Goal: Task Accomplishment & Management: Complete application form

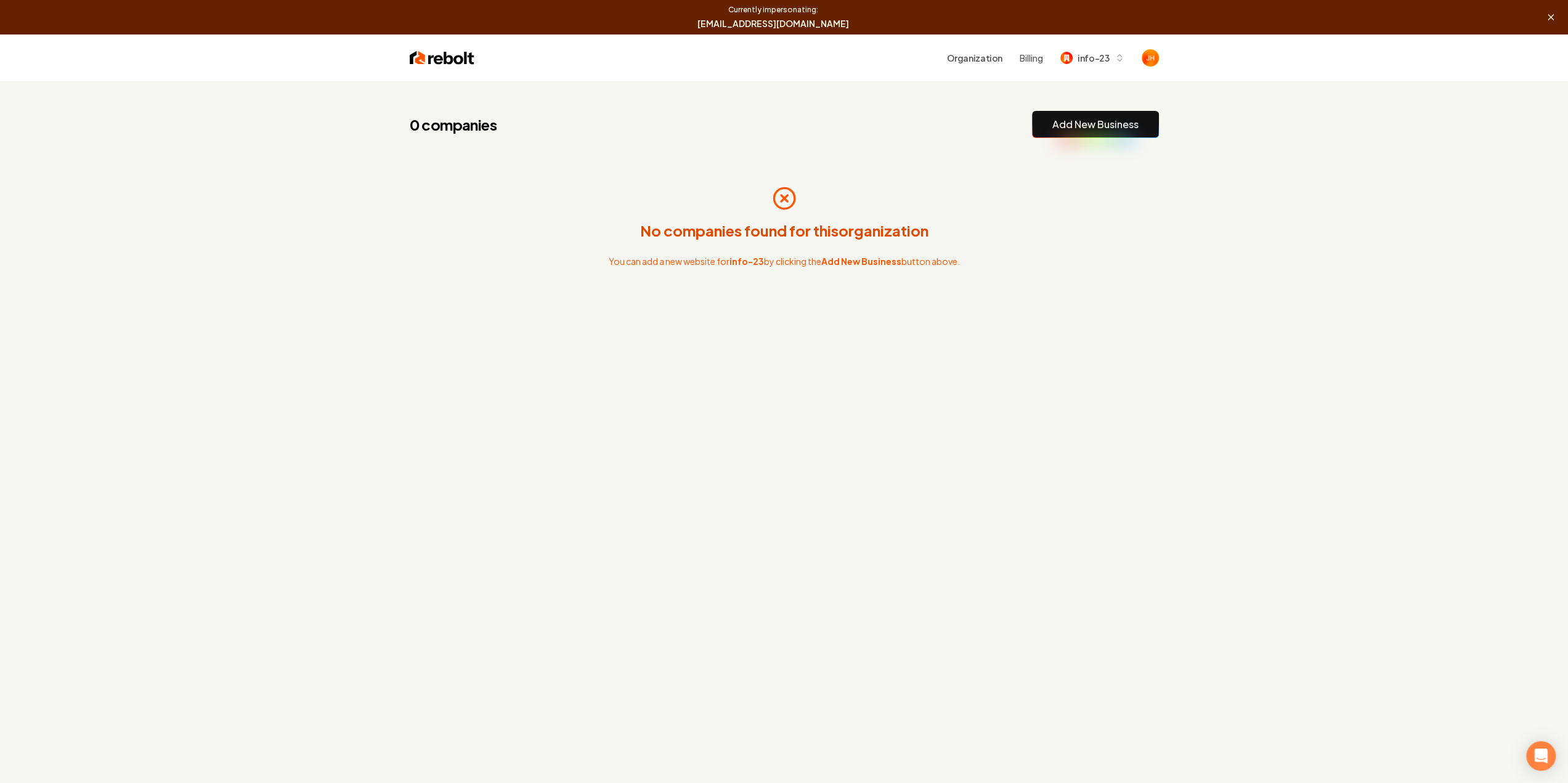
click at [1077, 118] on link "Add New Business" at bounding box center [1095, 124] width 86 height 15
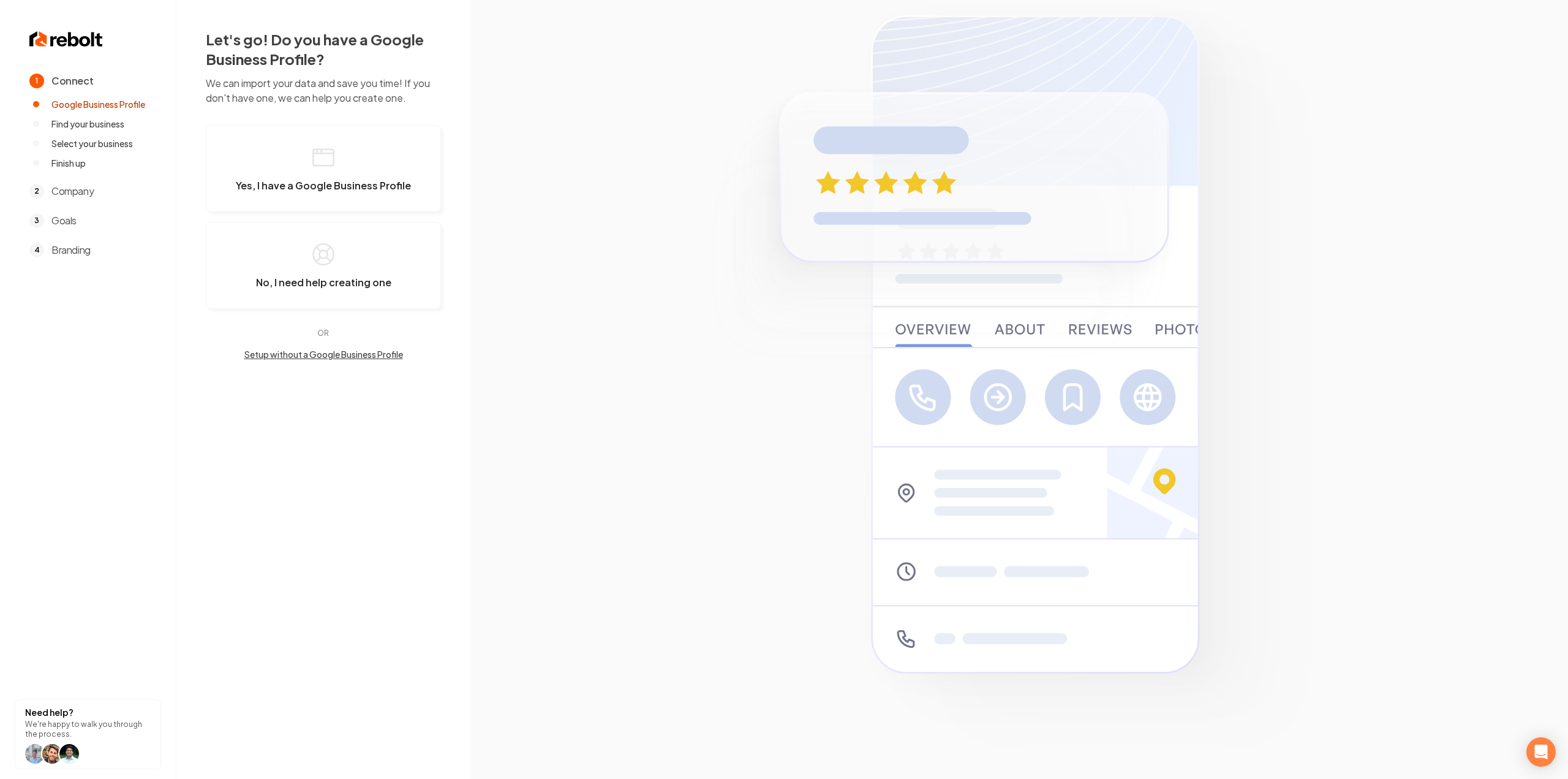
click at [303, 351] on button "Setup without a Google Business Profile" at bounding box center [323, 355] width 235 height 12
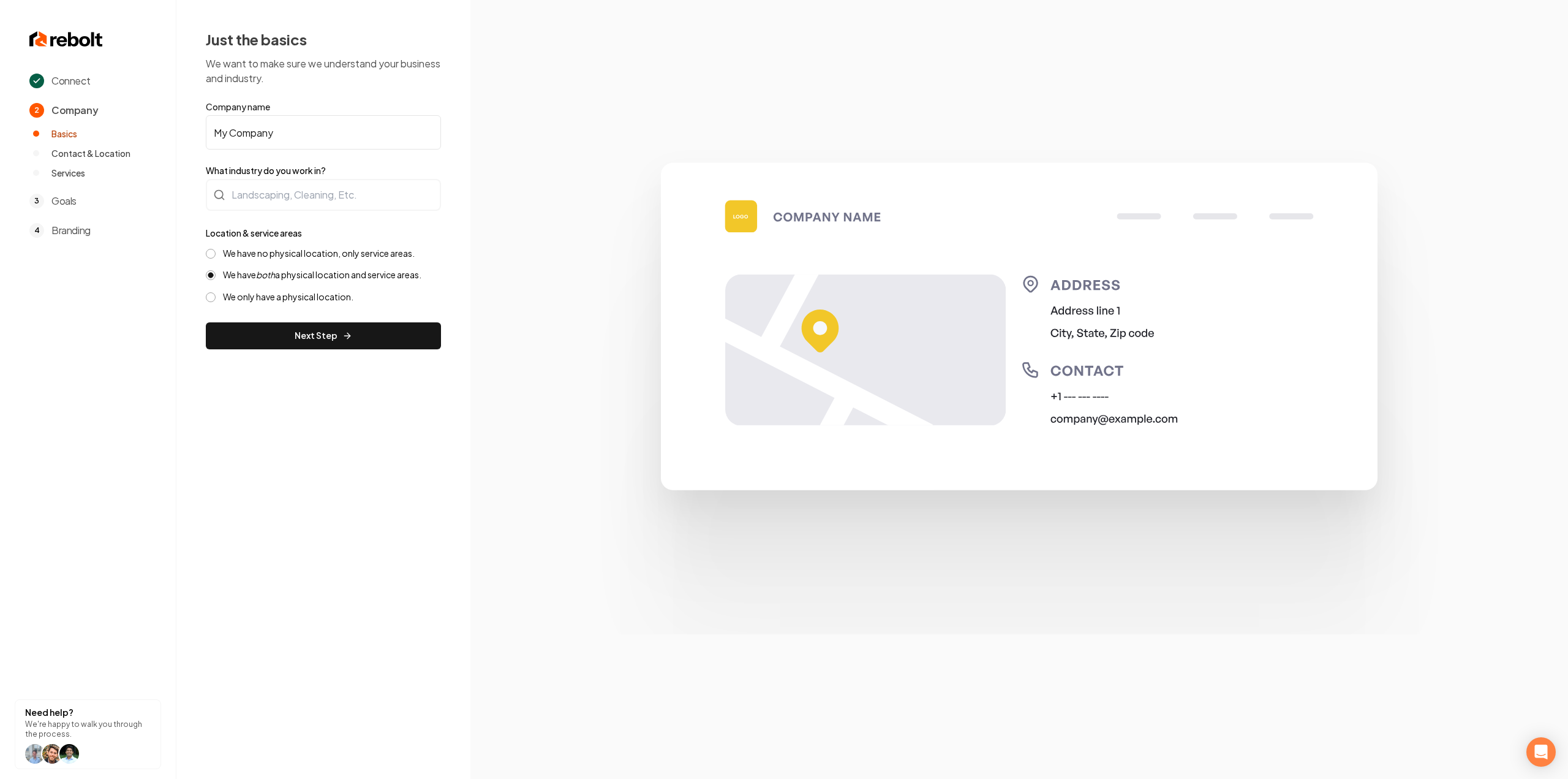
click at [317, 130] on input "My Company" at bounding box center [323, 132] width 235 height 34
paste input "Nature Breeze Cleaning"
type input "Nature Breeze Cleaning"
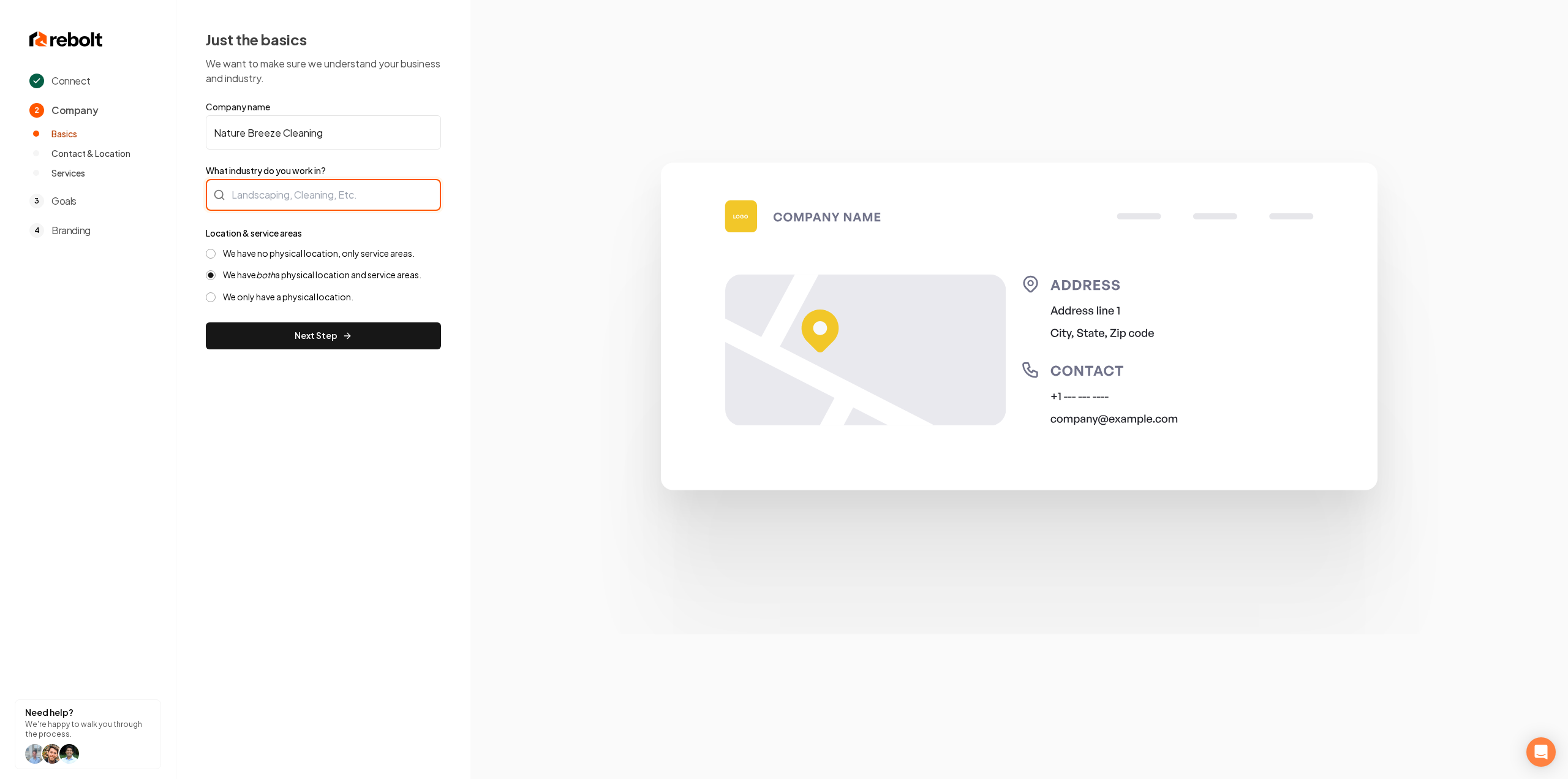
click at [299, 194] on div at bounding box center [323, 194] width 235 height 32
type input "Cleaning / Maid Service"
click at [293, 247] on label "We have no physical location, only service areas." at bounding box center [319, 253] width 192 height 12
click at [215, 249] on button "We have no physical location, only service areas." at bounding box center [211, 253] width 10 height 10
click at [301, 351] on div "Just the basics We want to make sure we understand your business and industry. …" at bounding box center [323, 189] width 294 height 379
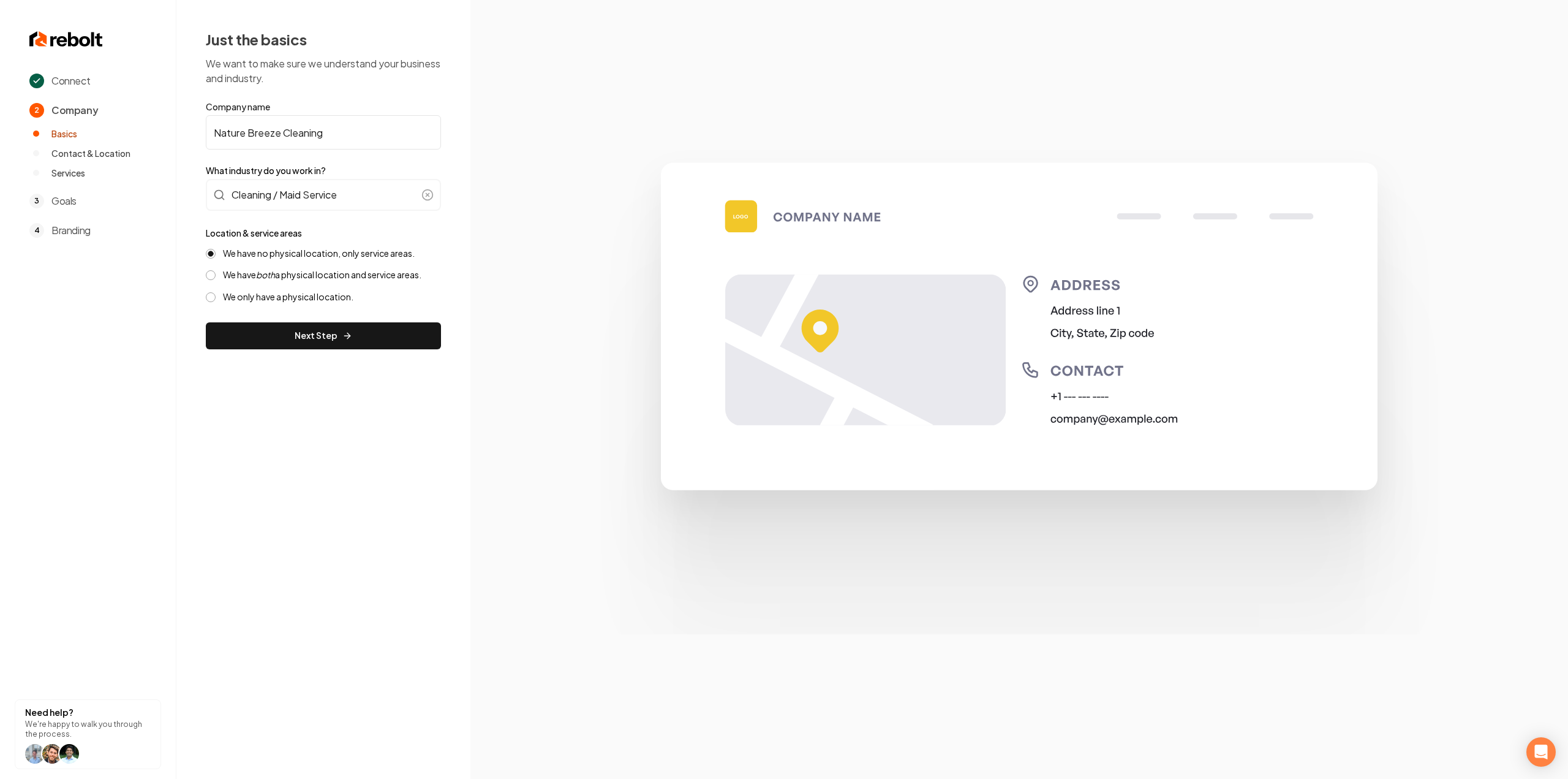
drag, startPoint x: 302, startPoint y: 330, endPoint x: 306, endPoint y: 313, distance: 17.5
click at [302, 330] on button "Next Step" at bounding box center [323, 336] width 235 height 27
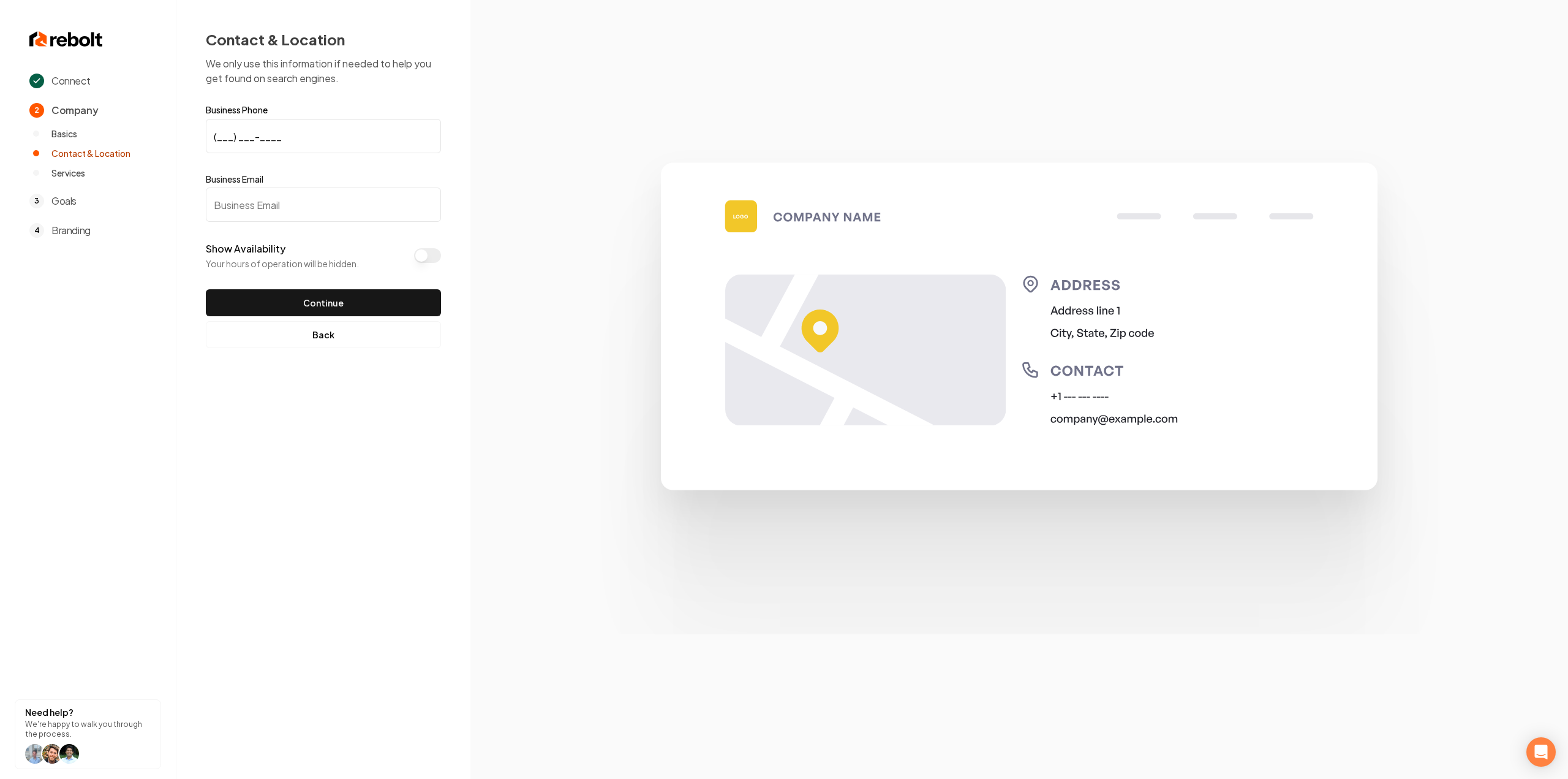
drag, startPoint x: 365, startPoint y: 155, endPoint x: 357, endPoint y: 141, distance: 16.1
click at [365, 154] on form "Business Phone (___) ___-____ Business Email Show Availability Your hours of op…" at bounding box center [323, 211] width 235 height 211
click at [357, 141] on input "(___) ___-____" at bounding box center [323, 136] width 235 height 34
paste input "253) 985-0253"
type input "[PHONE_NUMBER]"
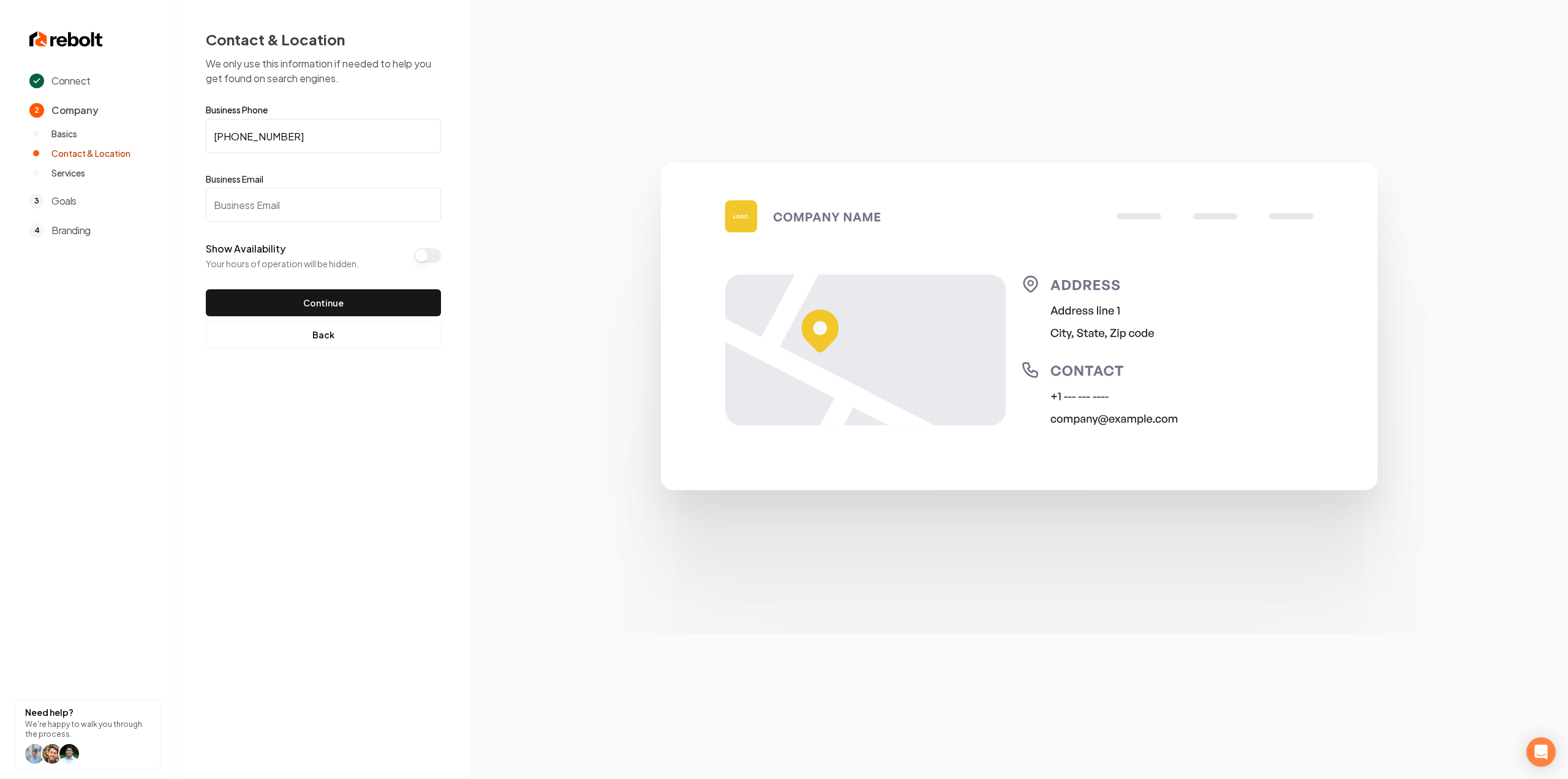
click at [246, 187] on input "Business Email" at bounding box center [323, 204] width 235 height 34
paste input "[EMAIL_ADDRESS][DOMAIN_NAME]"
type input "[EMAIL_ADDRESS][DOMAIN_NAME]"
click at [278, 301] on button "Continue" at bounding box center [323, 302] width 235 height 27
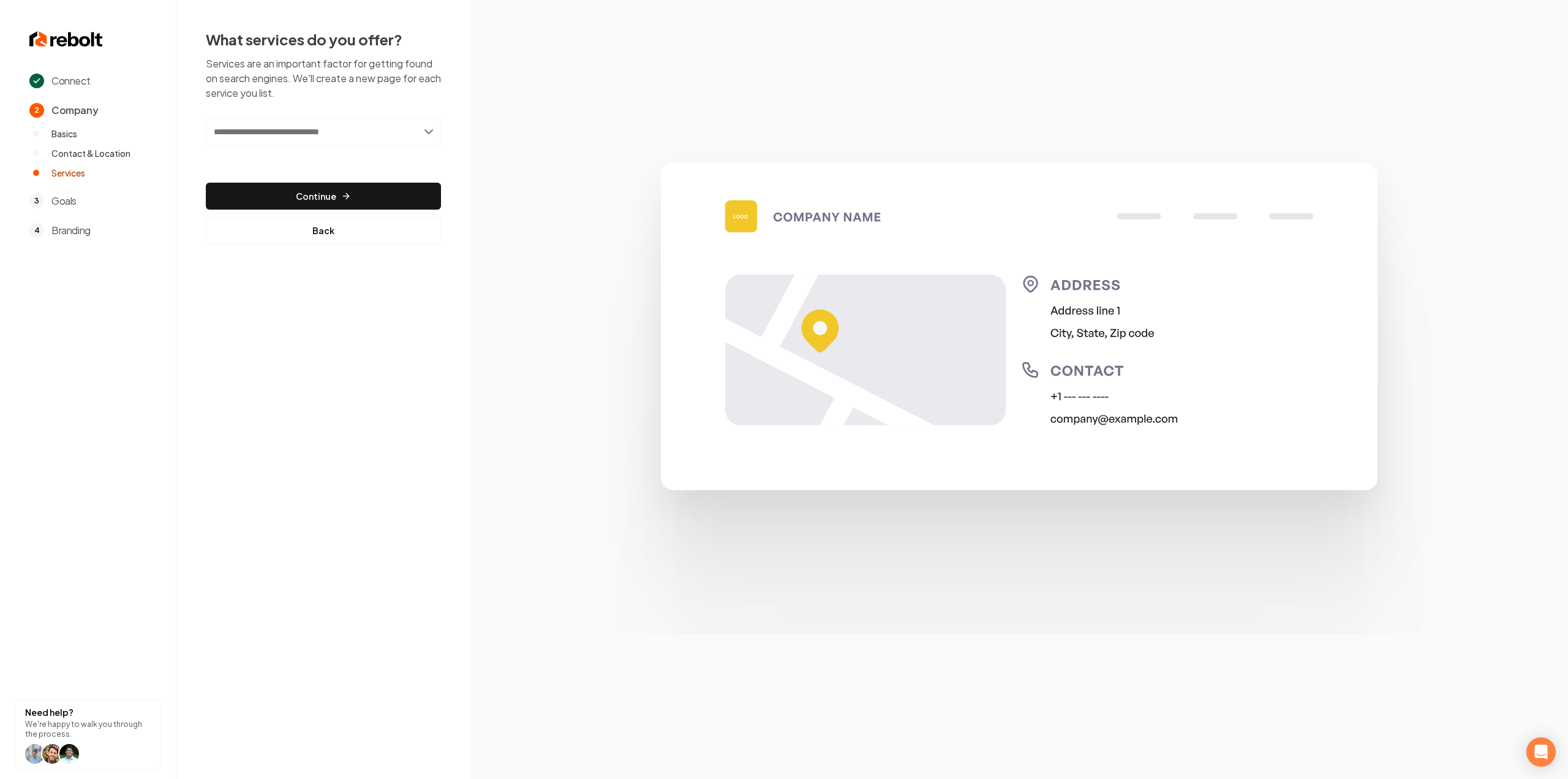
click at [290, 142] on input "text" at bounding box center [323, 131] width 235 height 28
paste input "**********"
type input "**********"
click at [287, 152] on div "Add House Cleaning Services" at bounding box center [323, 159] width 232 height 19
click at [582, 166] on img at bounding box center [1019, 390] width 915 height 490
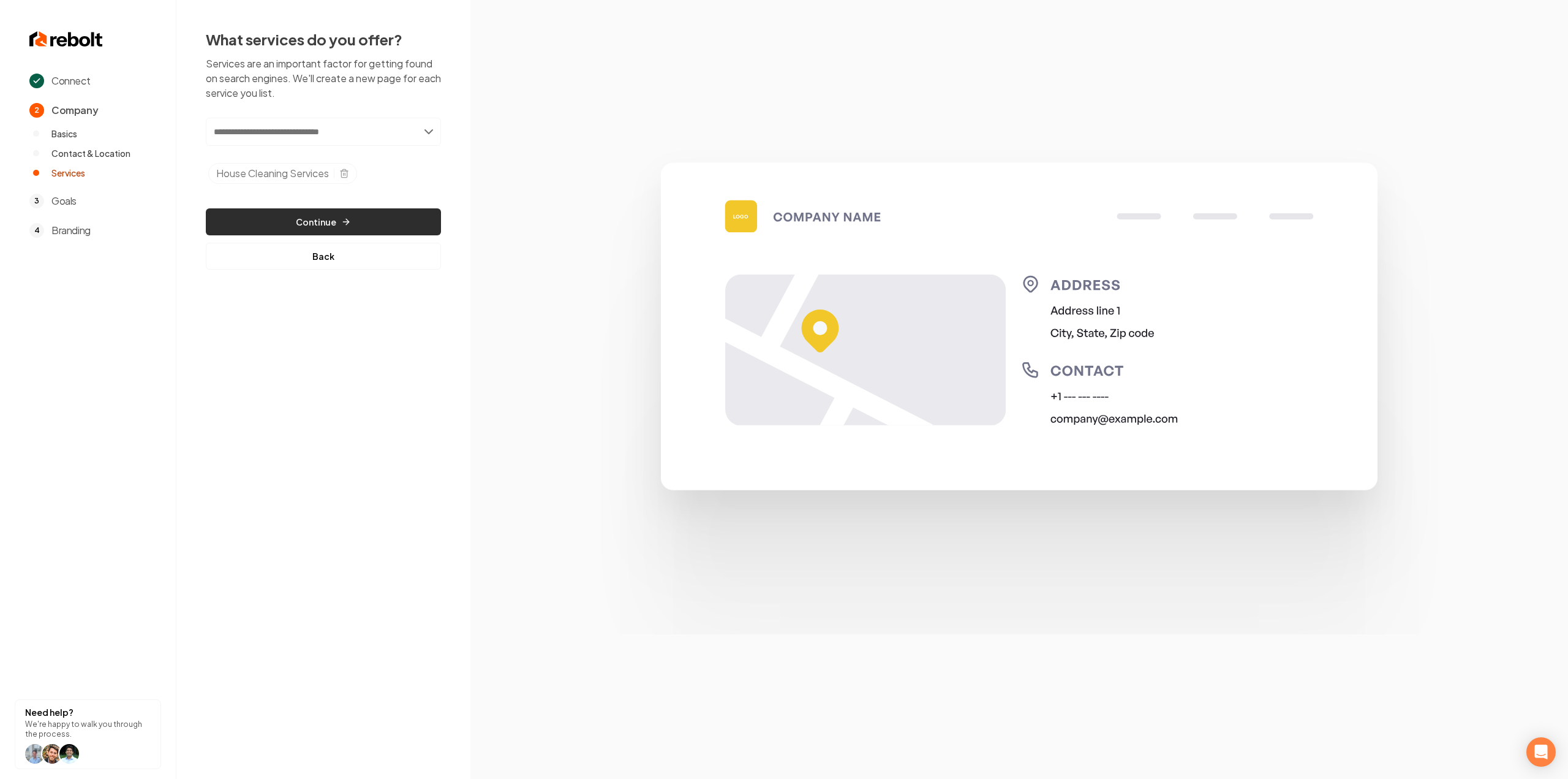
click at [383, 220] on button "Continue" at bounding box center [323, 222] width 235 height 27
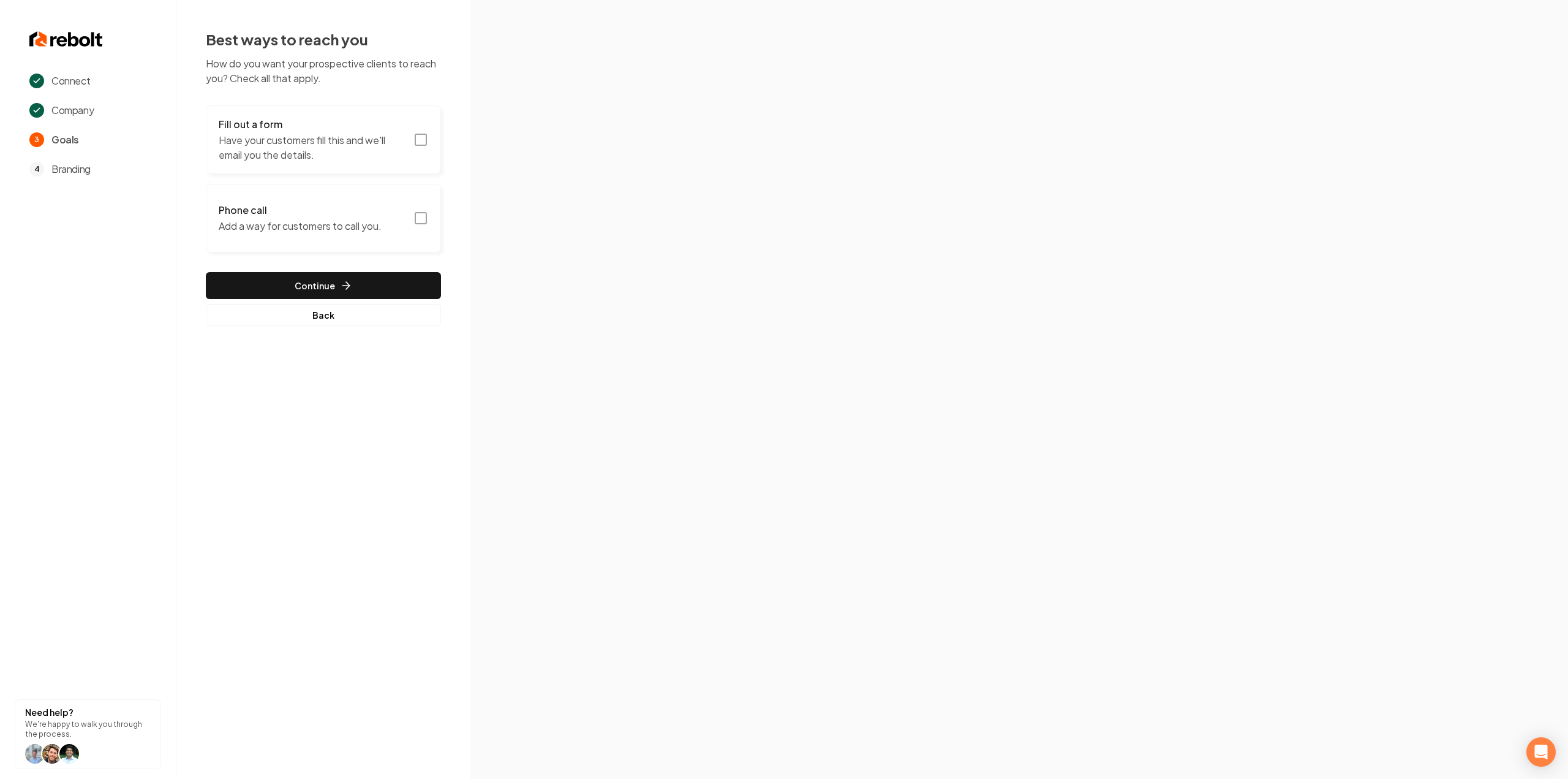
click at [365, 123] on h3 "Fill out a form" at bounding box center [312, 124] width 187 height 15
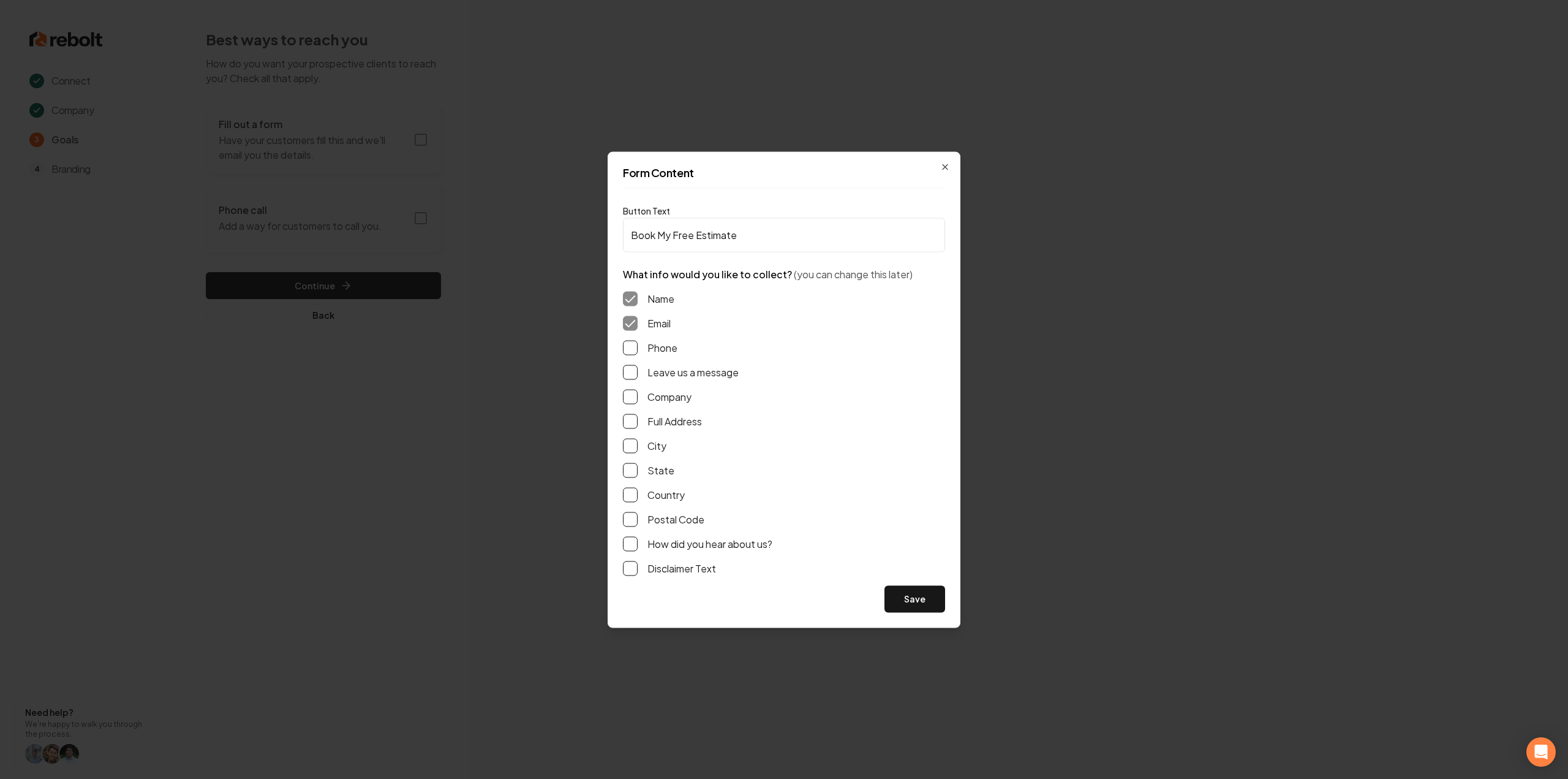
click at [632, 369] on button "Leave us a message" at bounding box center [630, 372] width 15 height 15
drag, startPoint x: 627, startPoint y: 341, endPoint x: 632, endPoint y: 358, distance: 17.7
click at [628, 342] on button "Phone" at bounding box center [630, 347] width 15 height 15
click at [629, 422] on button "Full Address" at bounding box center [630, 421] width 15 height 15
click at [920, 596] on button "Save" at bounding box center [915, 599] width 61 height 27
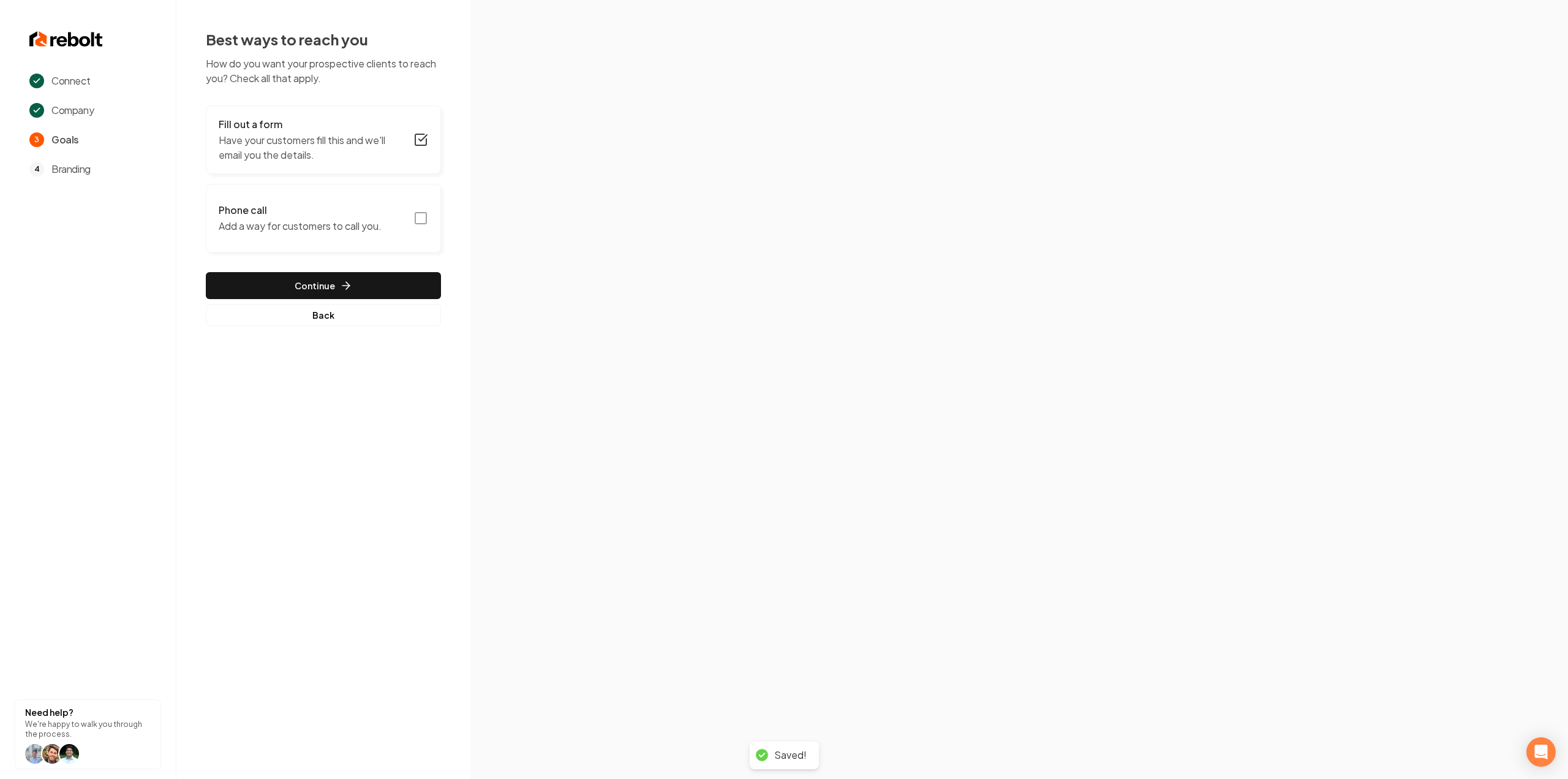
click at [427, 215] on rect "button" at bounding box center [420, 218] width 11 height 11
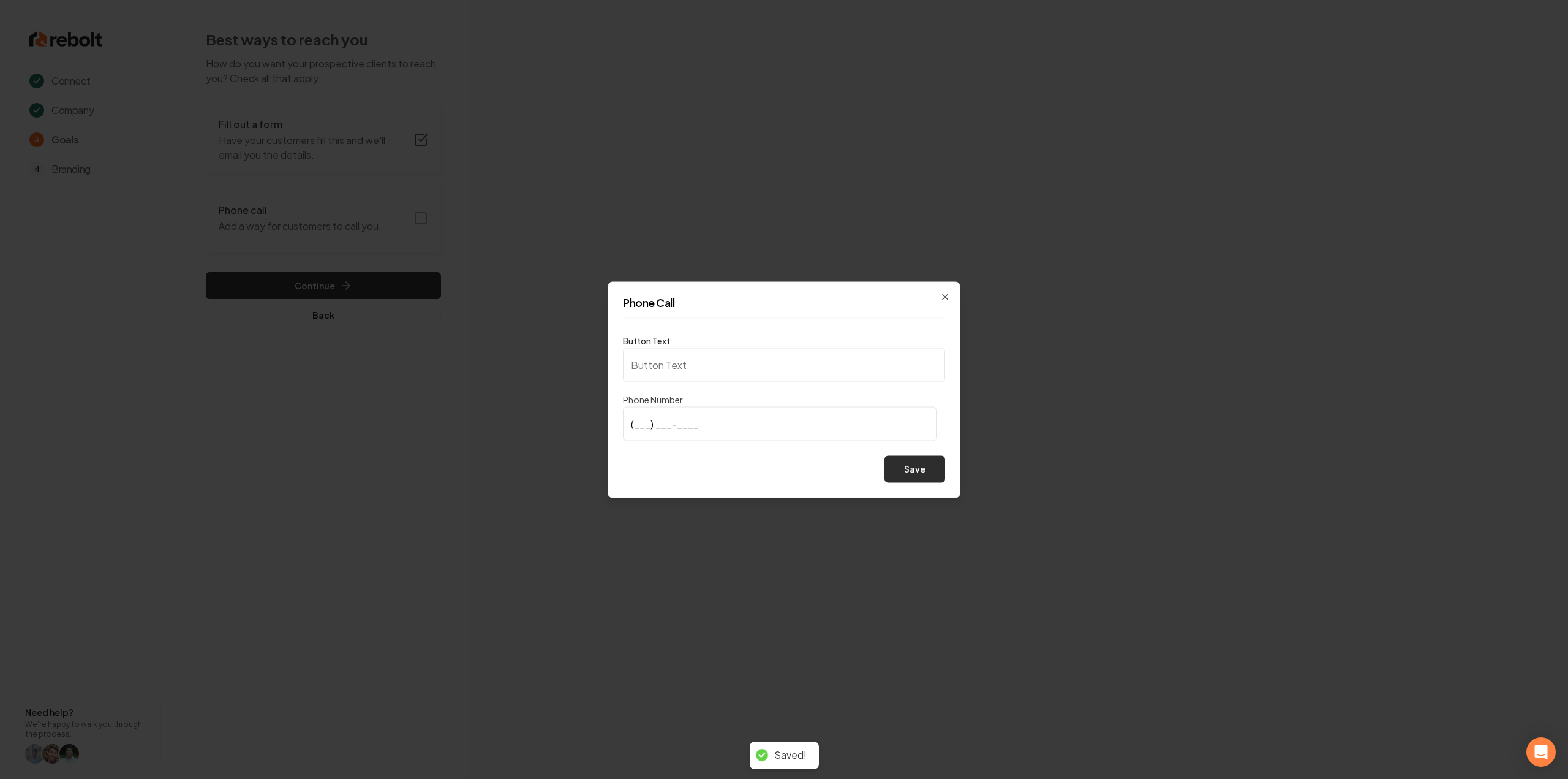
type input "Call us"
type input "[PHONE_NUMBER]"
click at [894, 460] on button "Save" at bounding box center [915, 469] width 61 height 27
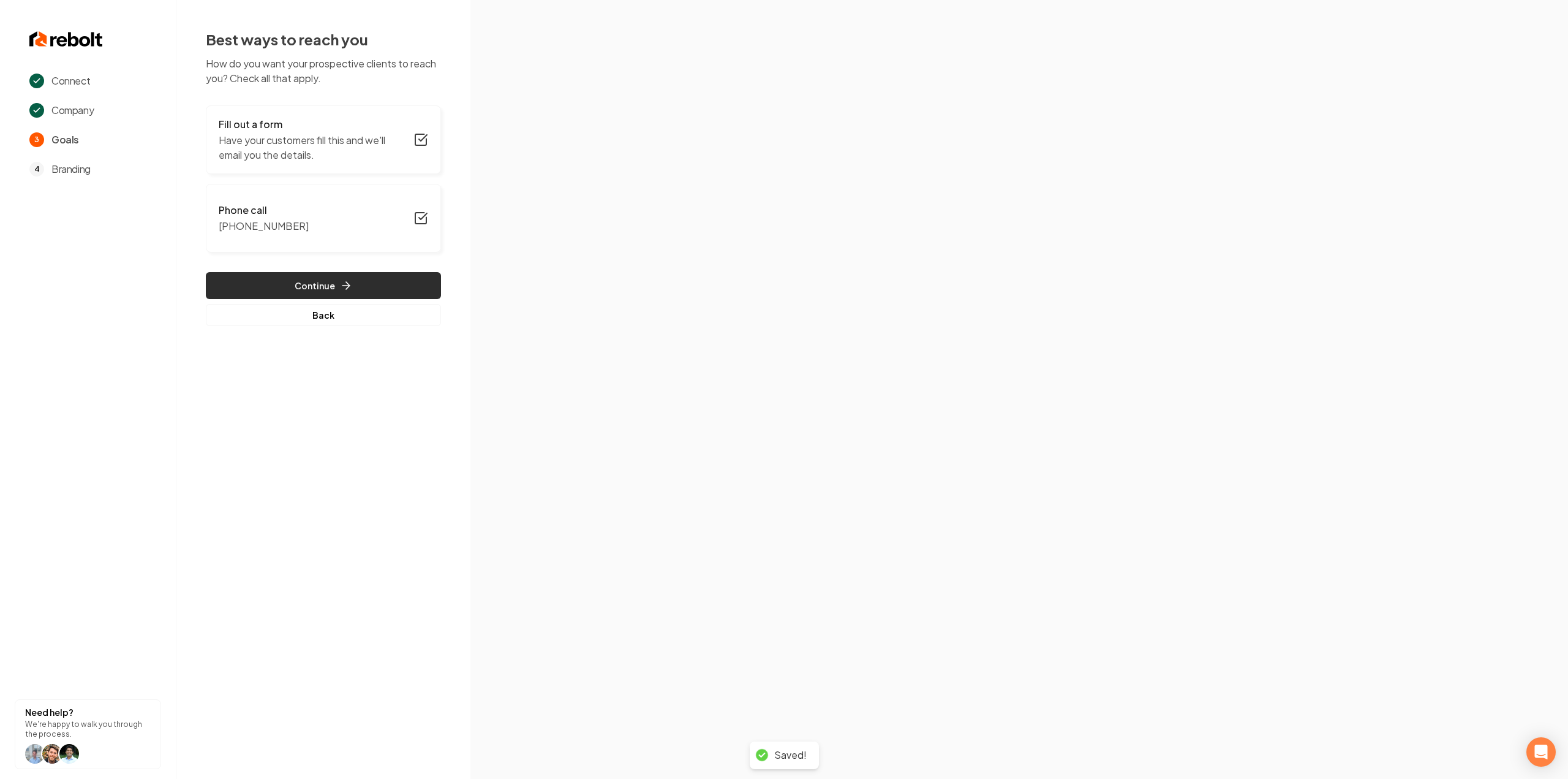
click at [343, 279] on icon "button" at bounding box center [346, 285] width 12 height 12
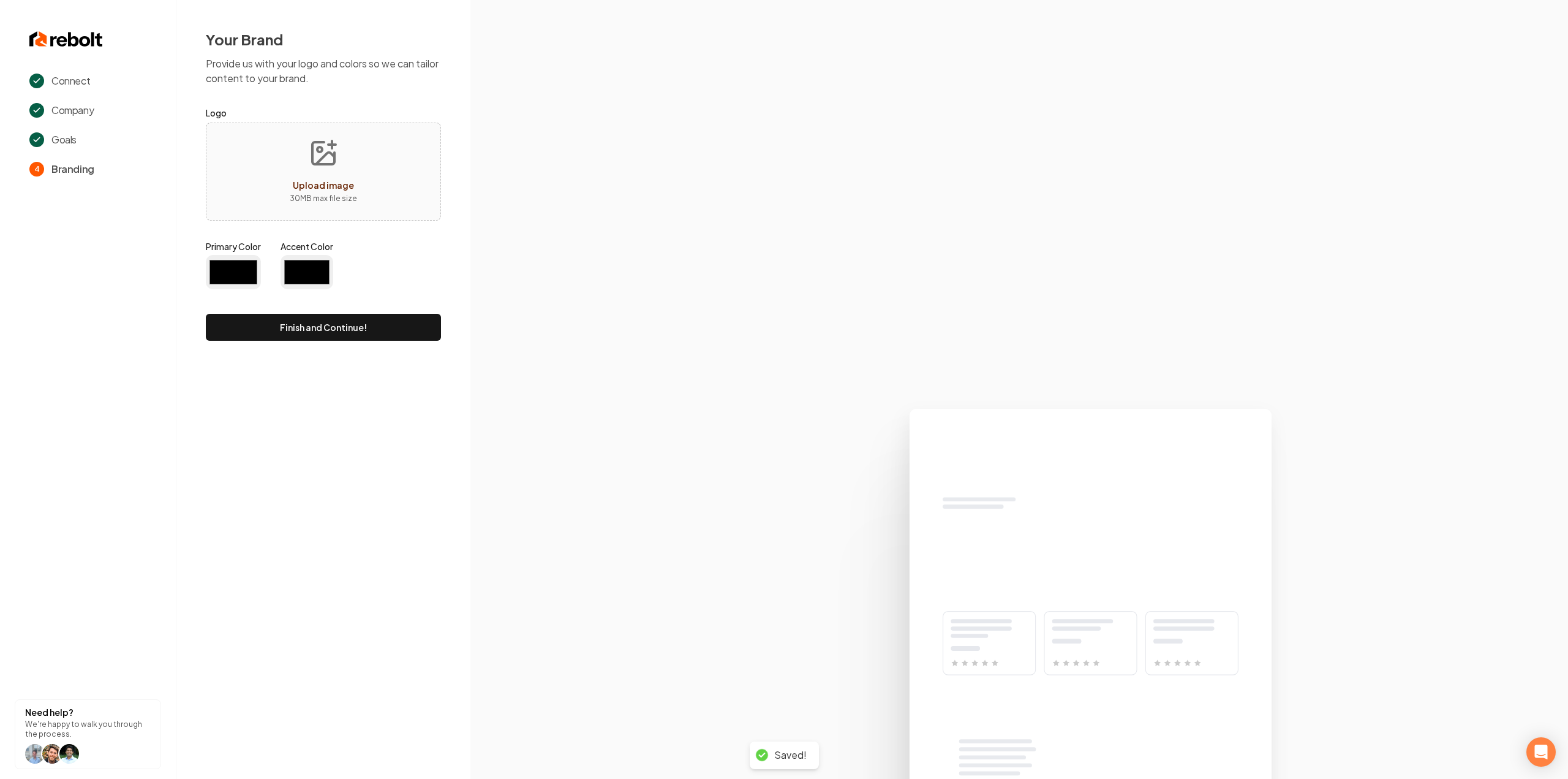
type input "#194d33"
type input "#70be00"
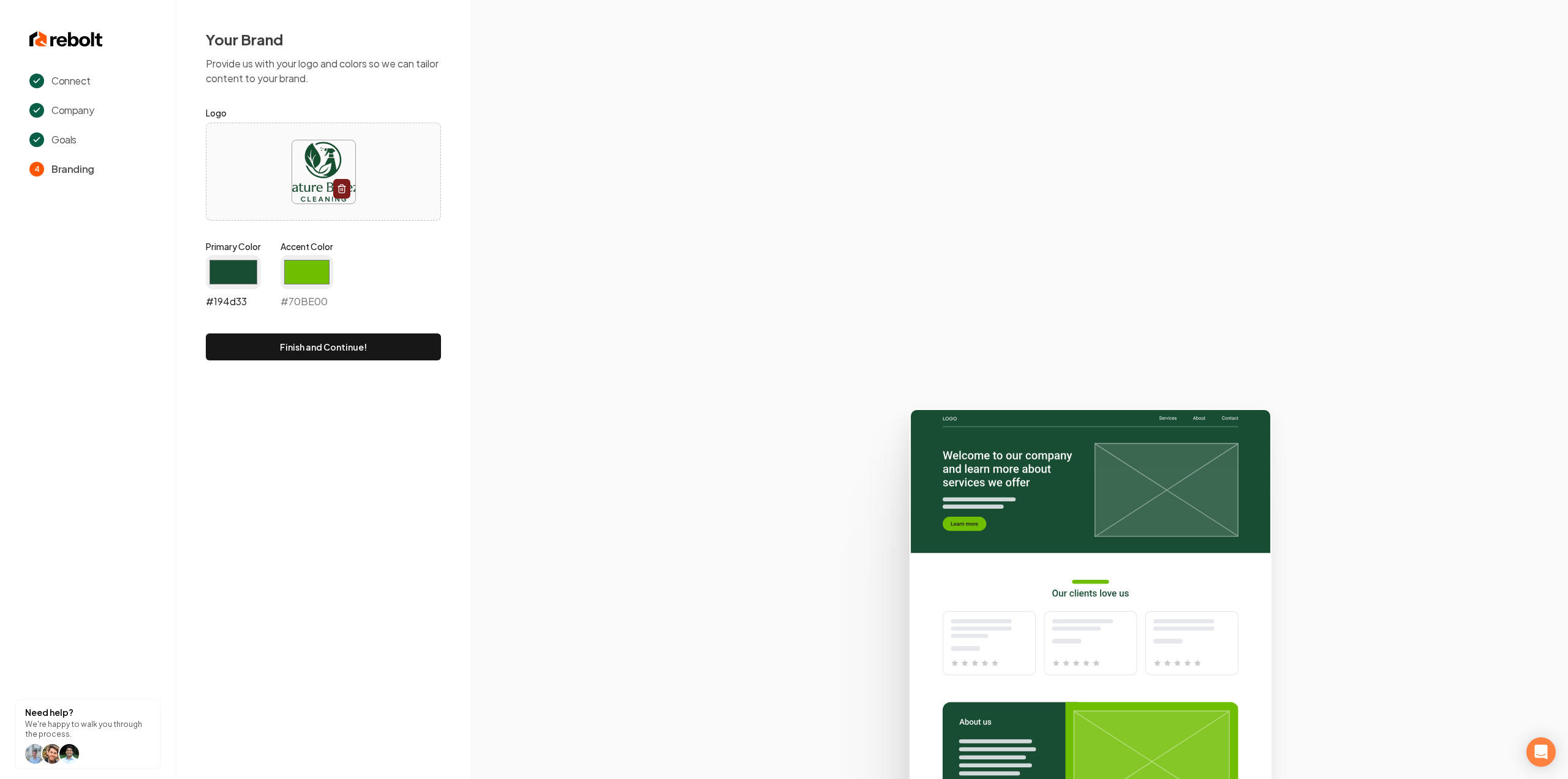
click at [250, 271] on input "#194d33" at bounding box center [233, 272] width 55 height 34
type input "#164f30"
click at [305, 271] on input "#70be00" at bounding box center [307, 272] width 53 height 34
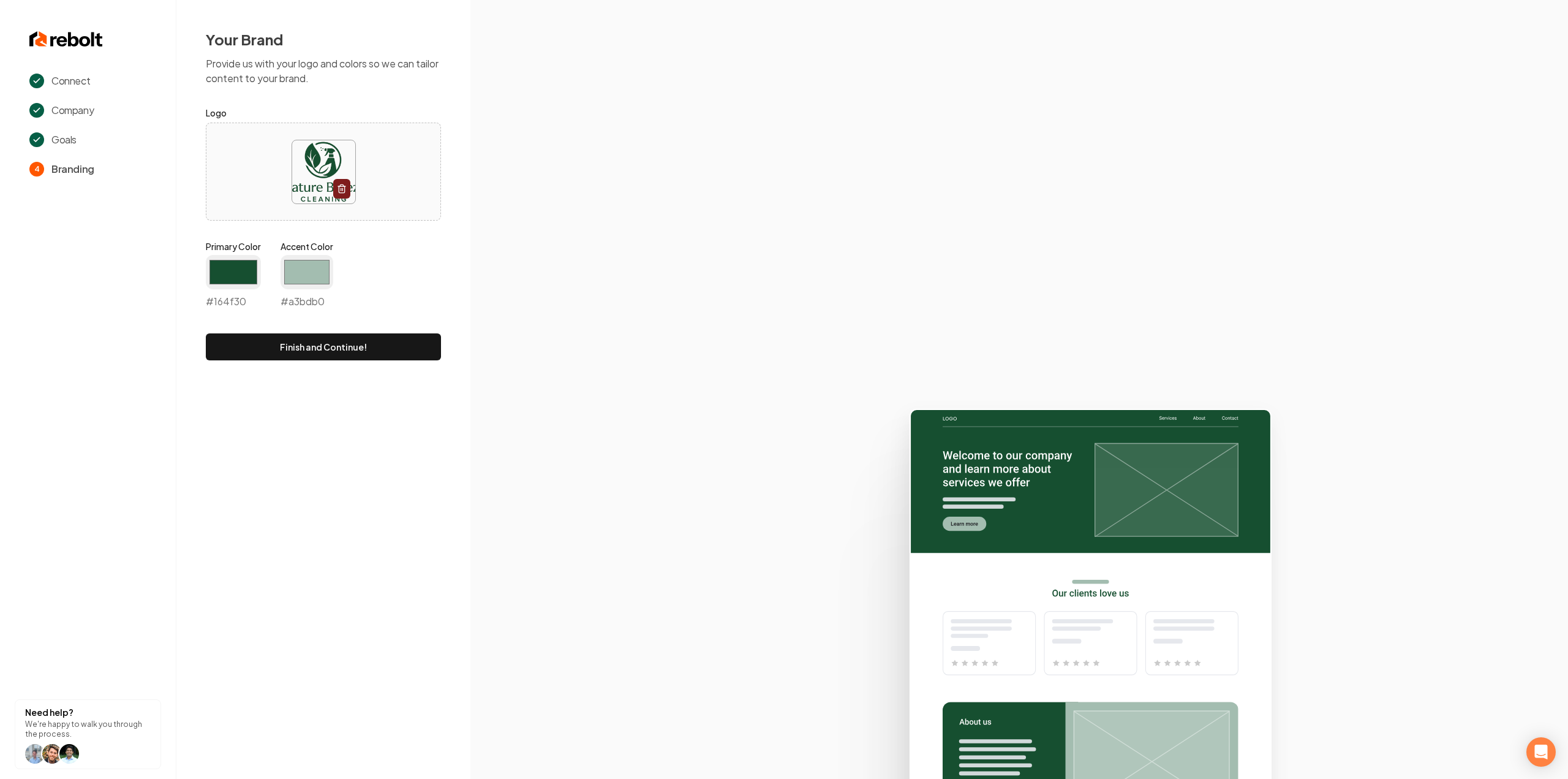
type input "#a3bdb0"
click at [406, 256] on div "Primary Color #164f30 #164f30 Accent Color #a3bdb0 #a3bdb0" at bounding box center [323, 277] width 235 height 74
click at [331, 347] on button "Finish and Continue!" at bounding box center [323, 347] width 235 height 27
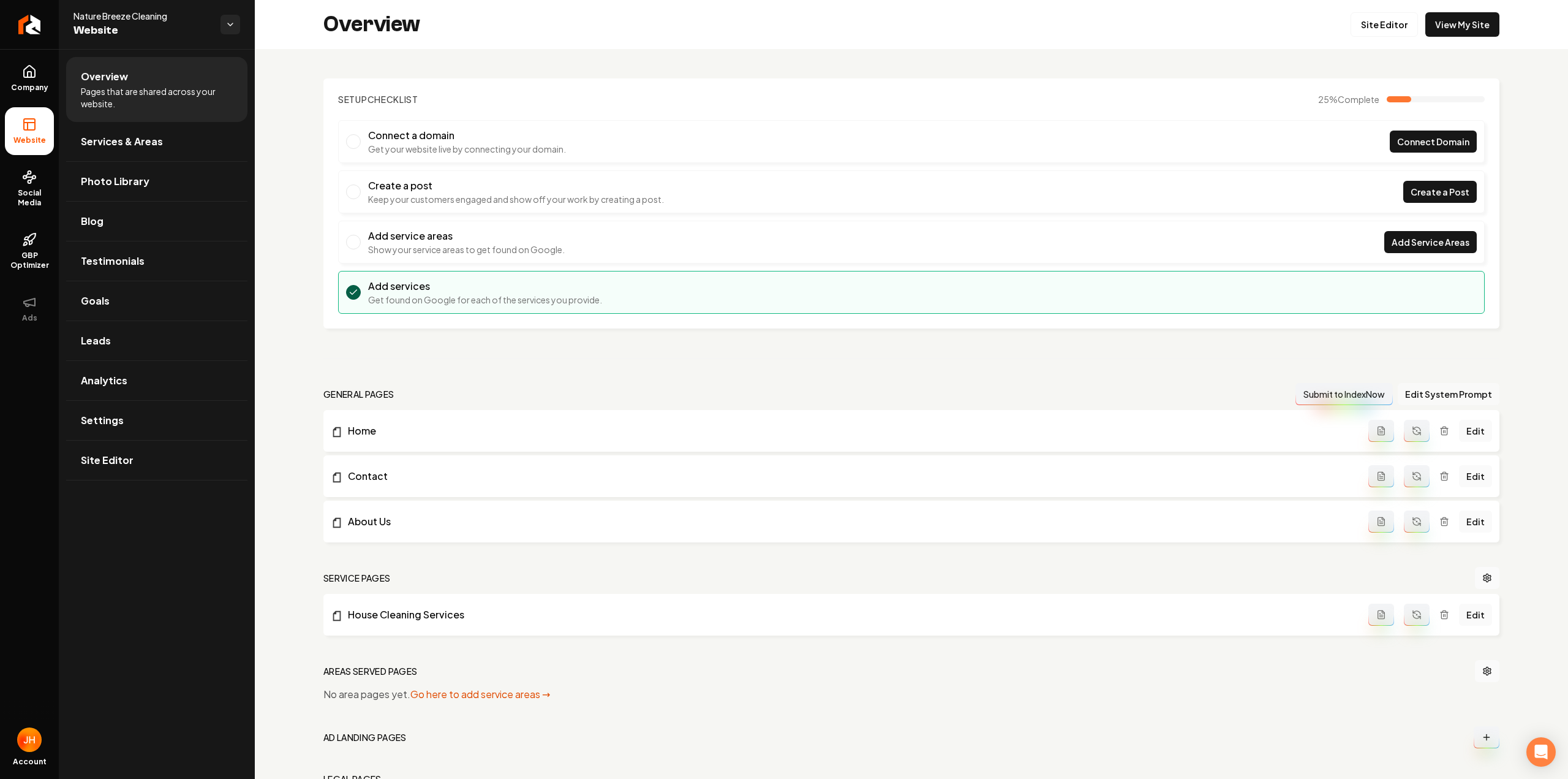
click at [1431, 377] on div "Setup Checklist 25 % Complete Connect a domain Get your website live by connect…" at bounding box center [911, 456] width 1313 height 814
click at [1432, 385] on button "Edit System Prompt" at bounding box center [1448, 394] width 102 height 22
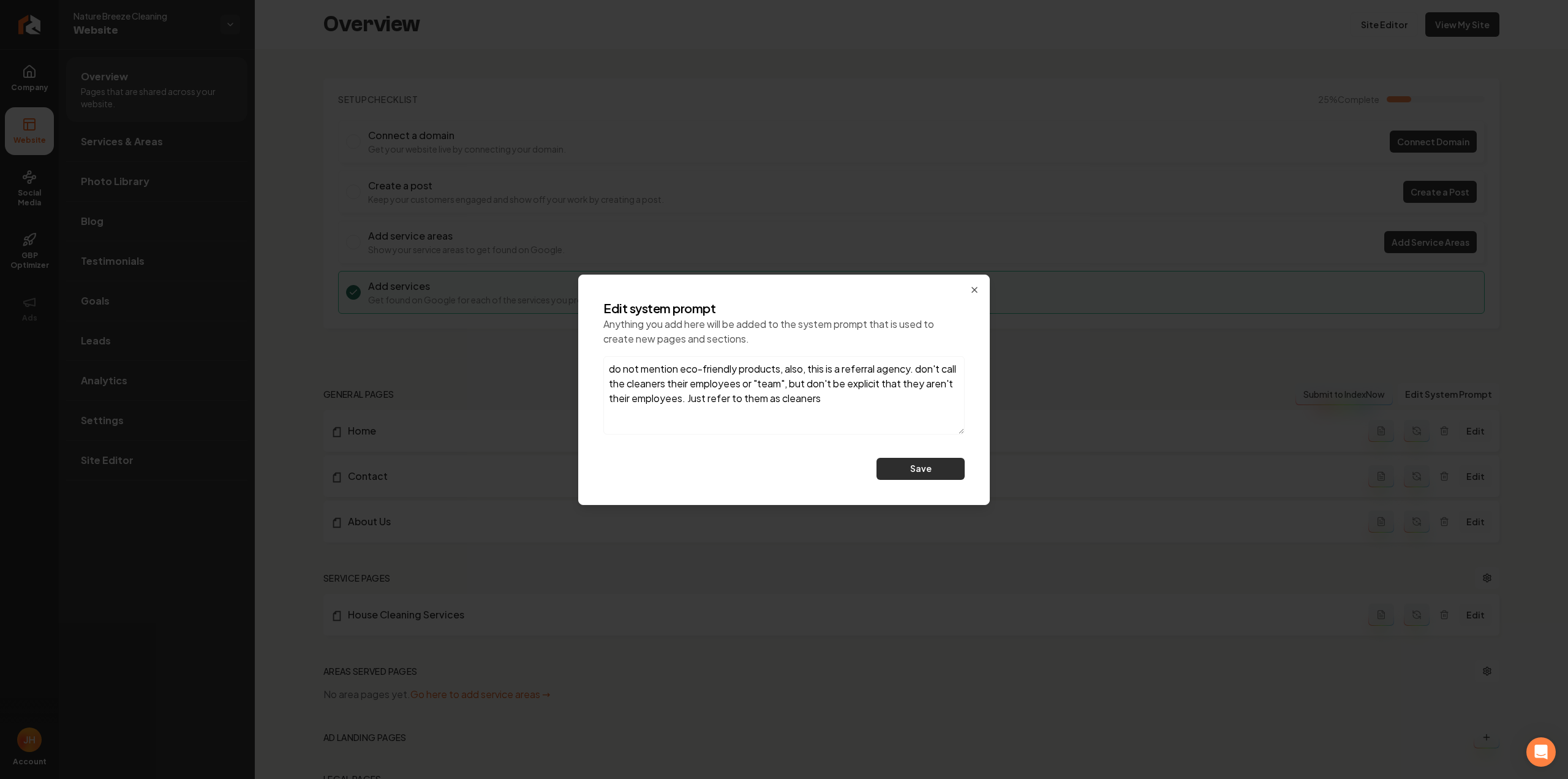
type textarea "do not mention eco-friendly products, also, this is a referral agency. don't ca…"
click at [950, 461] on button "Save" at bounding box center [920, 469] width 88 height 22
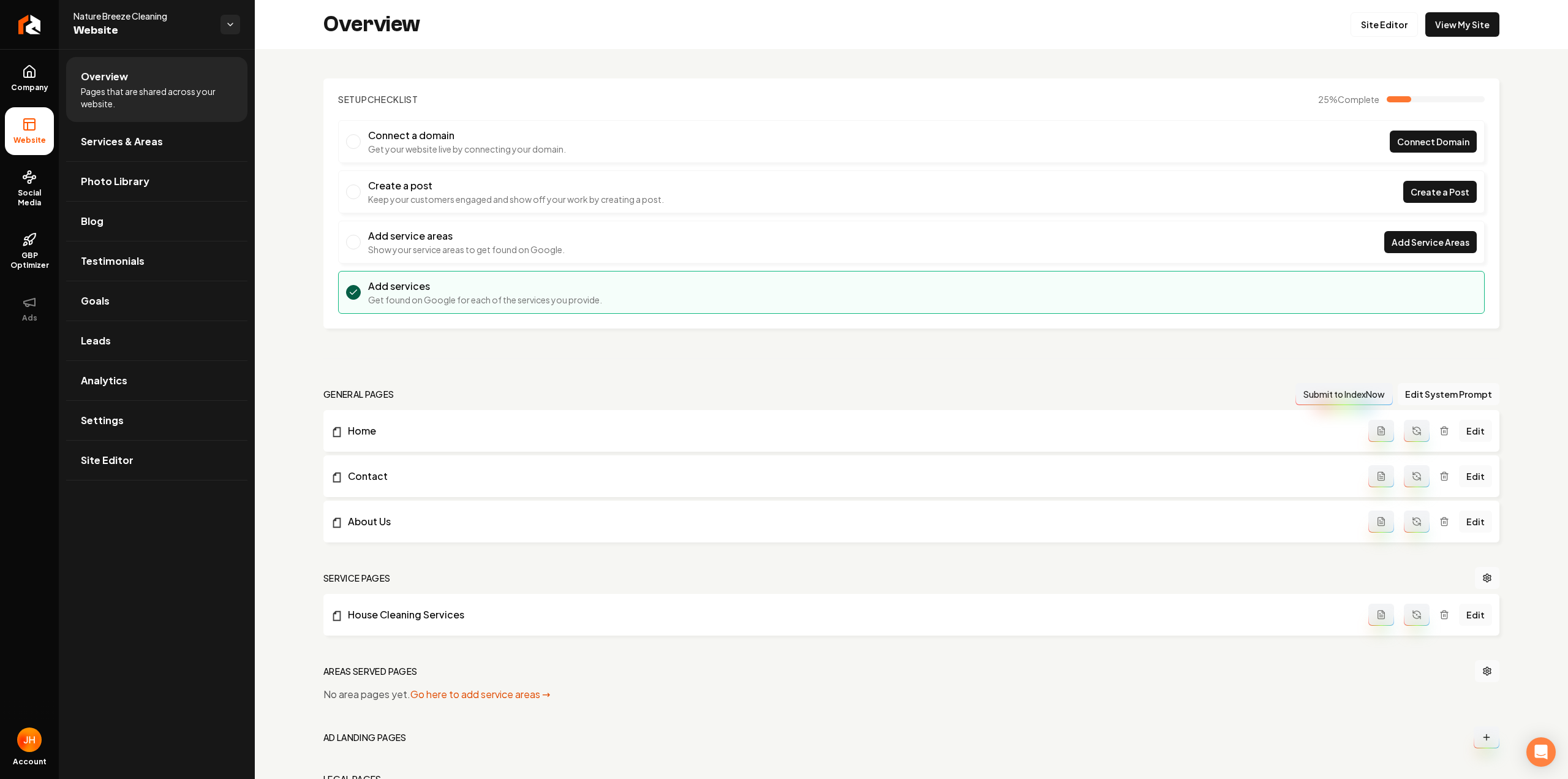
click at [1413, 427] on icon "Main content area" at bounding box center [1416, 431] width 10 height 10
click at [1412, 471] on icon "Main content area" at bounding box center [1416, 476] width 10 height 10
click at [1413, 517] on icon "Main content area" at bounding box center [1416, 521] width 10 height 10
click at [1413, 612] on icon "Main content area" at bounding box center [1416, 614] width 10 height 10
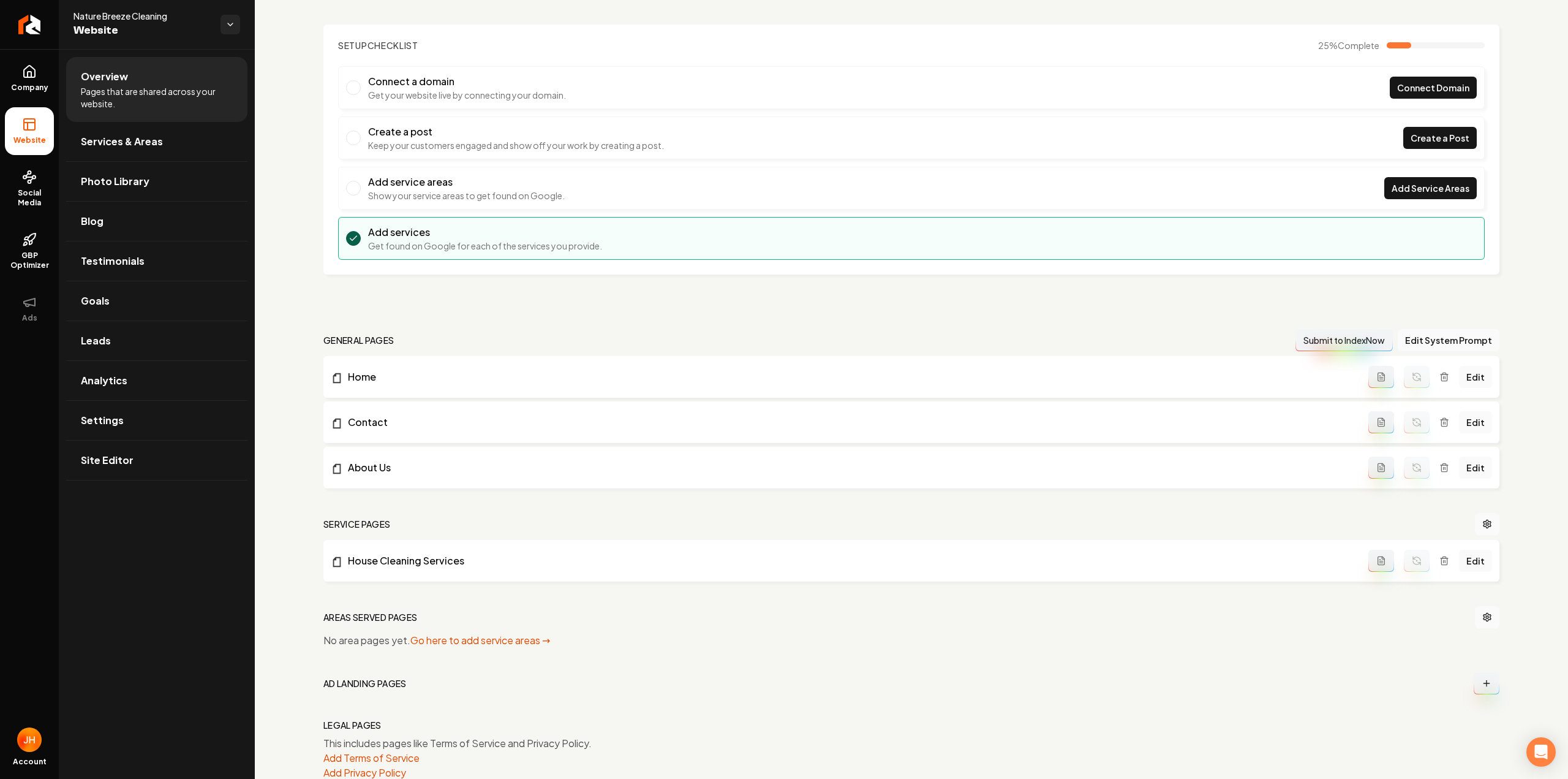
scroll to position [82, 0]
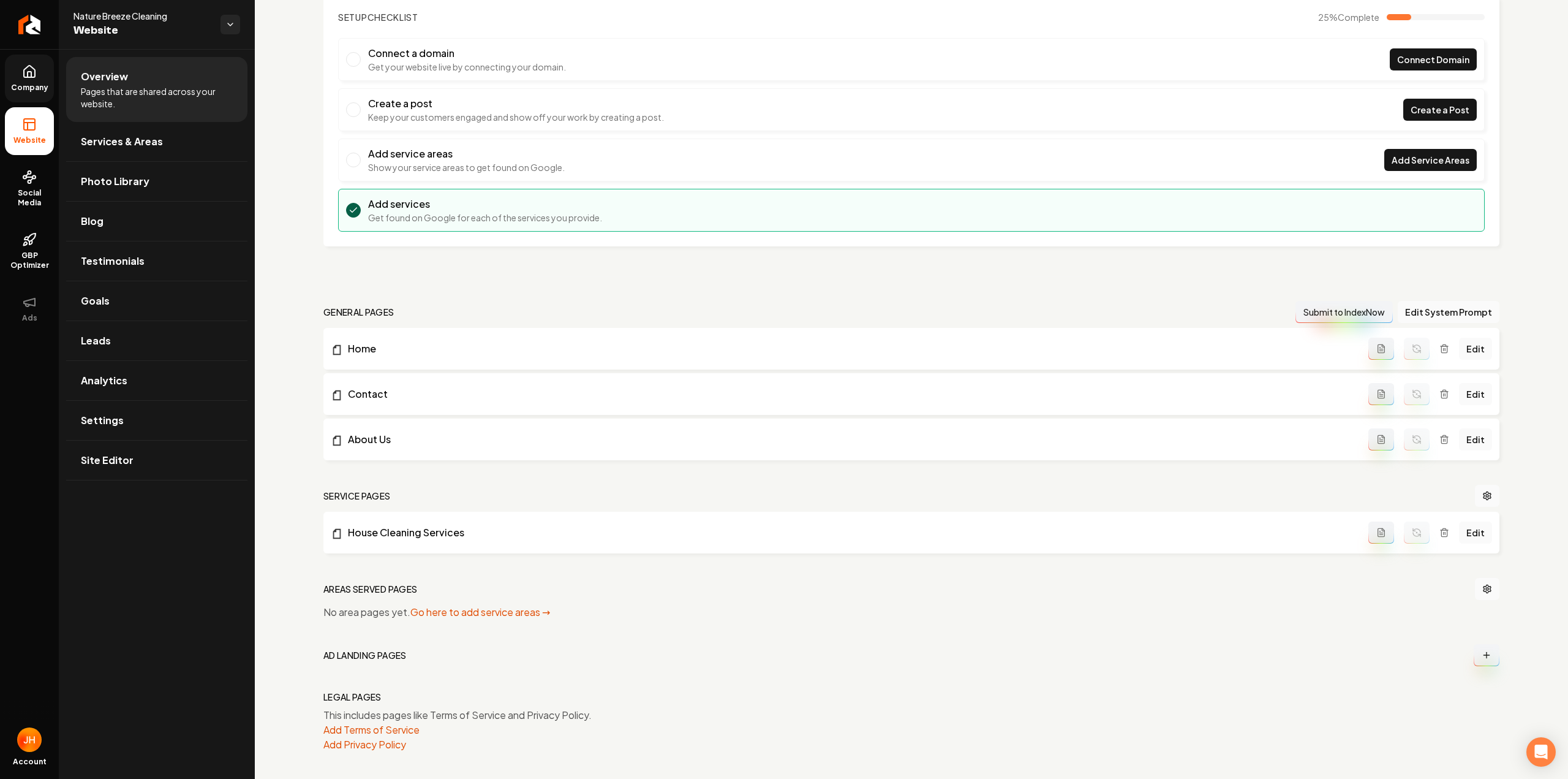
click at [23, 78] on icon at bounding box center [29, 72] width 15 height 15
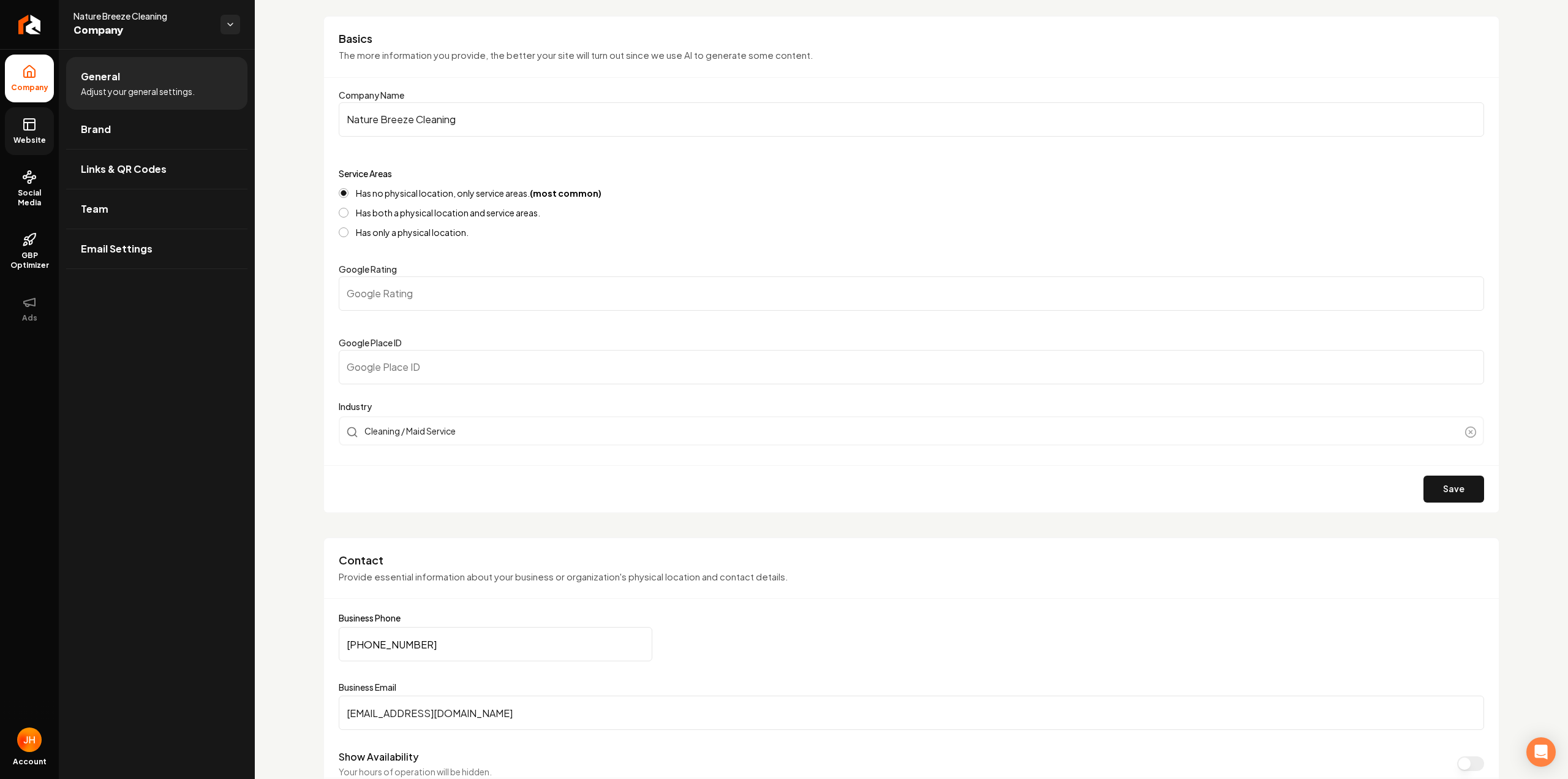
click at [25, 129] on icon at bounding box center [29, 124] width 15 height 15
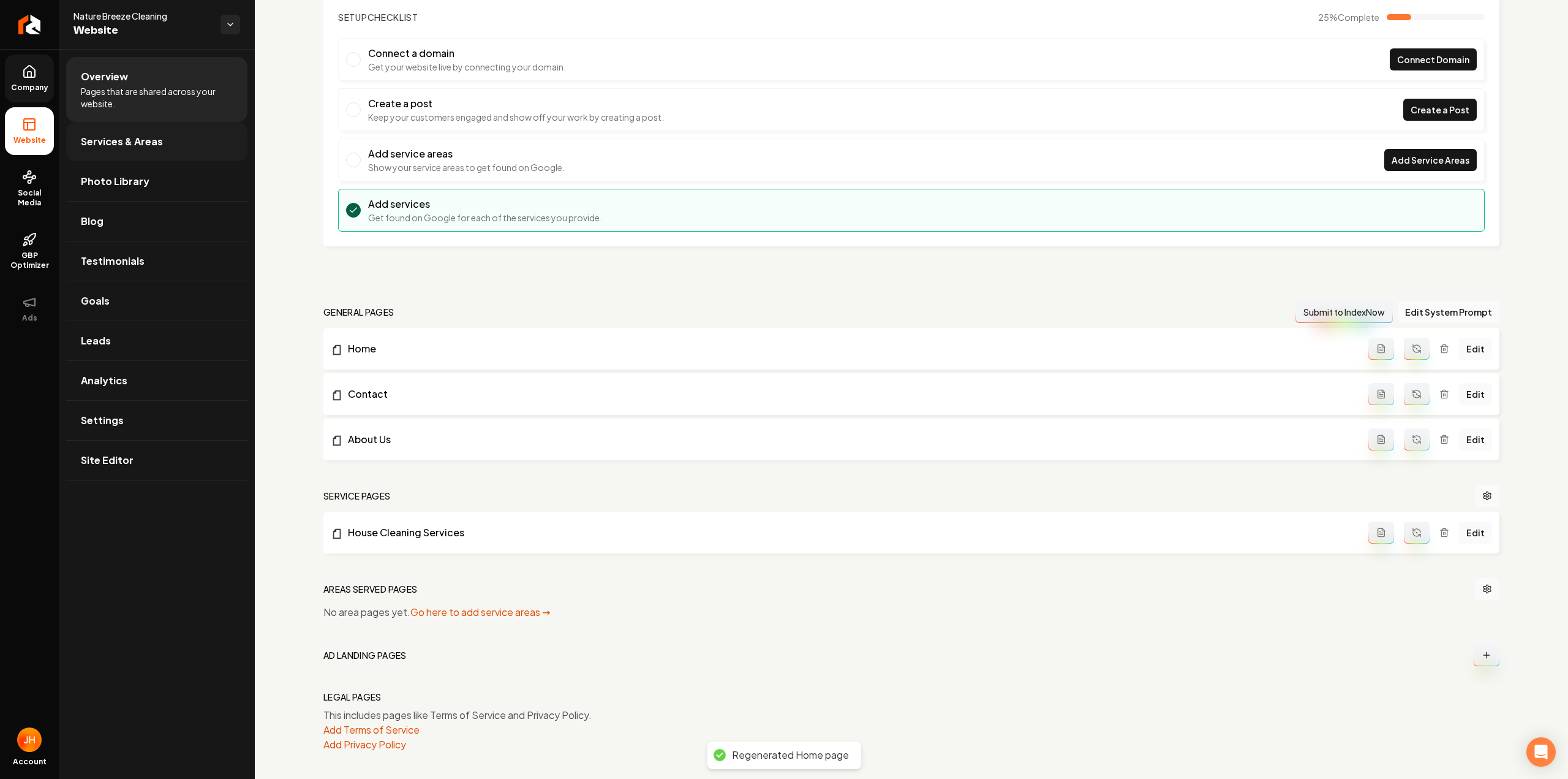
click at [120, 152] on link "Services & Areas" at bounding box center [156, 141] width 181 height 39
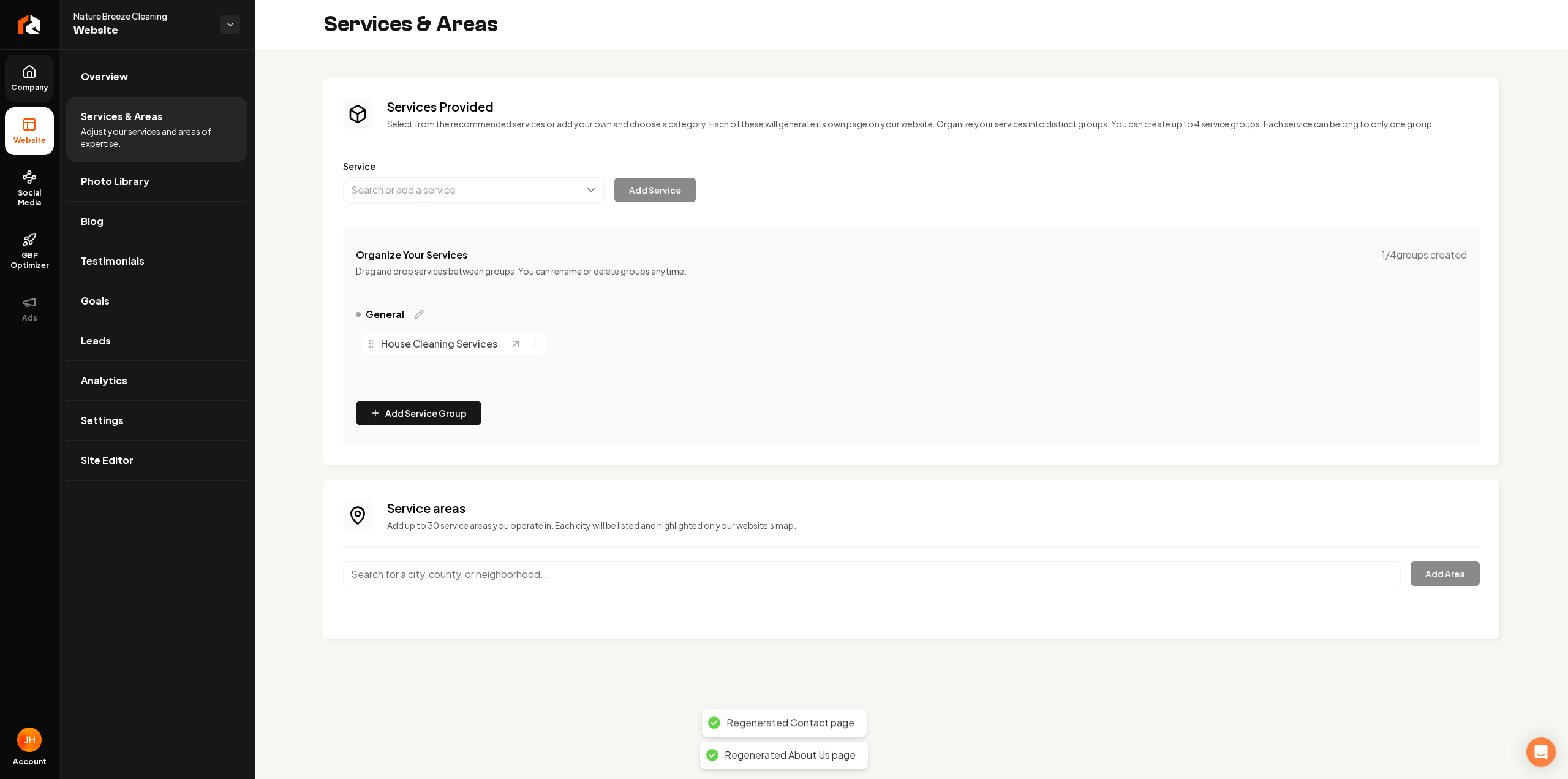
click at [462, 560] on div "Service areas Add up to 30 service areas you operate in. Each city will be list…" at bounding box center [911, 559] width 1137 height 120
click at [460, 572] on input "Main content area" at bounding box center [871, 574] width 1058 height 26
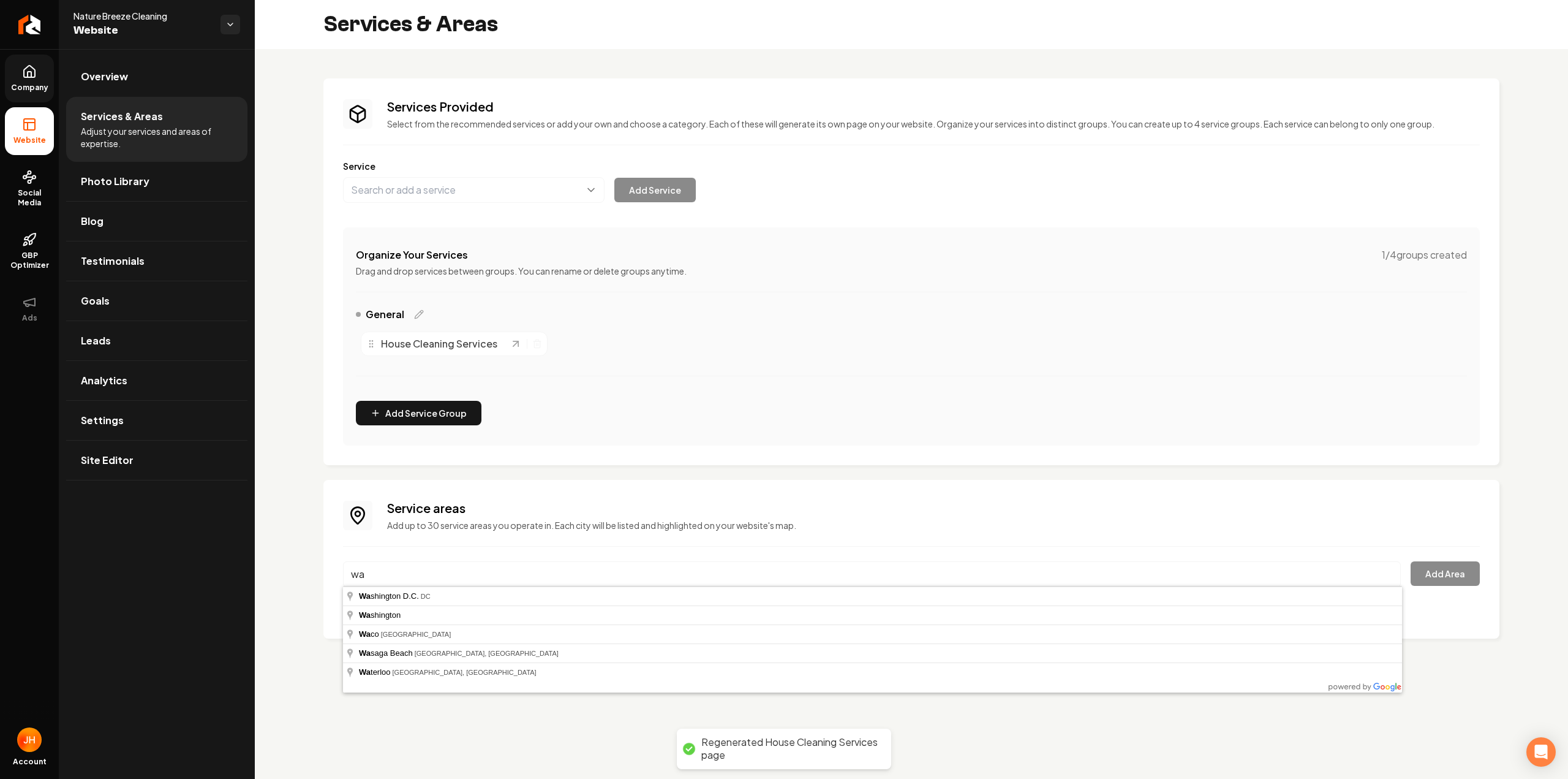
type input "w"
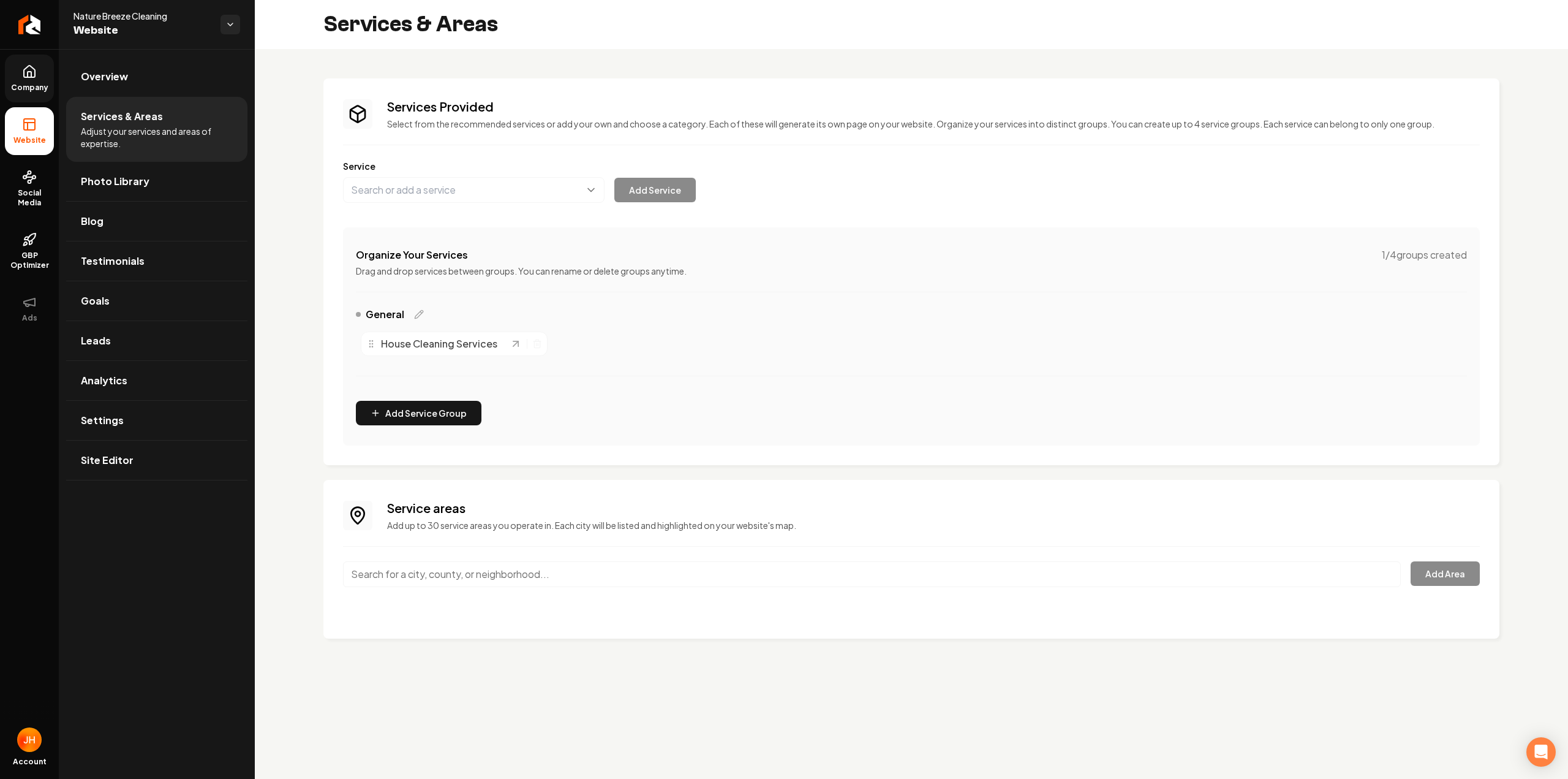
click at [452, 567] on input "Main content area" at bounding box center [871, 574] width 1058 height 26
type input "[GEOGRAPHIC_DATA], [GEOGRAPHIC_DATA]"
click at [1447, 565] on button "Add Area" at bounding box center [1444, 574] width 69 height 25
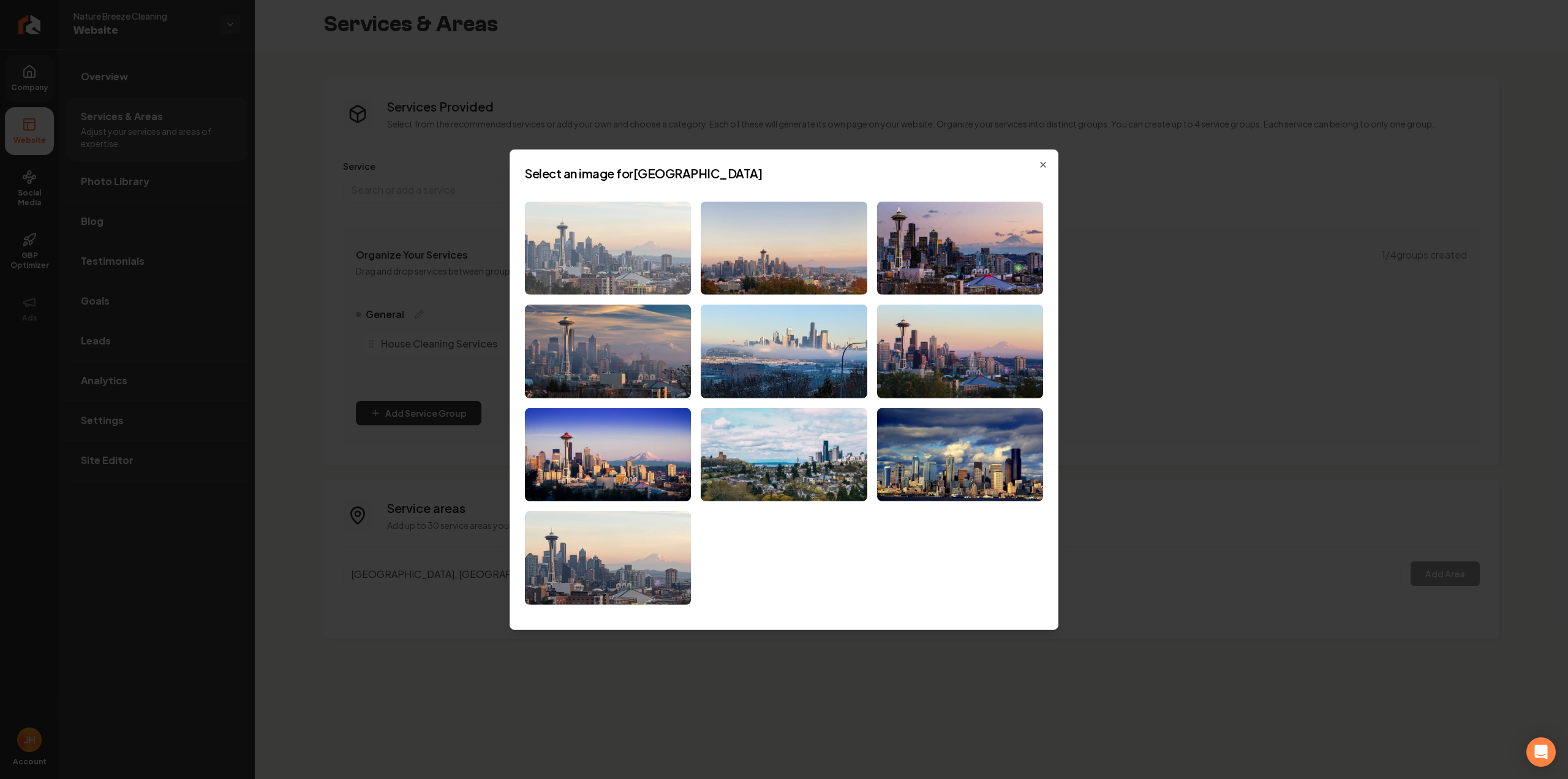
click at [594, 274] on img at bounding box center [608, 248] width 166 height 94
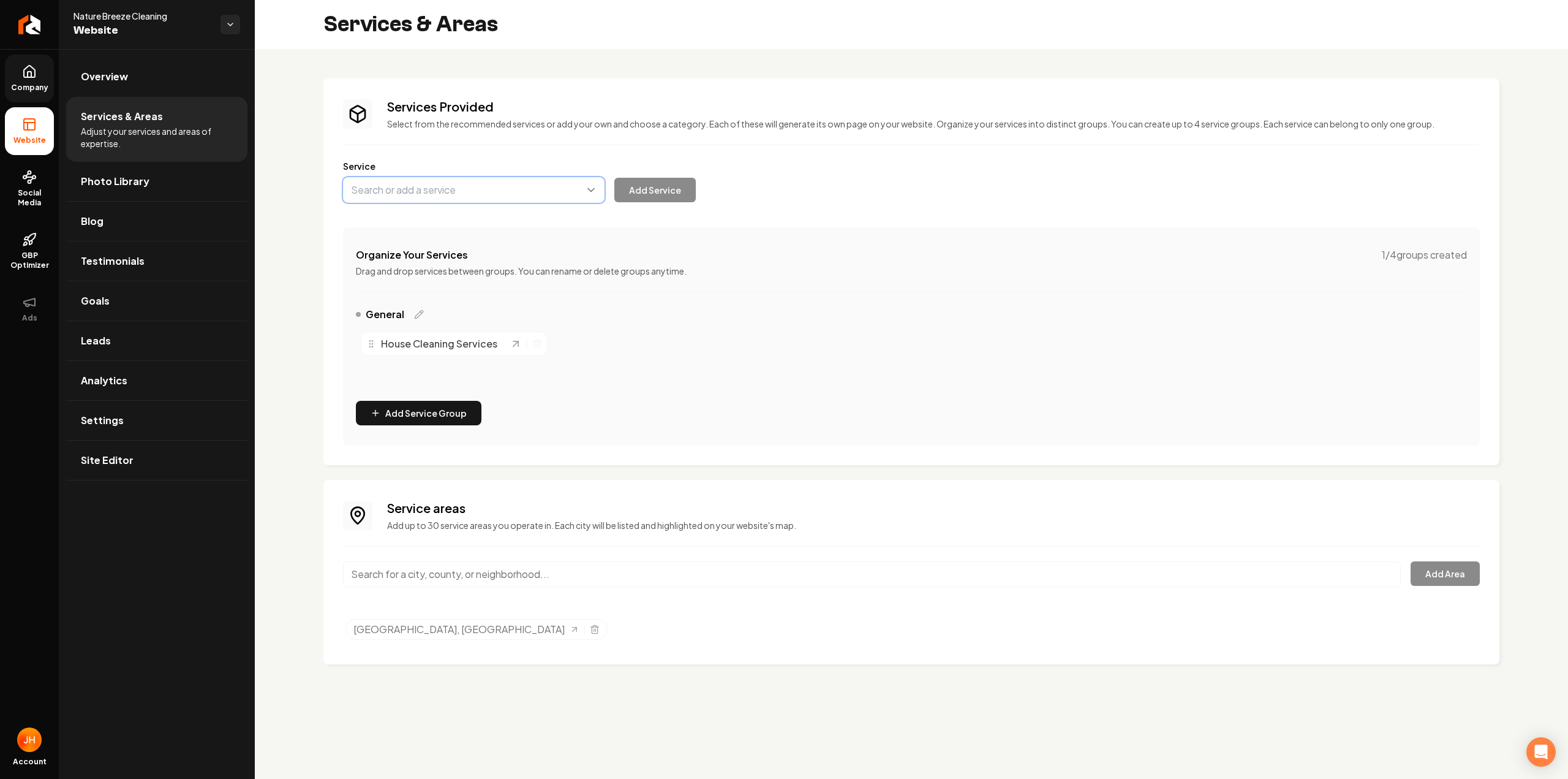
click at [406, 190] on button "Main content area" at bounding box center [473, 190] width 262 height 26
paste input "Deep Cleaning Services"
type input "Deep Cleaning Services"
click at [636, 188] on button "Add Service" at bounding box center [654, 190] width 82 height 25
click at [370, 201] on button "Main content area" at bounding box center [473, 190] width 262 height 26
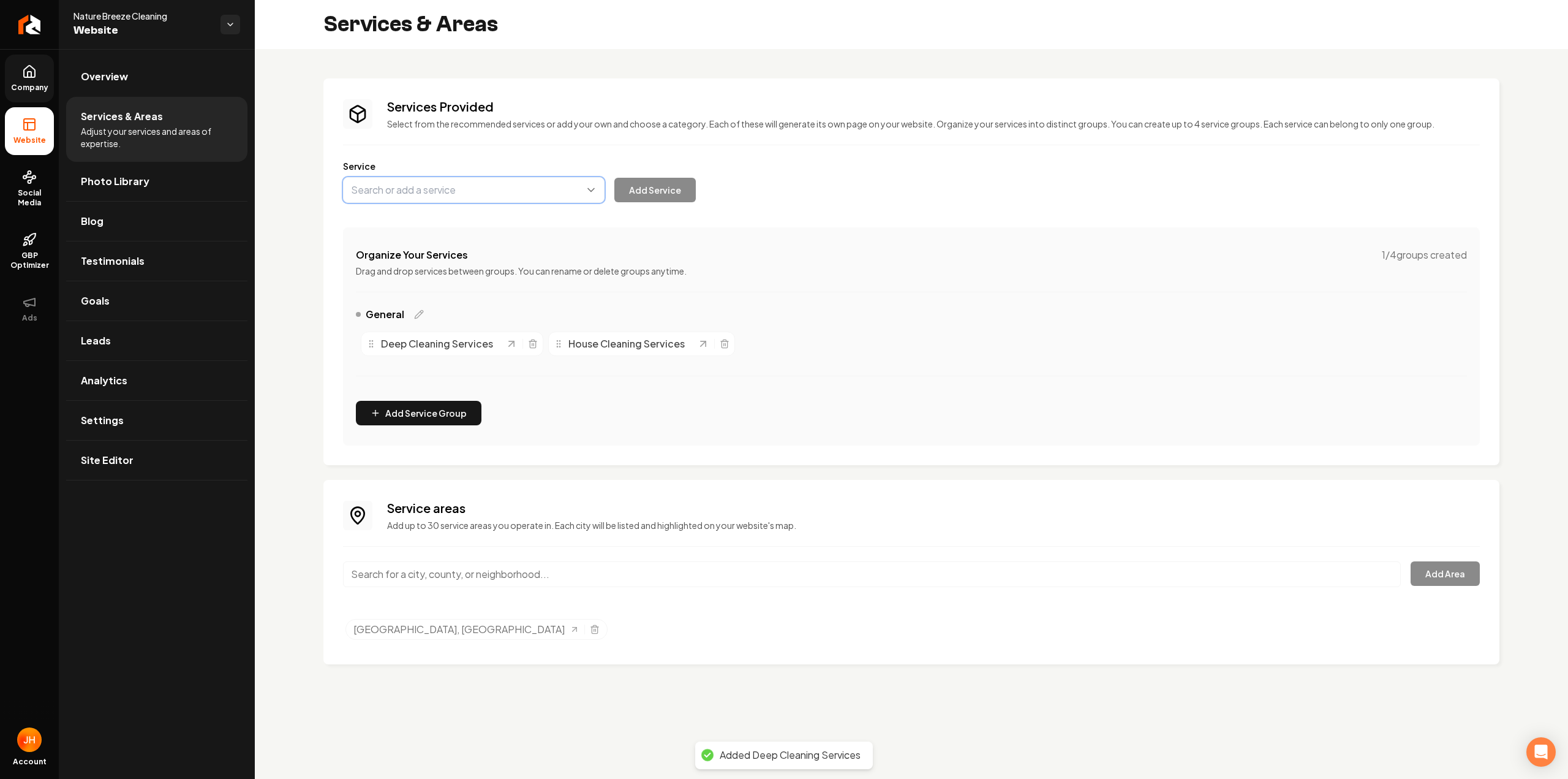
paste input "Move-In/Move-Out Cleaning Services"
type input "Move-In/Move-Out Cleaning Services"
click at [640, 200] on button "Add Service" at bounding box center [654, 190] width 82 height 25
click at [410, 184] on button "Main content area" at bounding box center [473, 190] width 262 height 26
paste input "Recurring Maid Services"
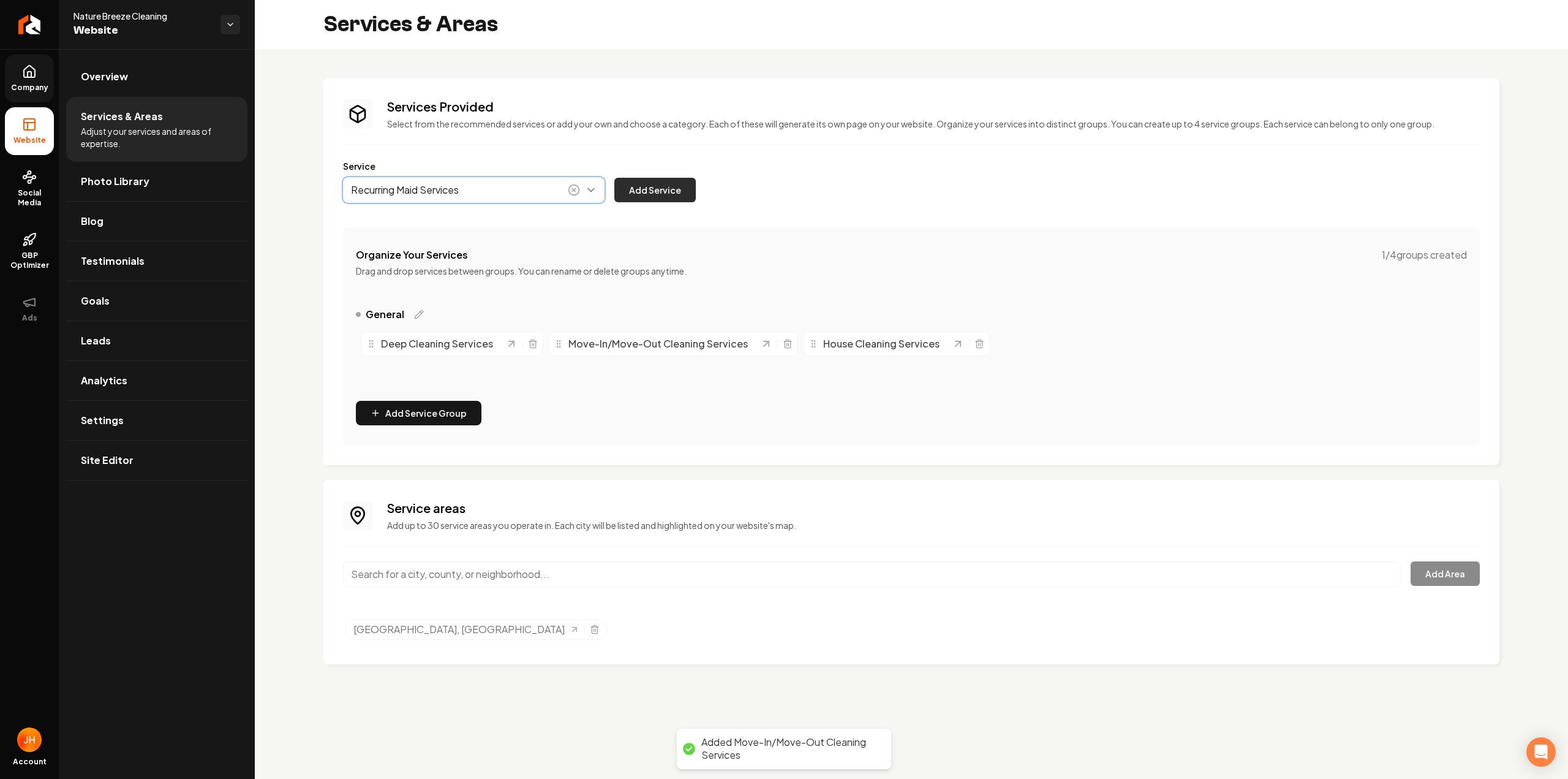
type input "Recurring Maid Services"
click at [646, 190] on button "Add Service" at bounding box center [654, 190] width 82 height 25
click at [419, 192] on button "Main content area" at bounding box center [473, 190] width 262 height 26
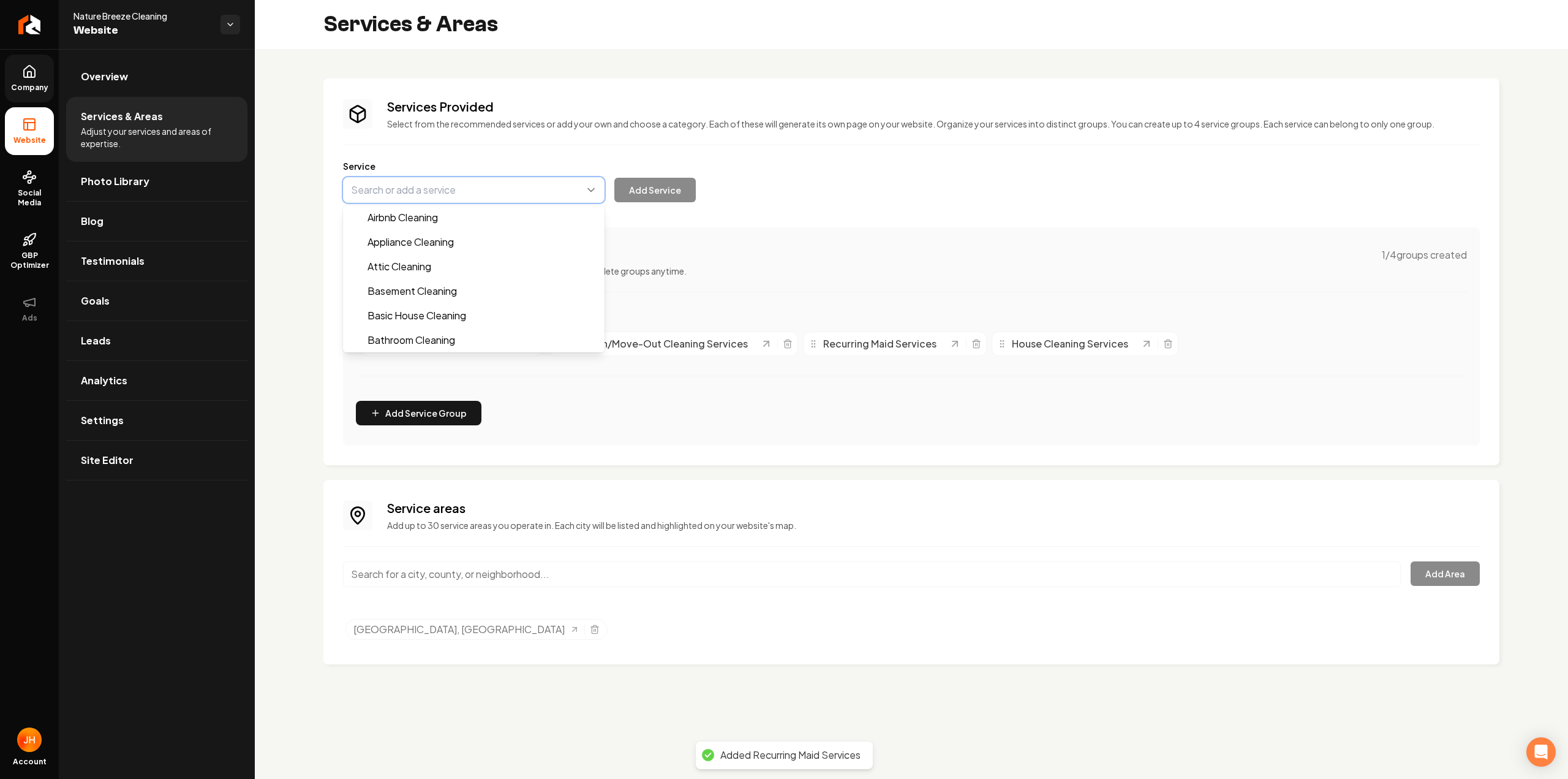
paste input "Airbnb Cleaning Services"
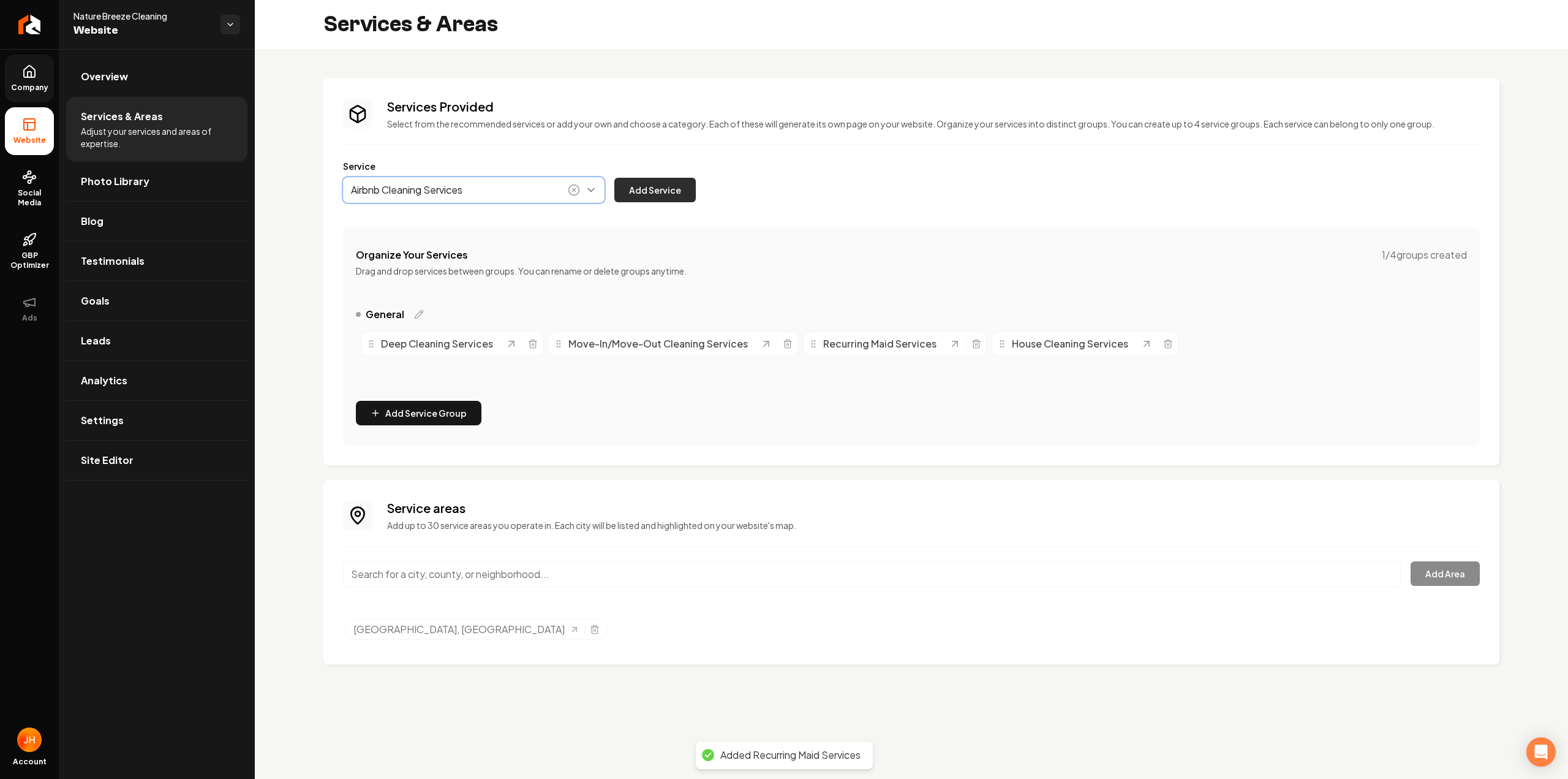
type input "Airbnb Cleaning Services"
click at [660, 199] on button "Add Service" at bounding box center [654, 190] width 82 height 25
click at [26, 75] on icon at bounding box center [29, 72] width 15 height 15
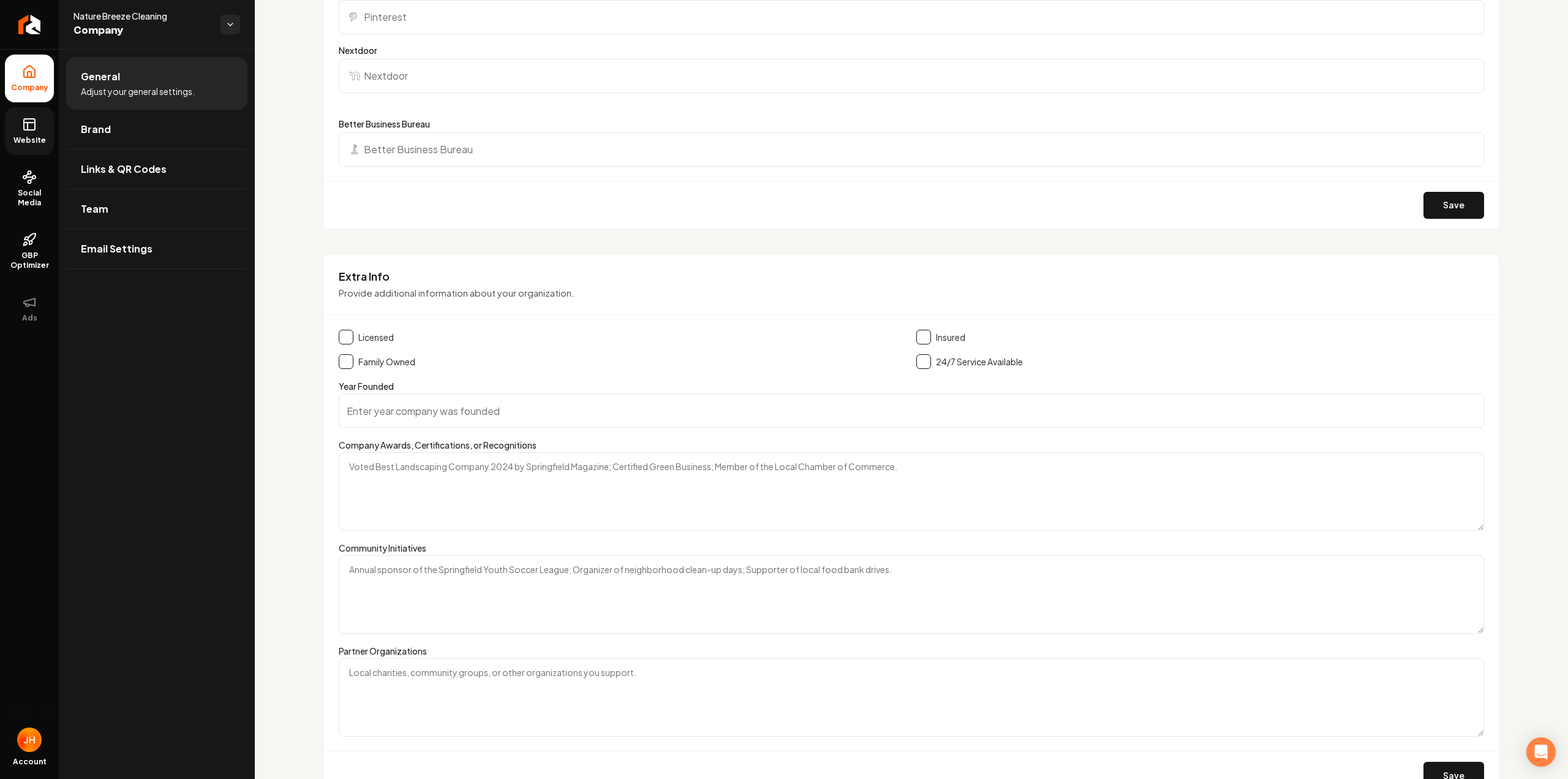
scroll to position [1496, 0]
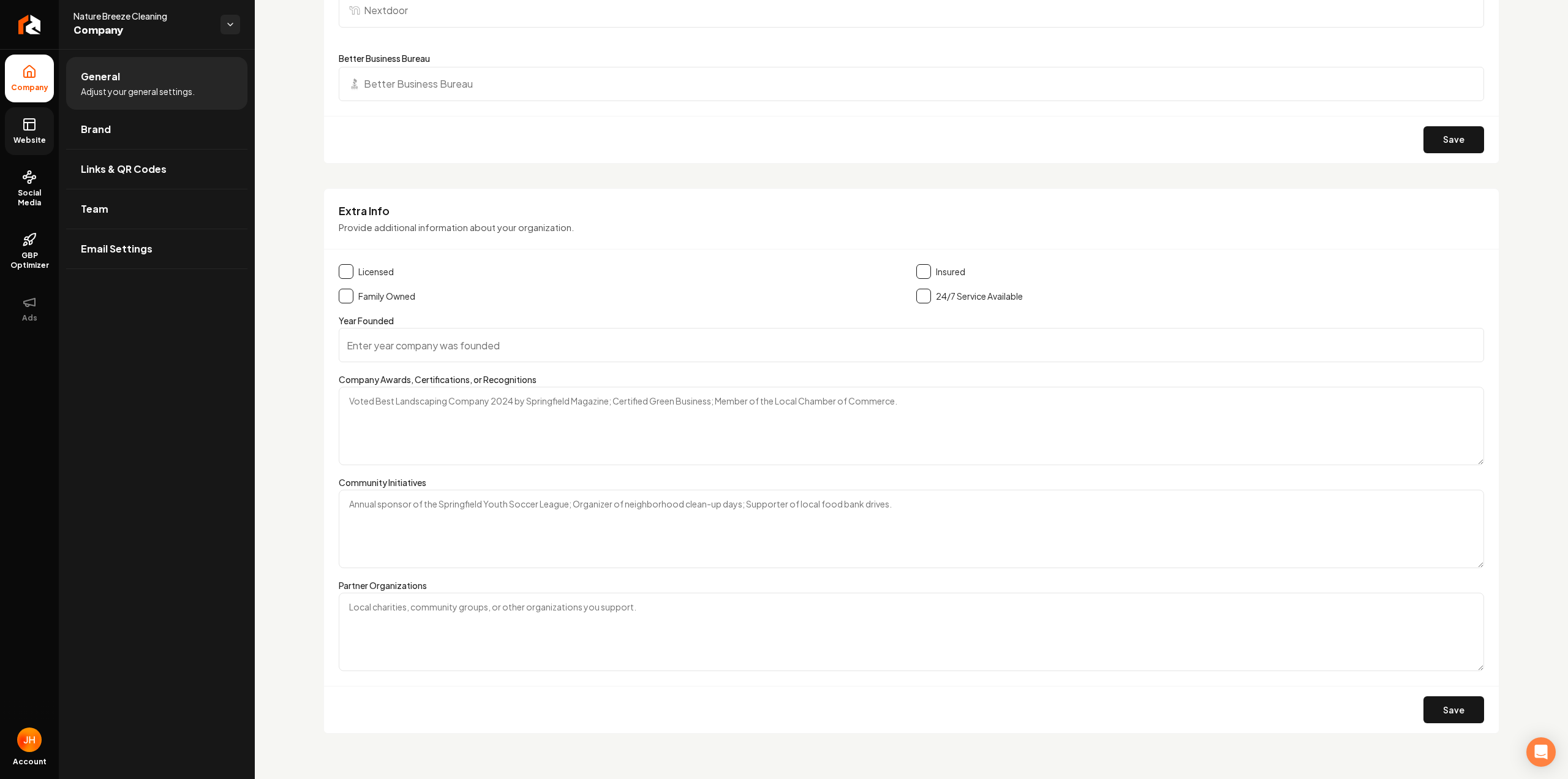
click at [44, 143] on span "Website" at bounding box center [30, 140] width 42 height 10
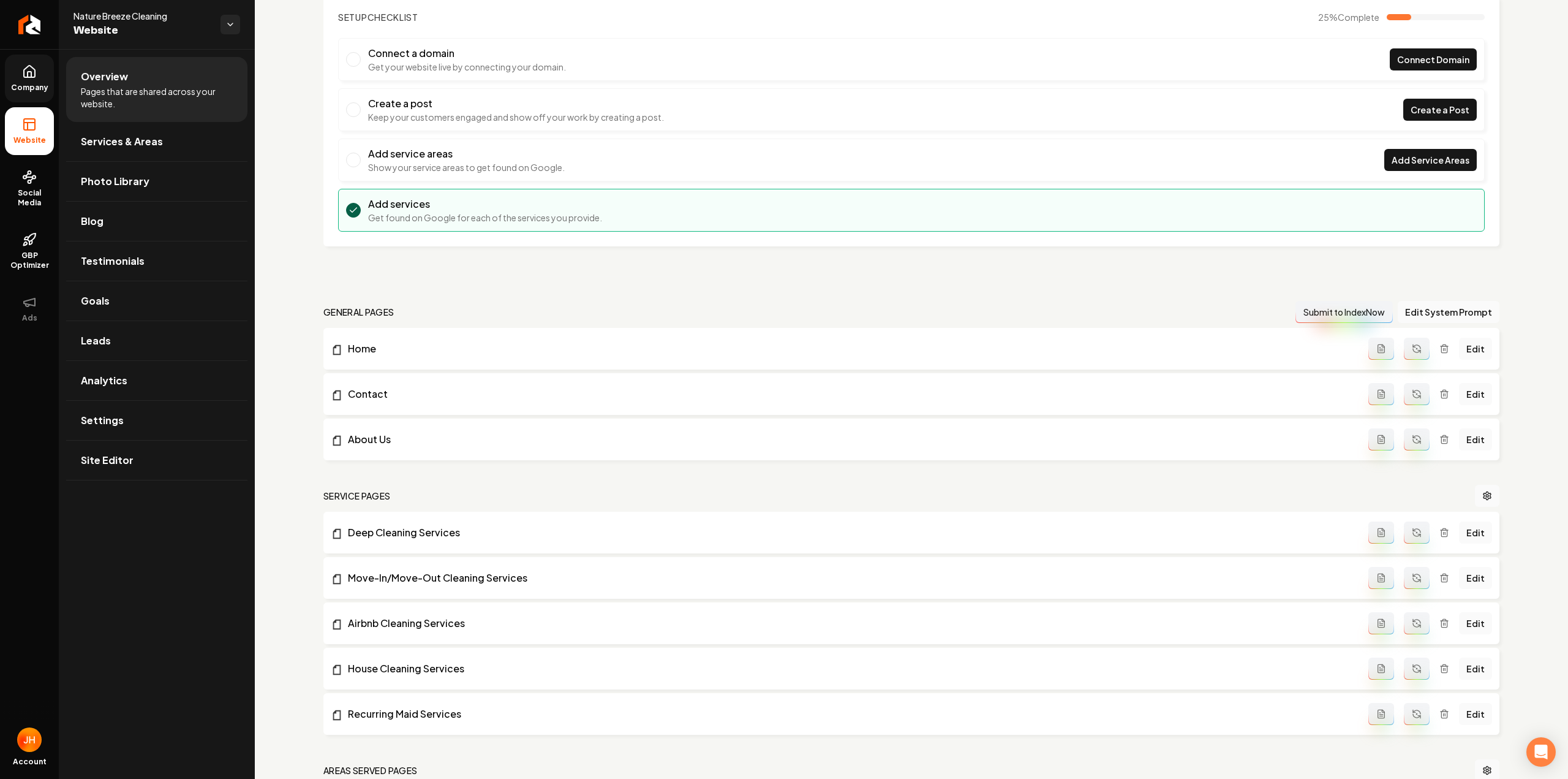
scroll to position [291, 0]
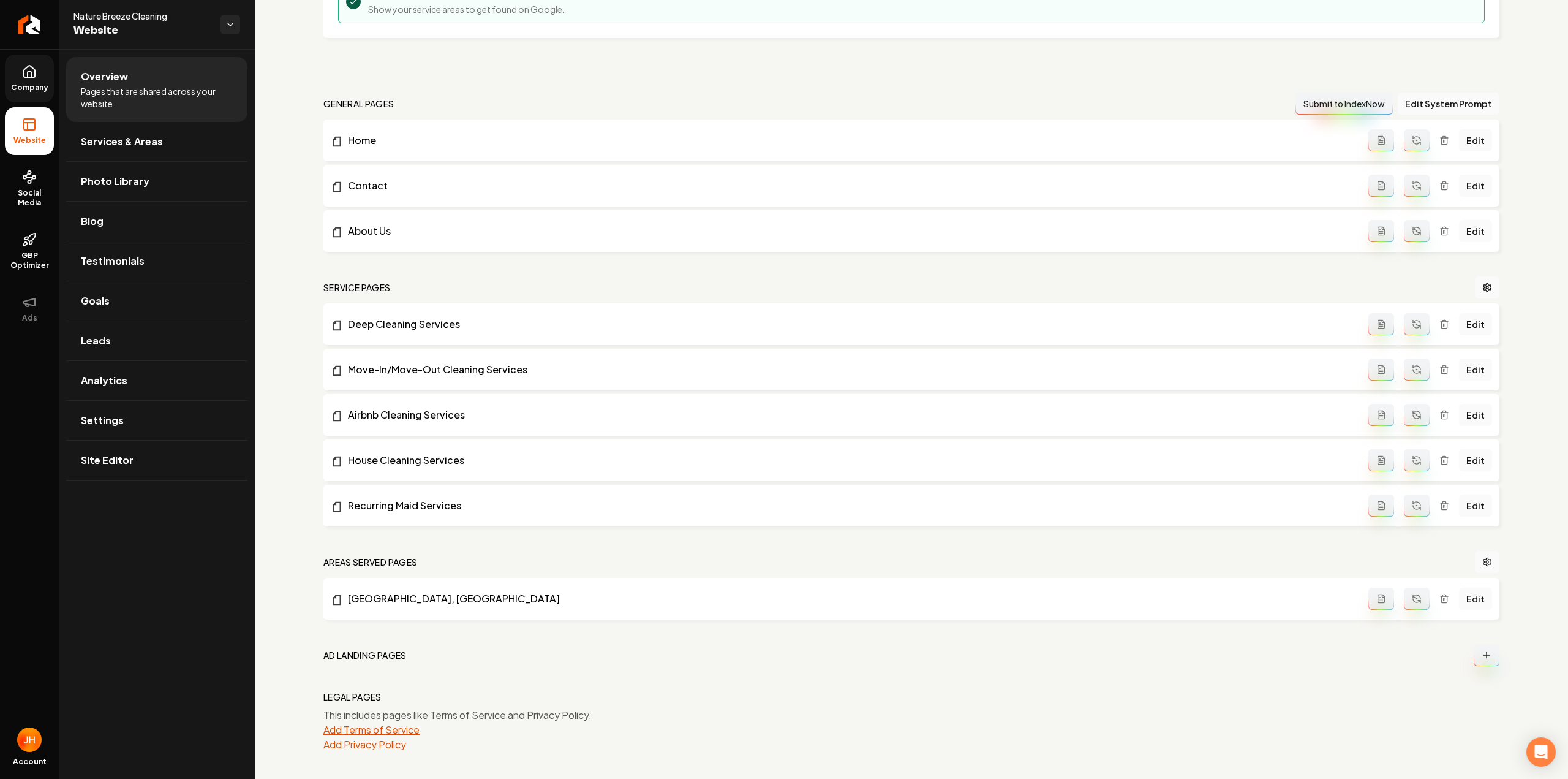
click at [402, 728] on button "Add Terms of Service" at bounding box center [371, 729] width 96 height 15
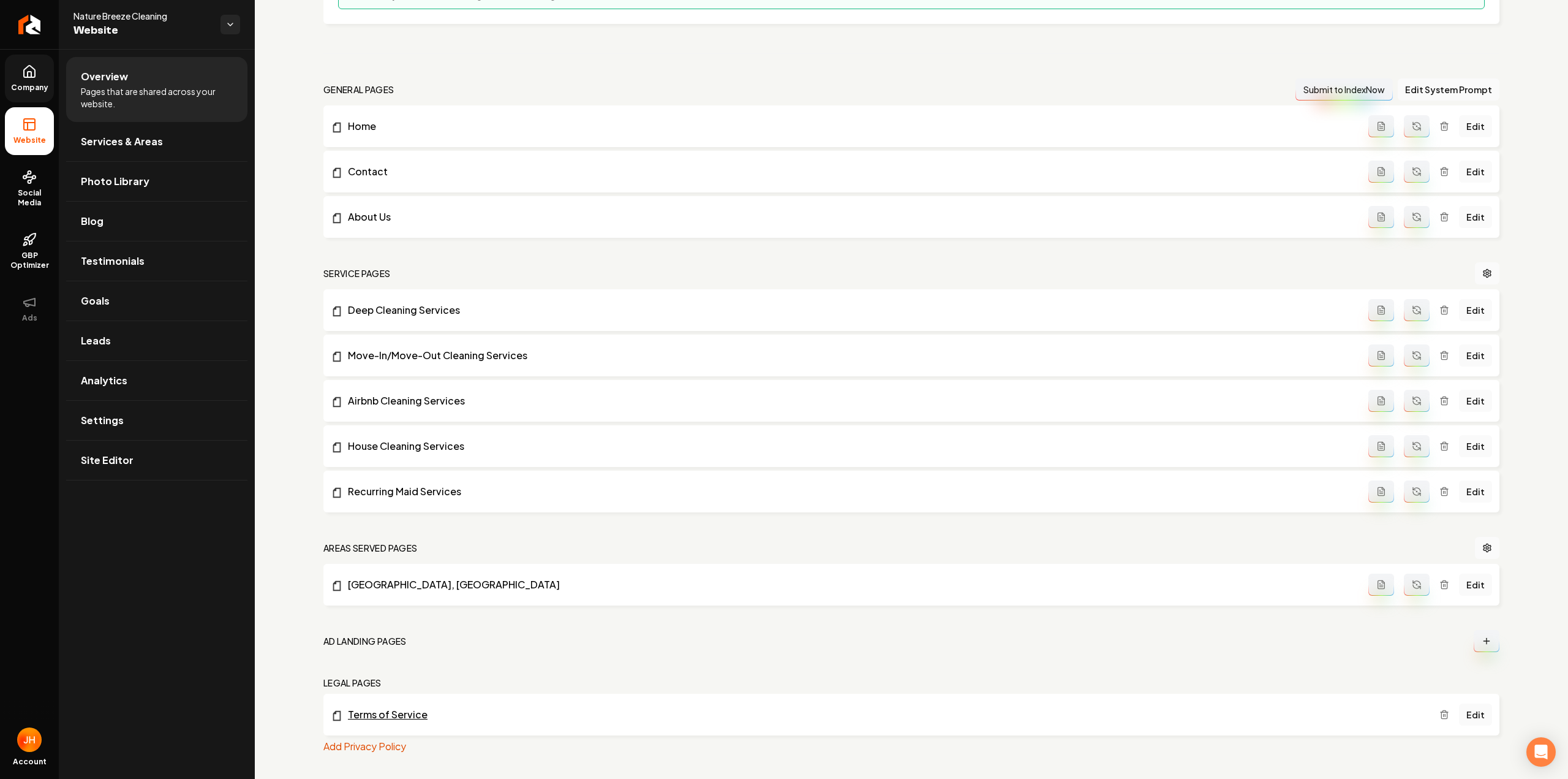
scroll to position [306, 0]
click at [357, 742] on button "Add Privacy Policy" at bounding box center [364, 744] width 82 height 15
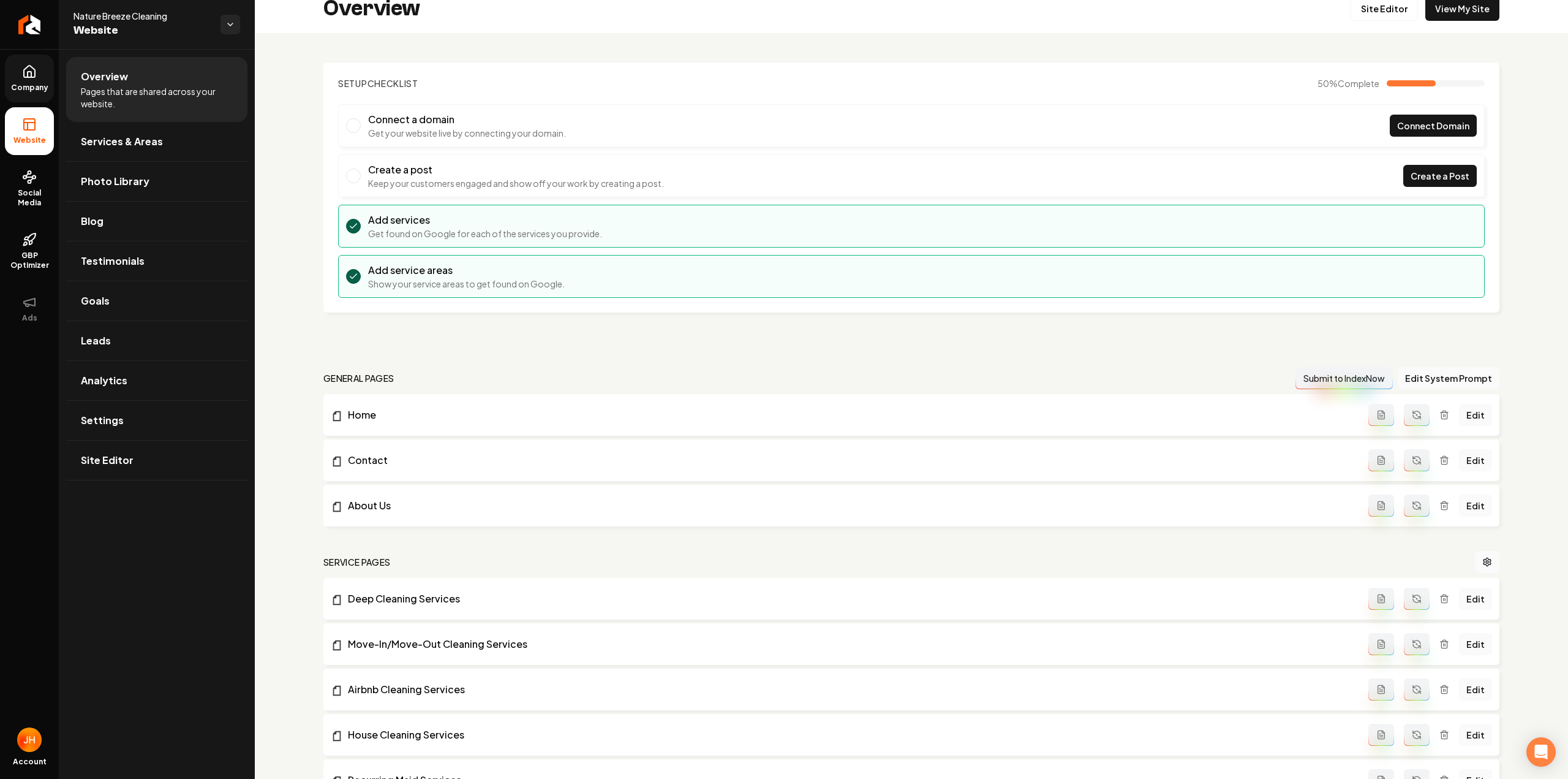
scroll to position [0, 0]
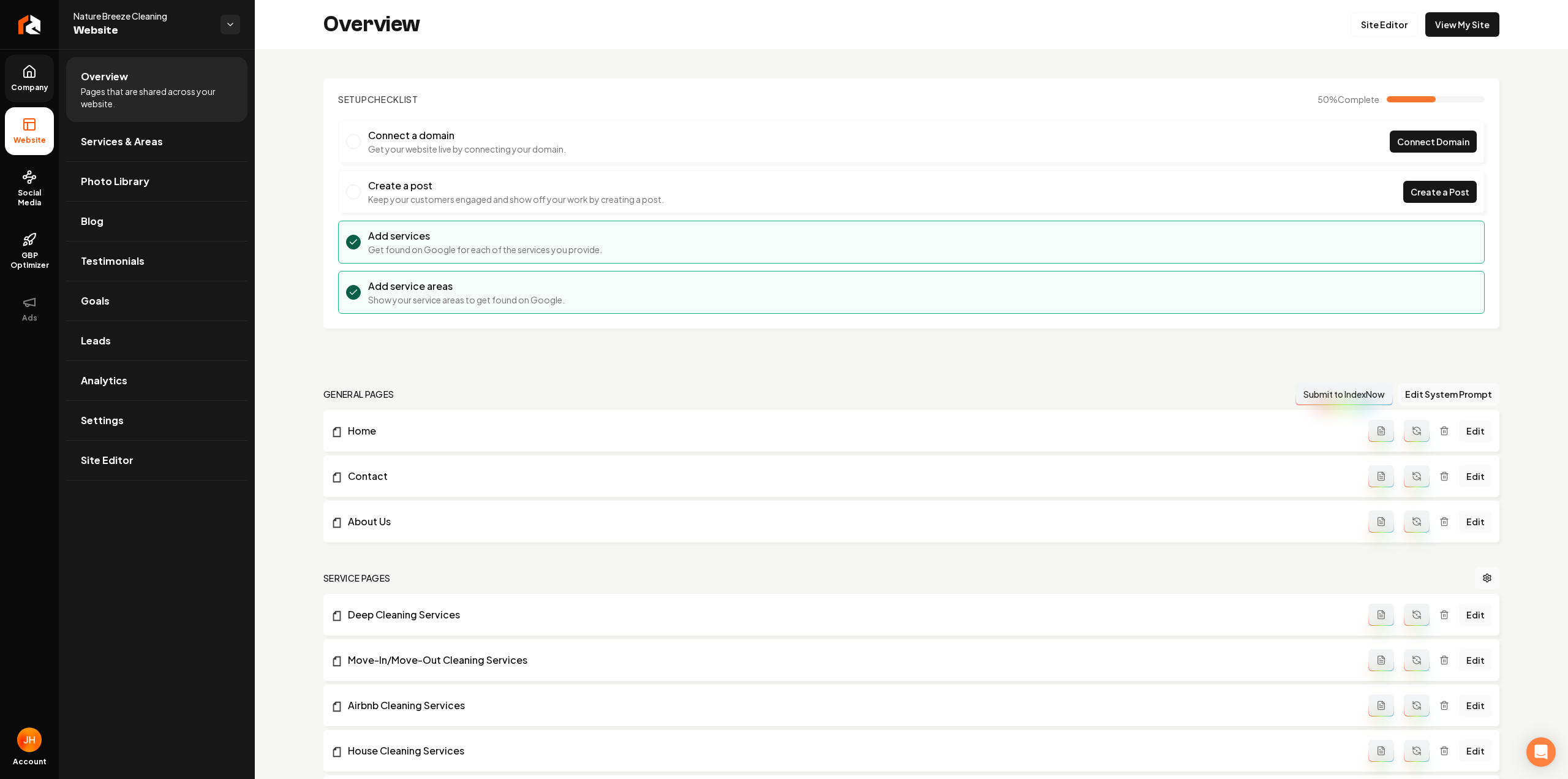
click at [28, 91] on span "Company" at bounding box center [30, 87] width 47 height 10
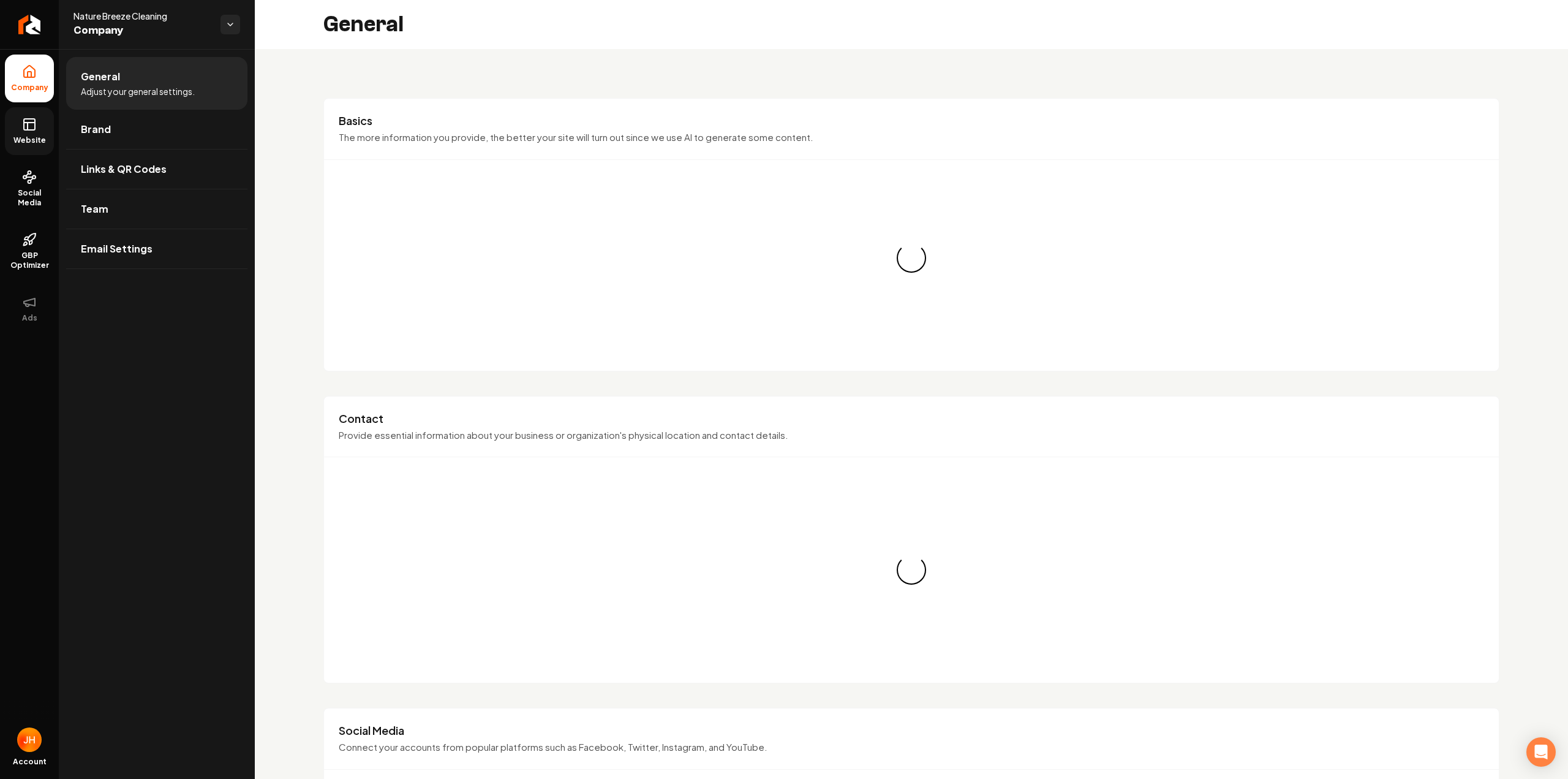
click at [44, 123] on link "Website" at bounding box center [29, 131] width 49 height 47
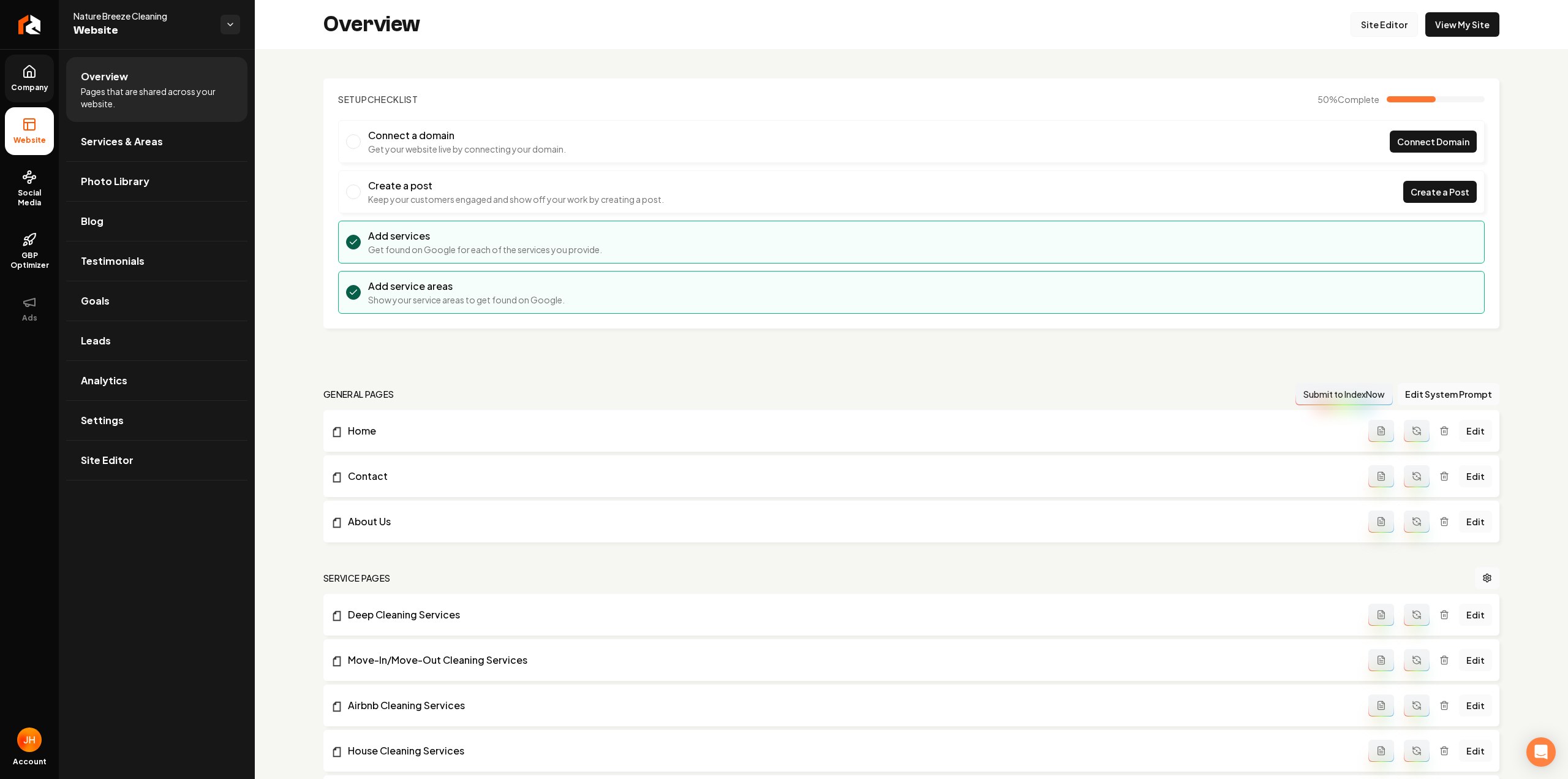
click at [1396, 18] on link "Site Editor" at bounding box center [1384, 25] width 68 height 25
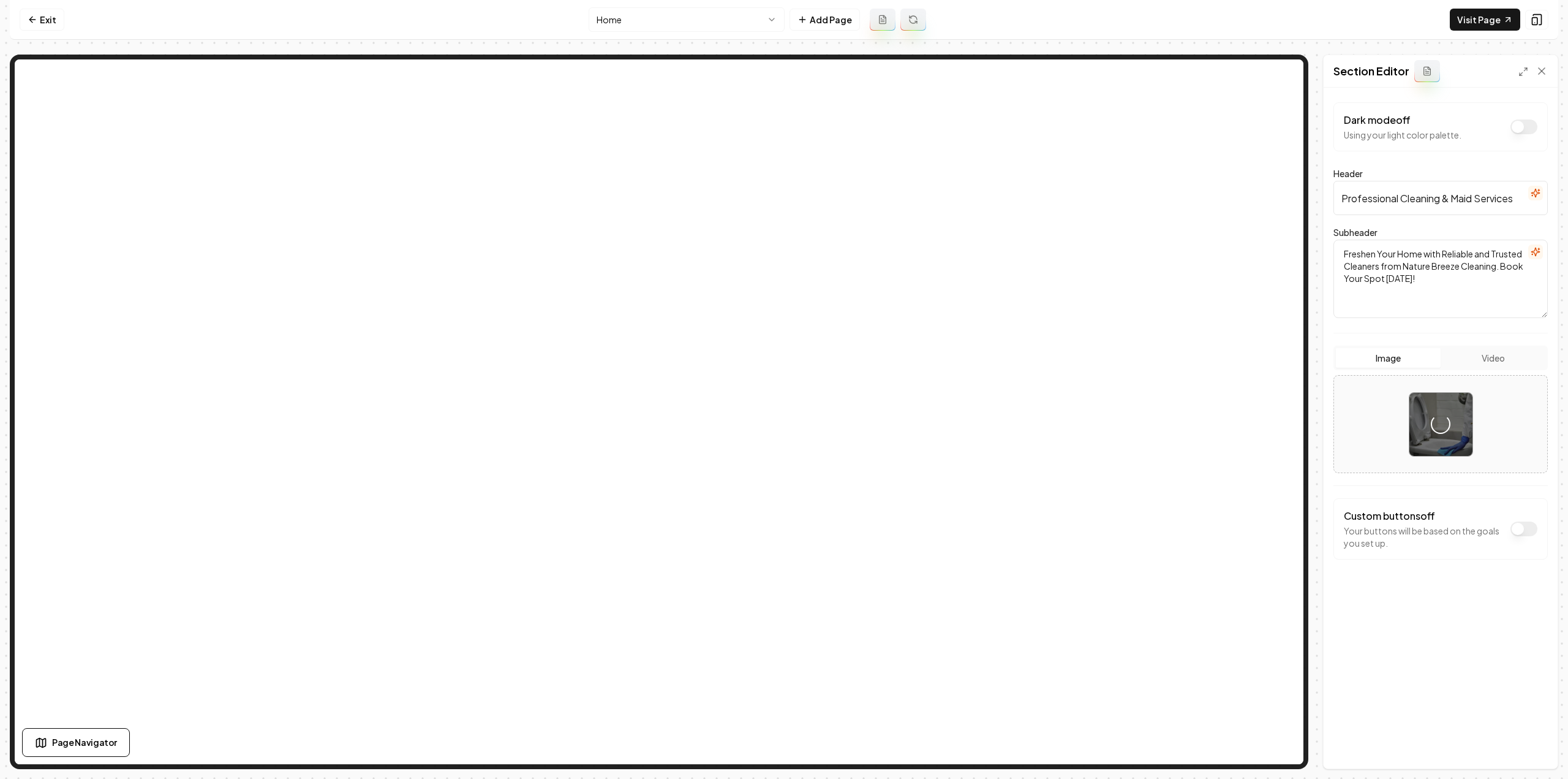
drag, startPoint x: 1480, startPoint y: 527, endPoint x: 1450, endPoint y: 616, distance: 93.9
click at [1450, 616] on div "Dark mode off Using your light color palette. Header Professional Cleaning & Ma…" at bounding box center [1440, 428] width 234 height 681
click at [1521, 741] on button "Save" at bounding box center [1529, 747] width 36 height 22
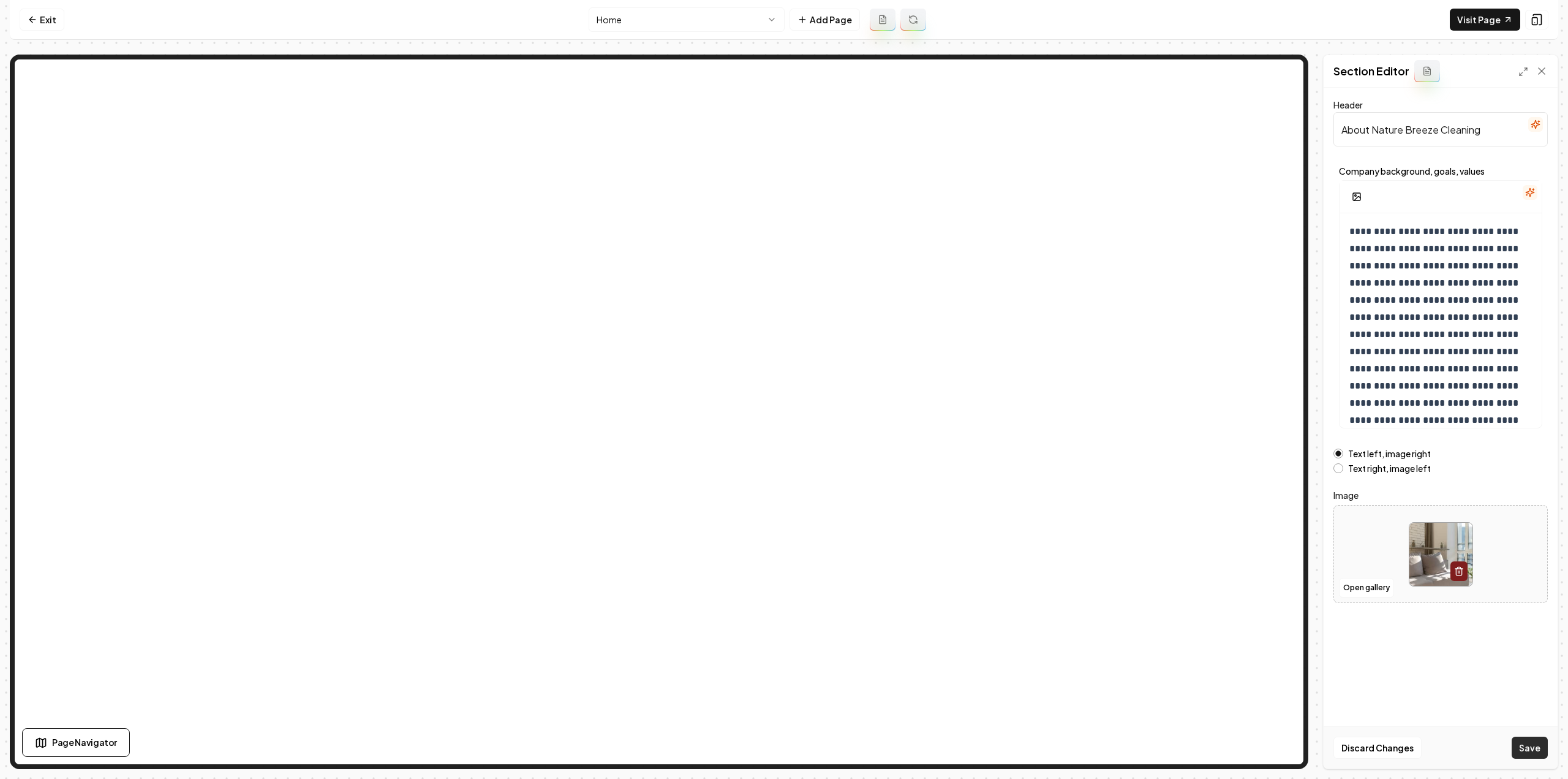
click at [1536, 752] on button "Save" at bounding box center [1529, 747] width 36 height 22
click at [666, 21] on html "**********" at bounding box center [784, 390] width 1568 height 779
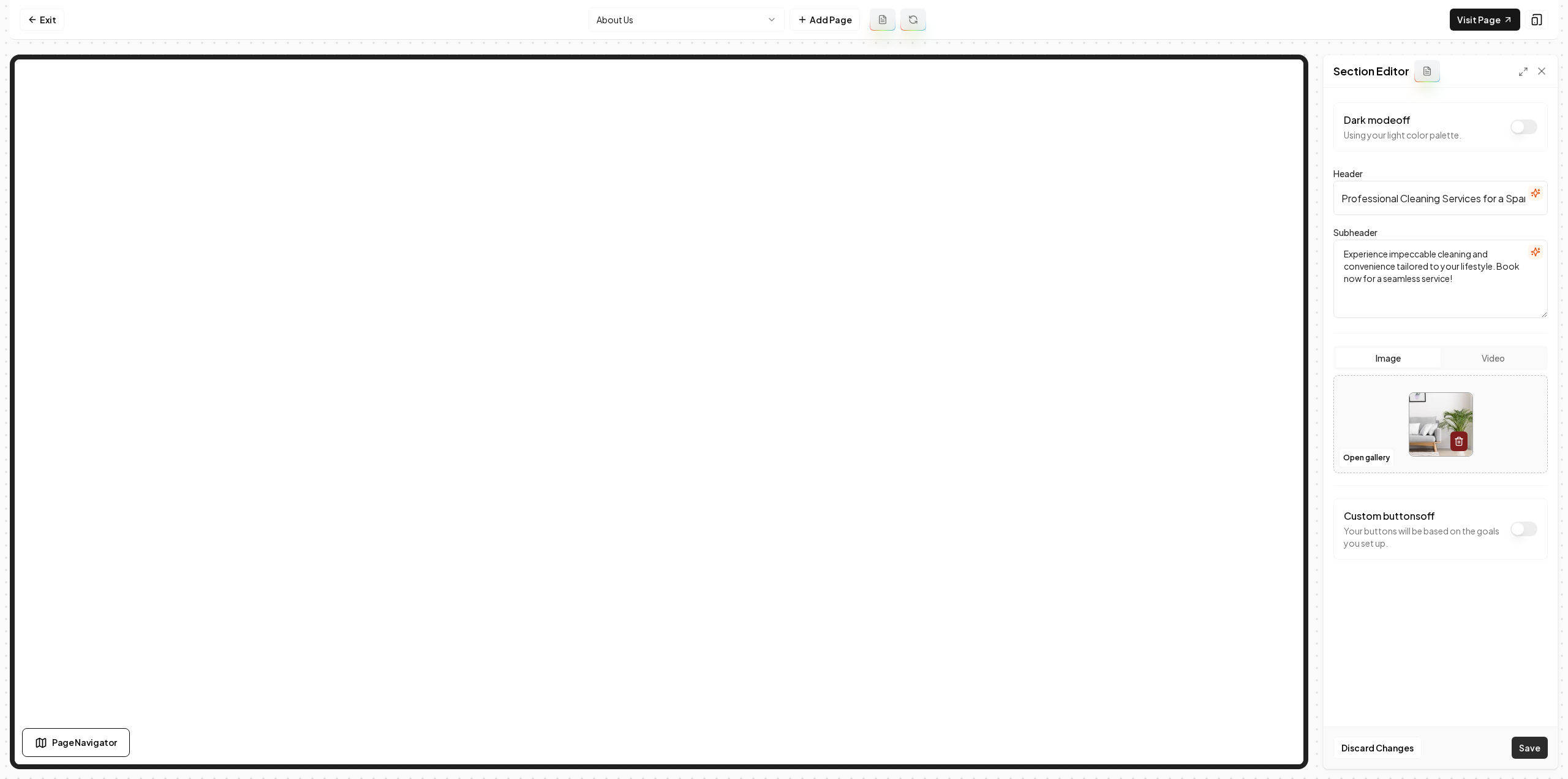
click at [1536, 742] on button "Save" at bounding box center [1529, 747] width 36 height 22
click at [650, 27] on html "Computer Required This feature is only available on a computer. Please switch t…" at bounding box center [784, 390] width 1568 height 779
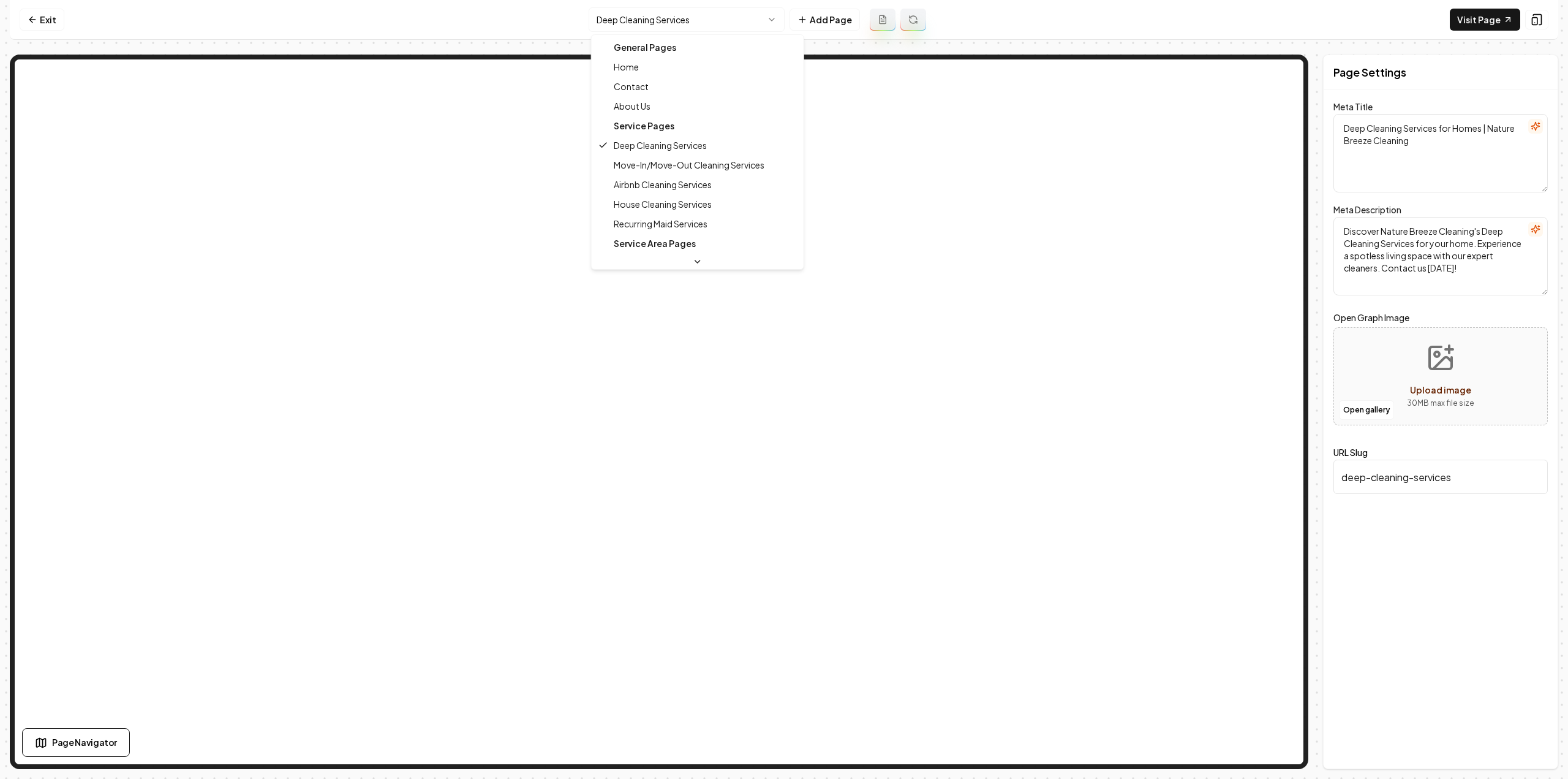
click at [731, 23] on html "Computer Required This feature is only available on a computer. Please switch t…" at bounding box center [784, 390] width 1568 height 779
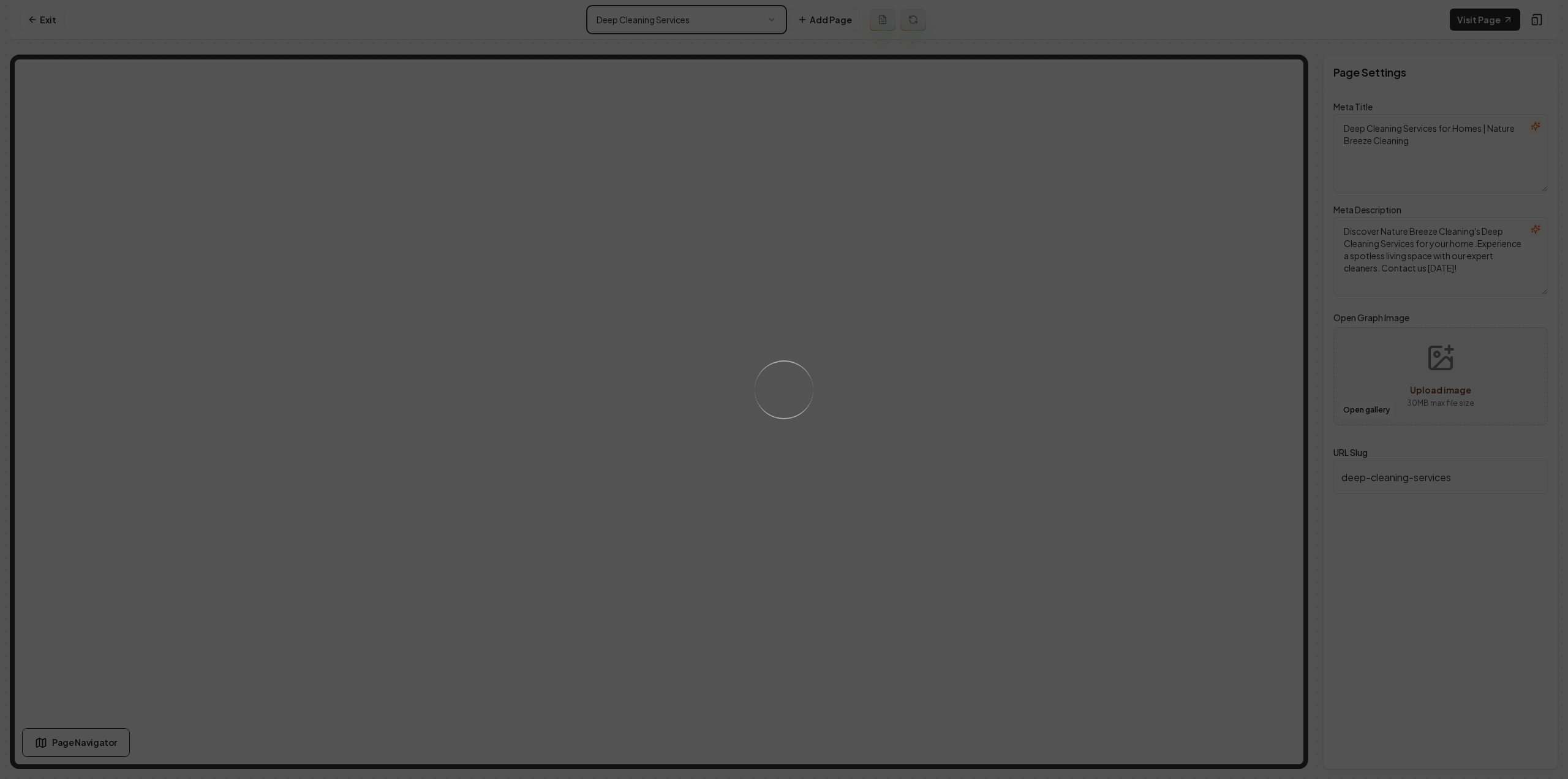
type textarea "Expert Home Cleaning Services | Nature Breeze Cleaning"
type textarea "Discover premium home cleaning by Nature Breeze Cleaning. Experience unrivaled …"
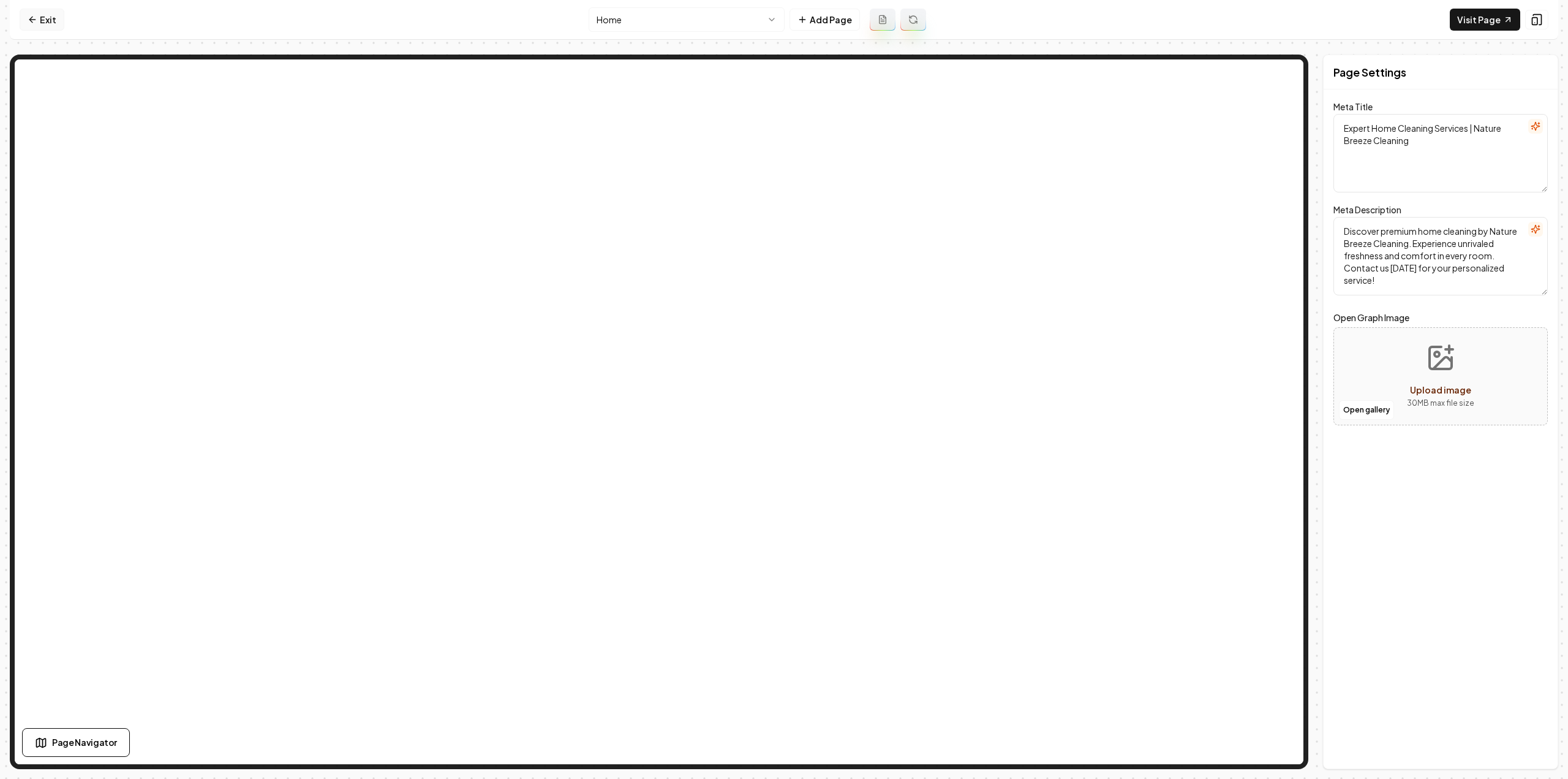
click at [51, 26] on link "Exit" at bounding box center [42, 19] width 45 height 22
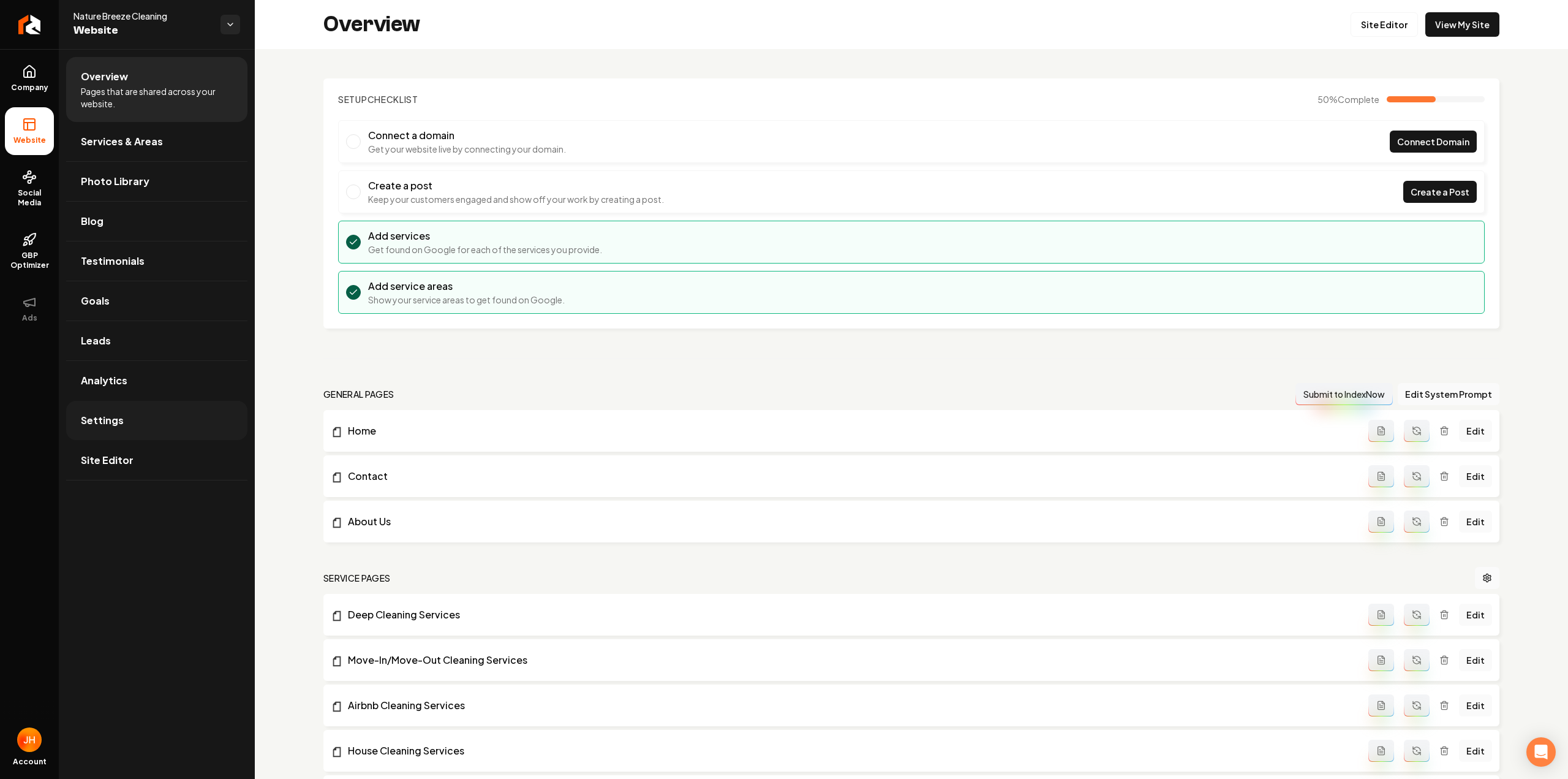
click at [129, 436] on link "Settings" at bounding box center [156, 420] width 181 height 39
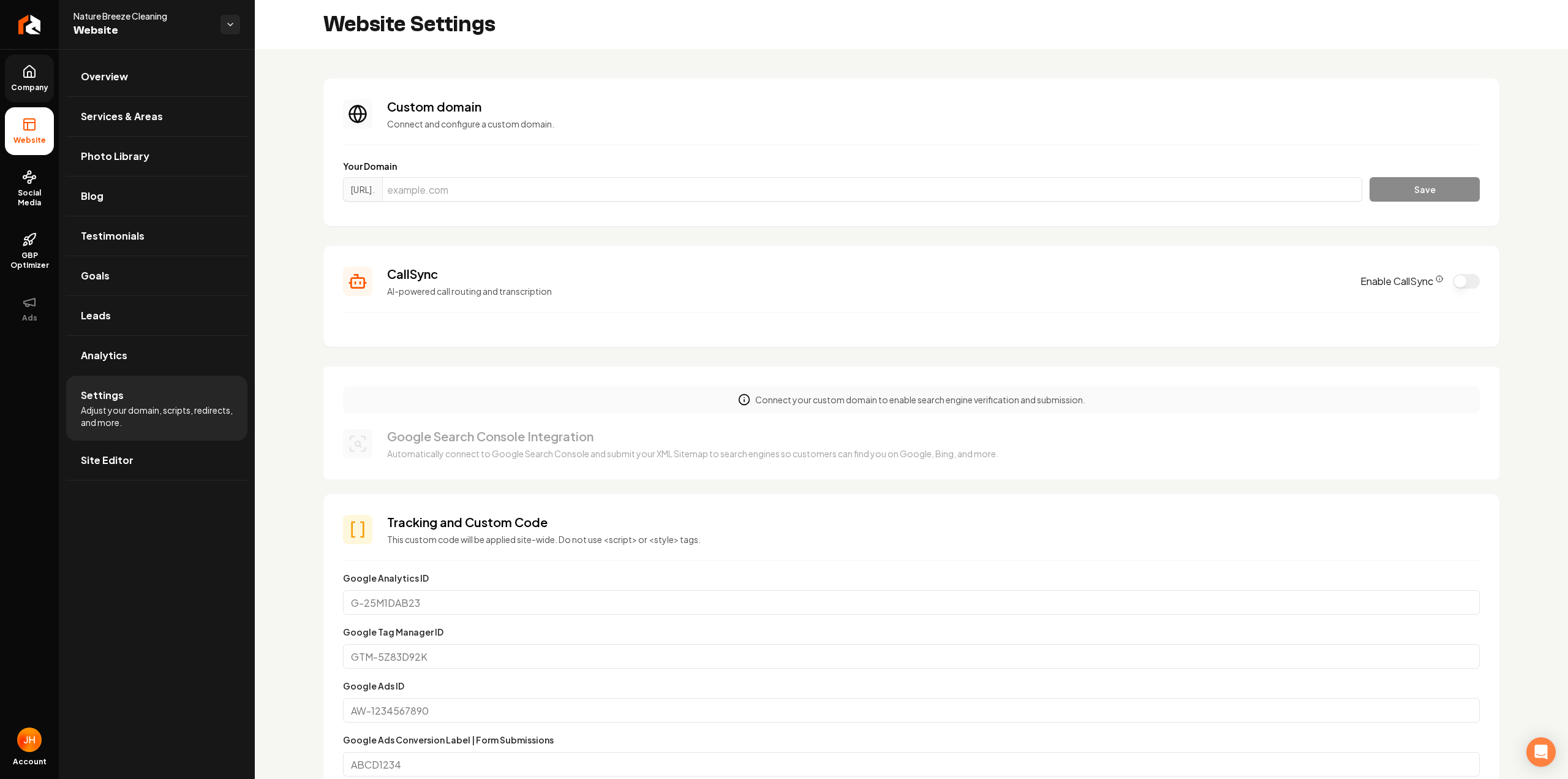
click at [36, 97] on link "Company" at bounding box center [29, 78] width 49 height 47
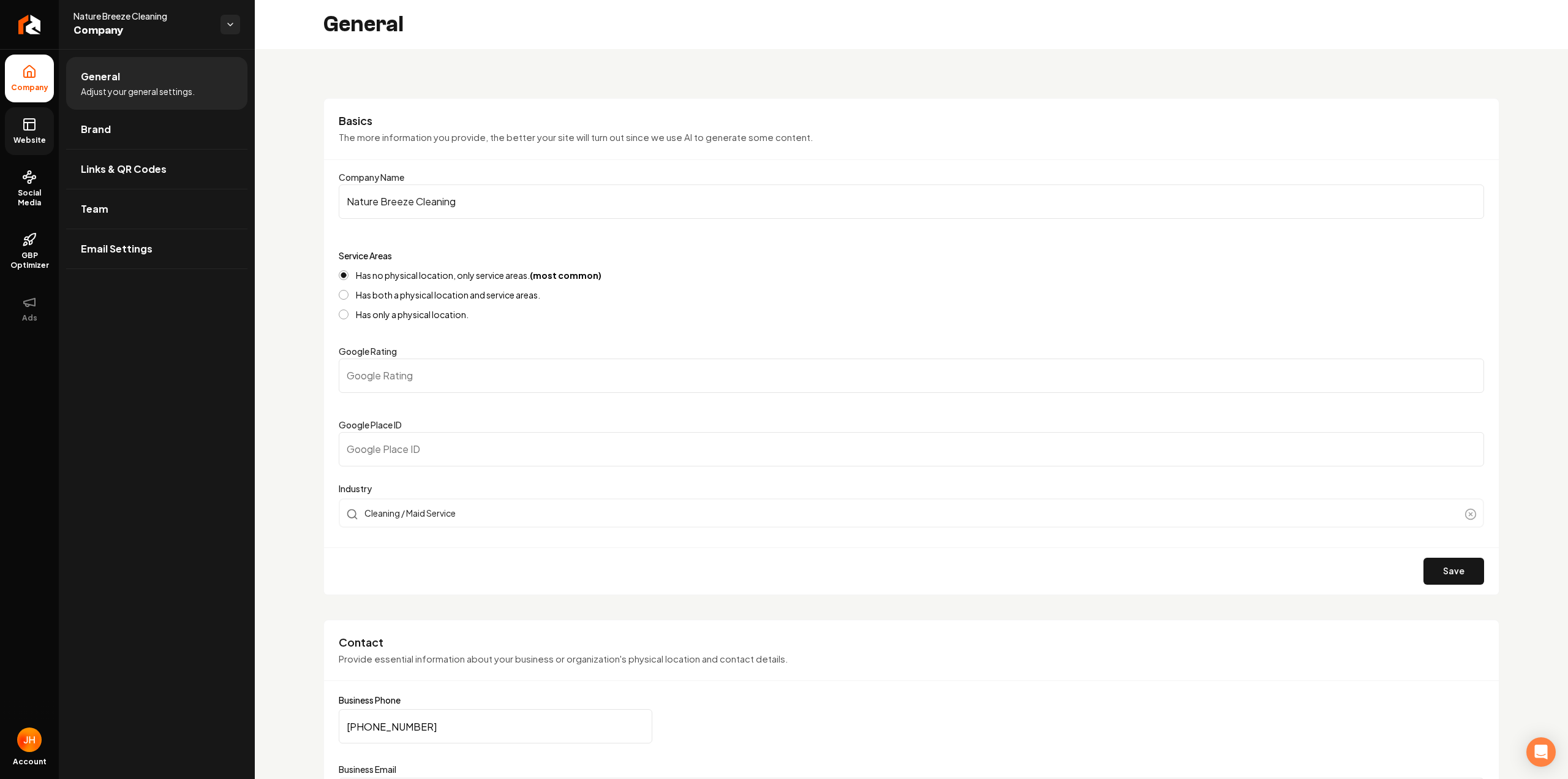
click at [42, 126] on link "Website" at bounding box center [29, 131] width 49 height 47
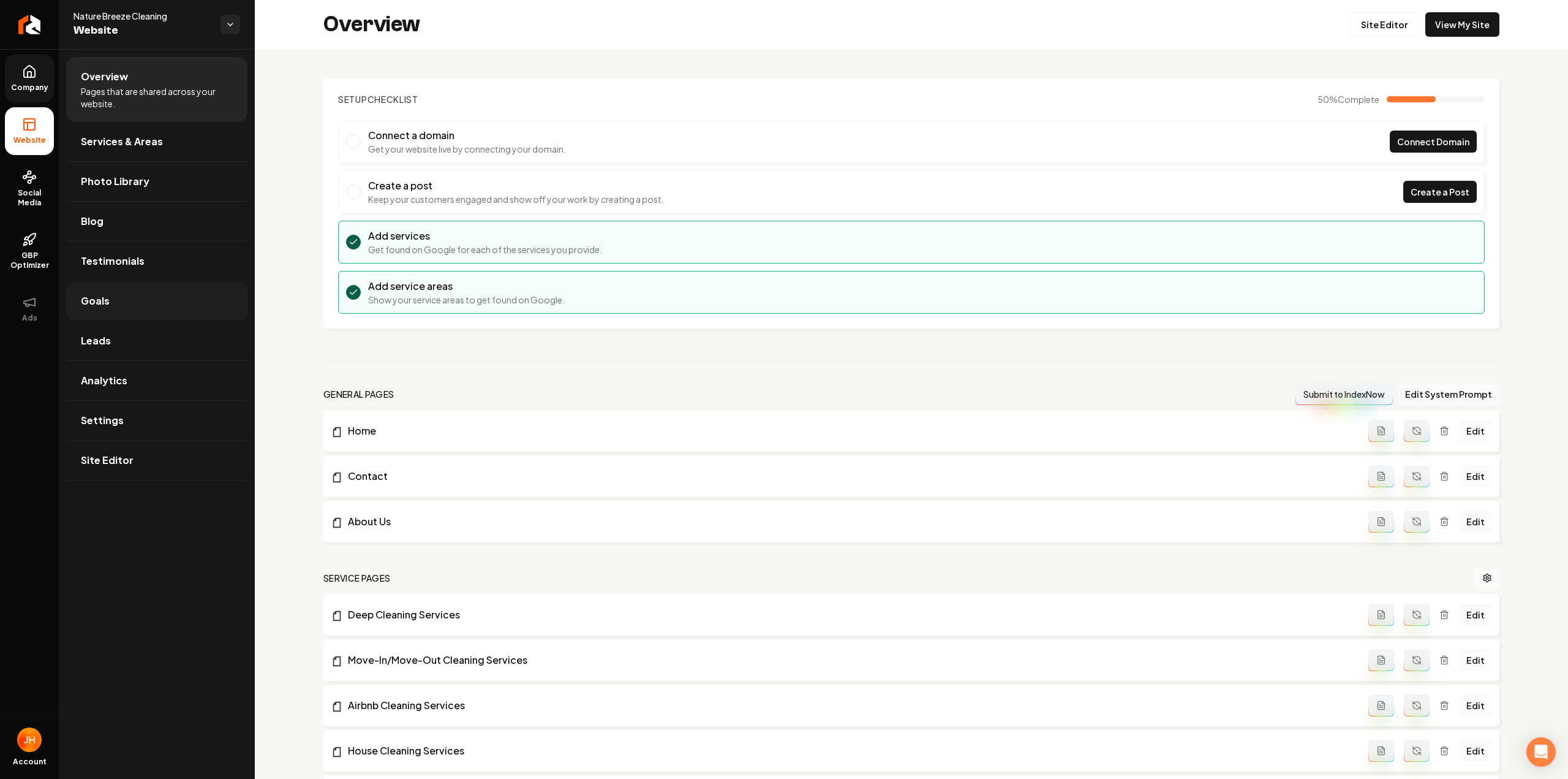
click at [134, 299] on link "Goals" at bounding box center [156, 301] width 181 height 39
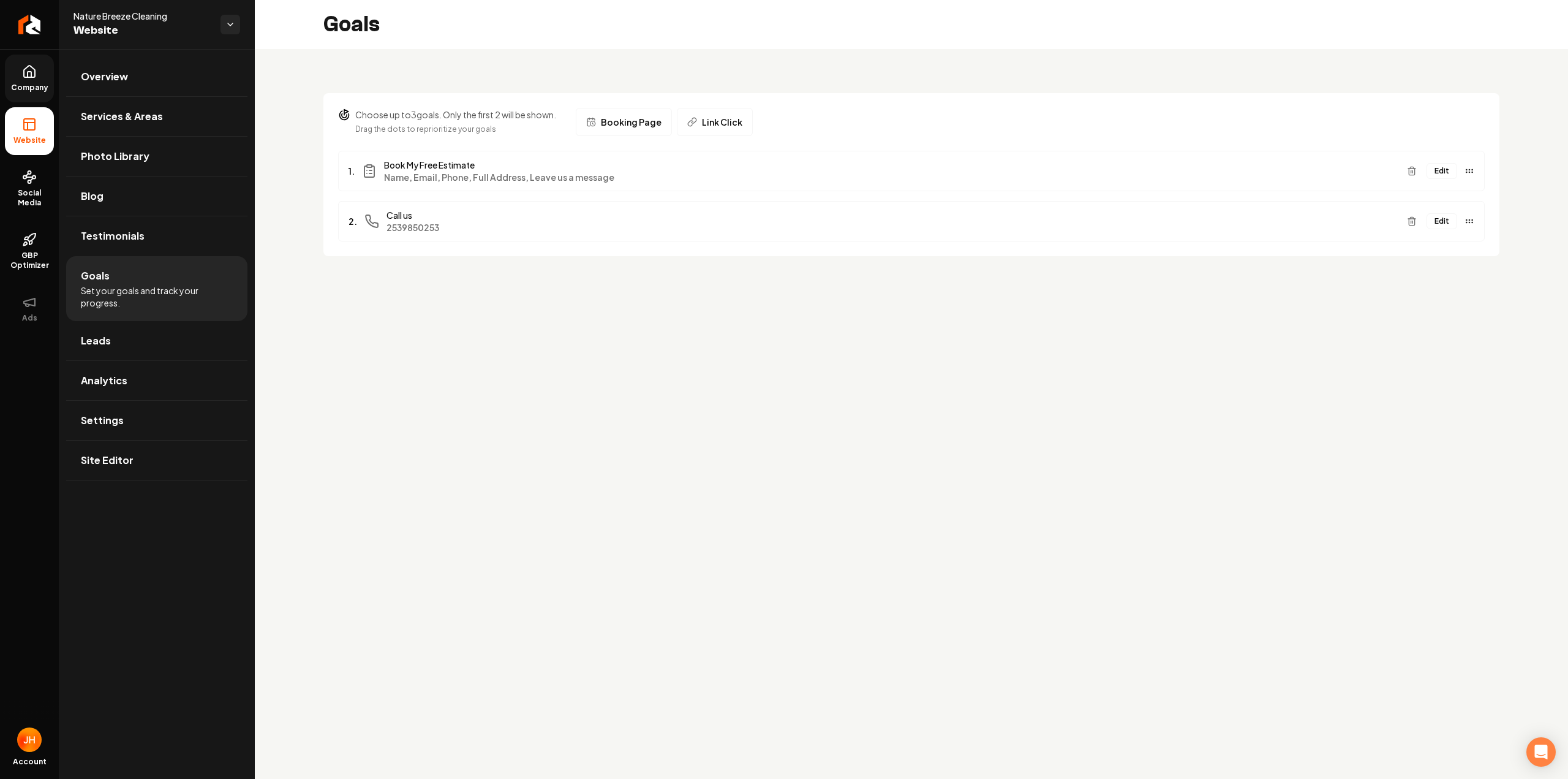
click at [1446, 169] on button "Edit" at bounding box center [1441, 171] width 30 height 16
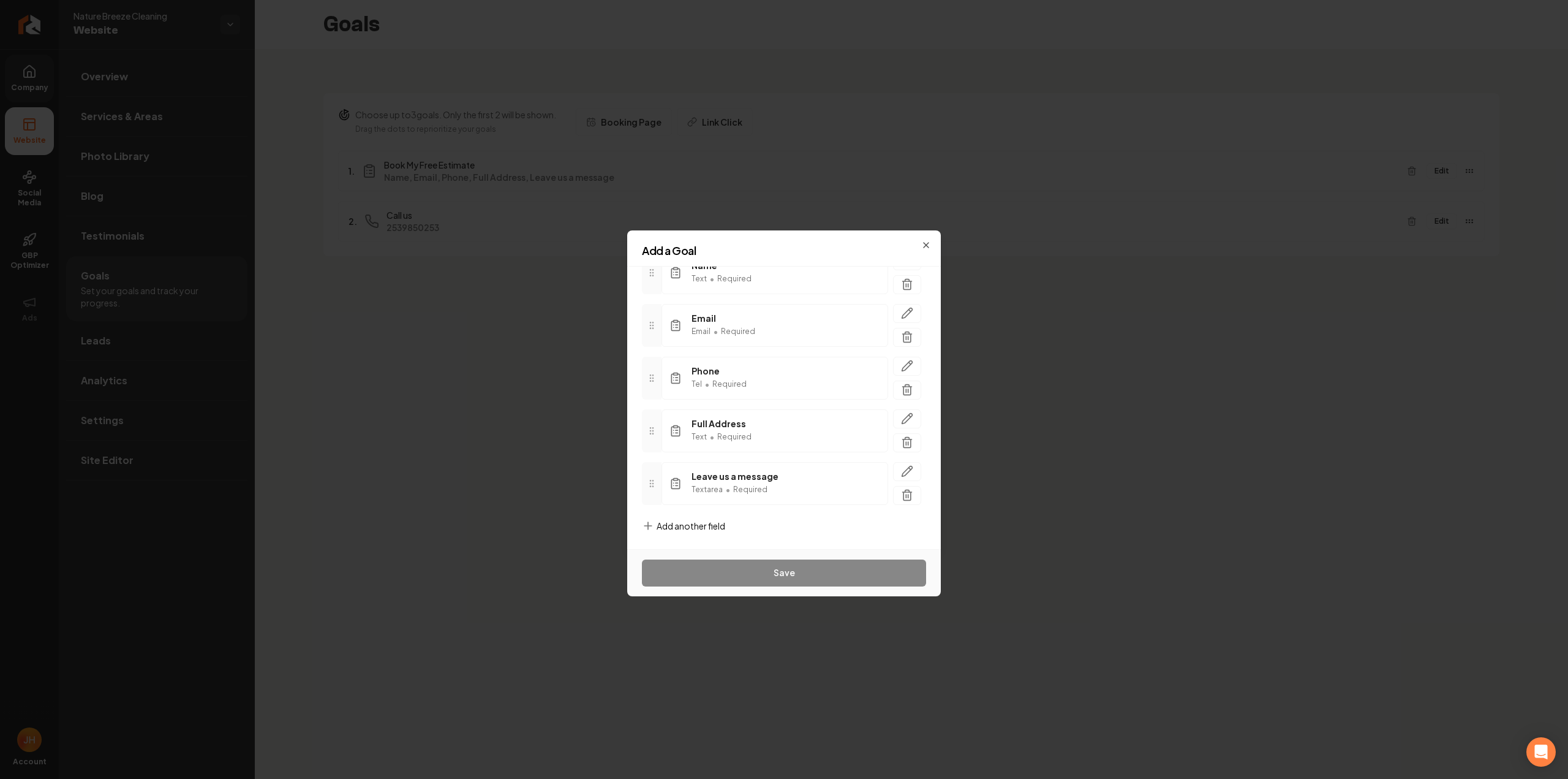
click at [692, 528] on span "Add another field" at bounding box center [691, 526] width 68 height 12
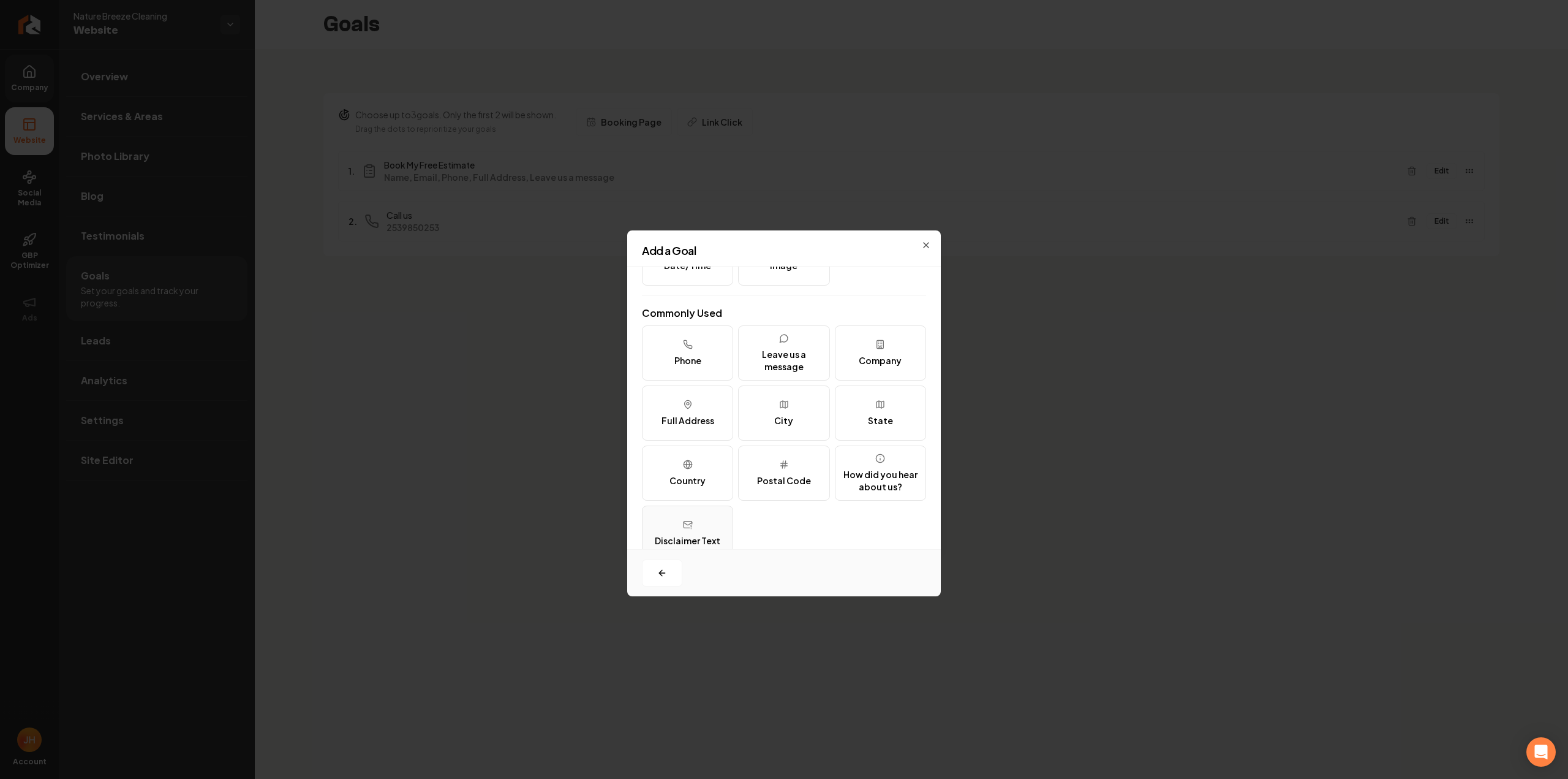
scroll to position [149, 0]
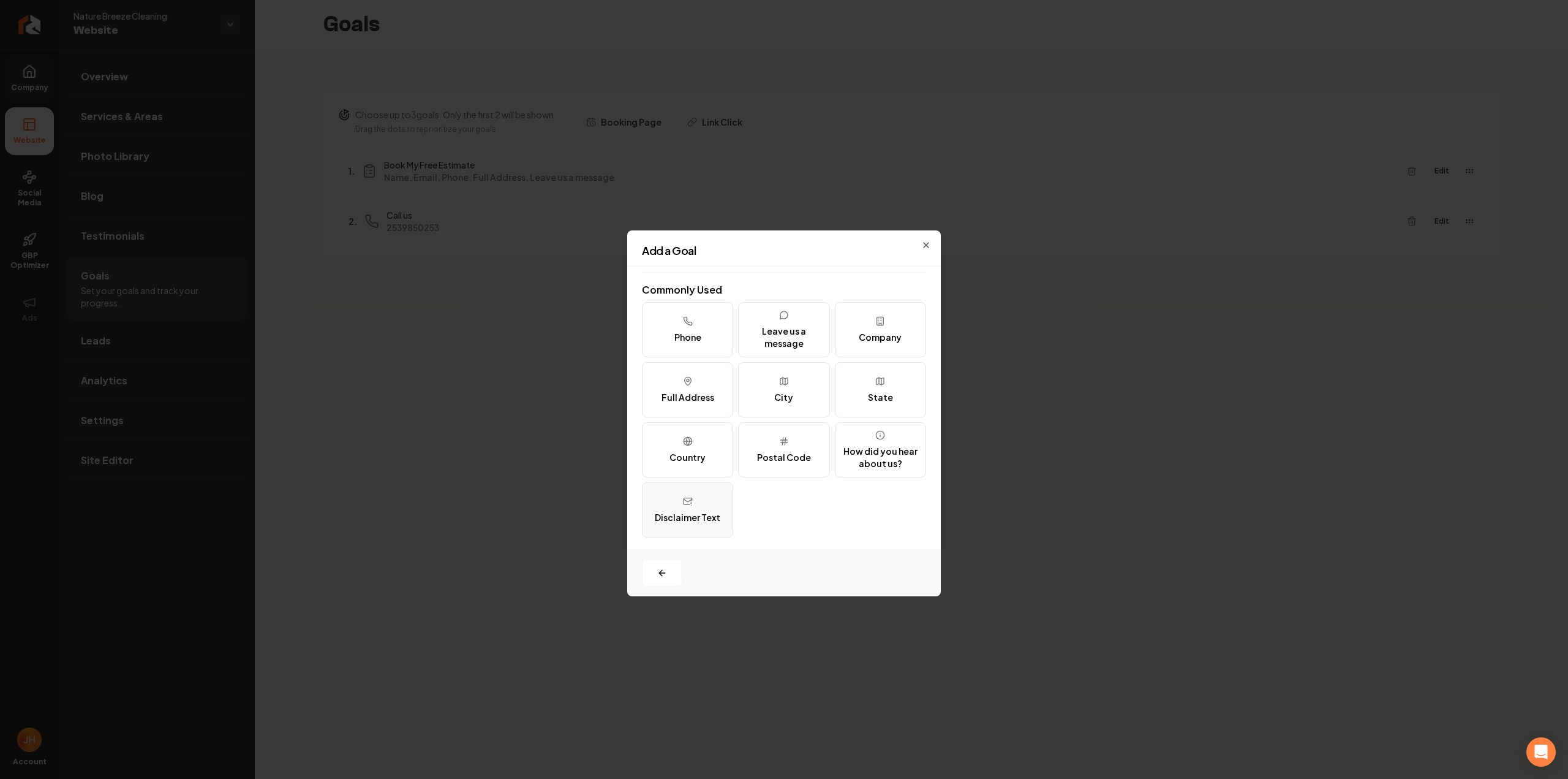
click at [684, 522] on div "Disclaimer Text" at bounding box center [687, 517] width 65 height 12
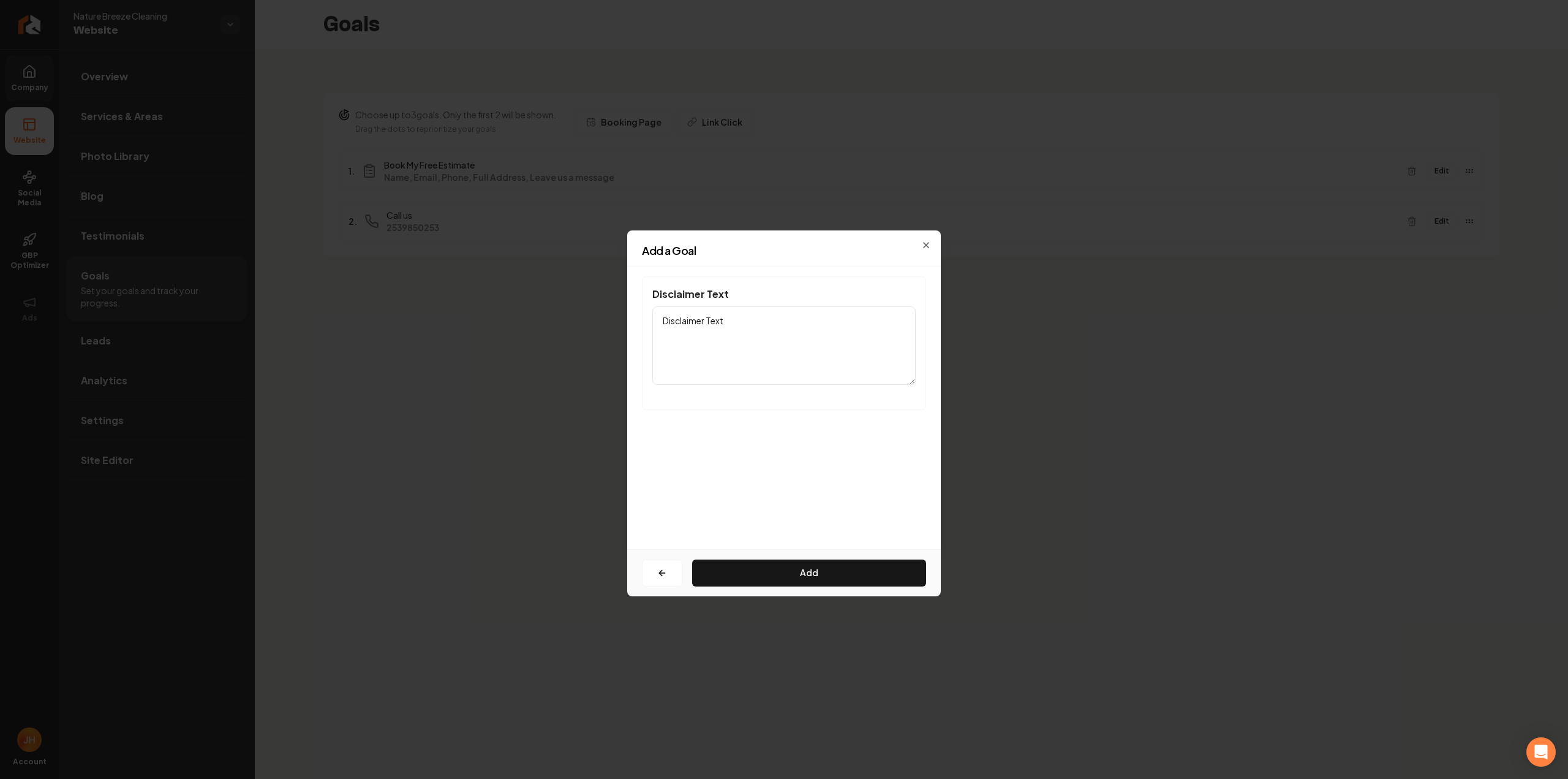
click at [732, 325] on textarea "Disclaimer Text" at bounding box center [783, 345] width 263 height 79
paste textarea "I Consent to Receive SMS Notifications, Appointment Reminders and Updates, and …"
click at [825, 332] on textarea "I Consent to Receive SMS Notifications, Appointment Reminders and Updates, and …" at bounding box center [783, 345] width 263 height 79
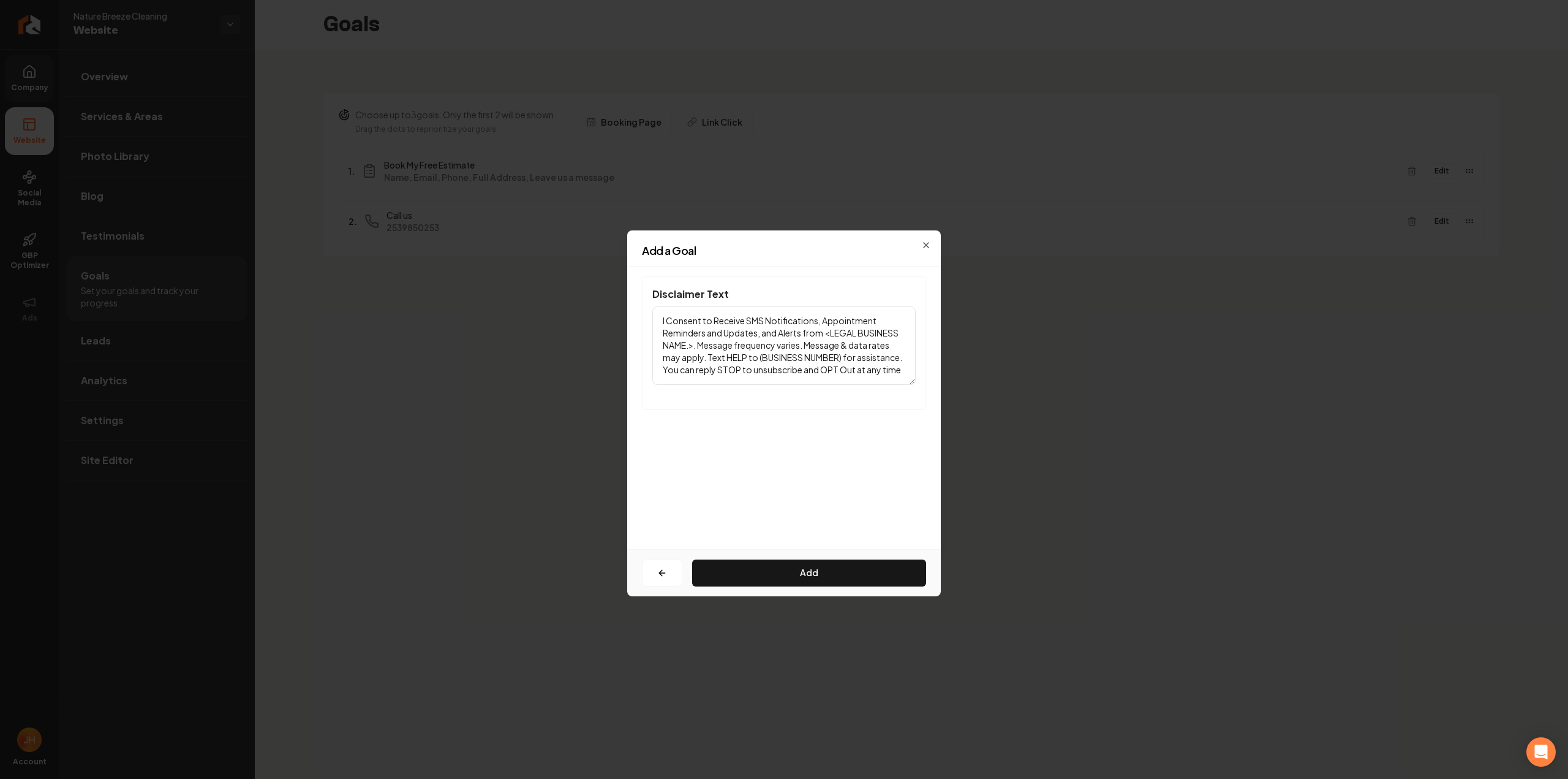
drag, startPoint x: 839, startPoint y: 356, endPoint x: 761, endPoint y: 357, distance: 78.0
click at [761, 357] on textarea "I Consent to Receive SMS Notifications, Appointment Reminders and Updates, and …" at bounding box center [783, 345] width 263 height 79
paste textarea "2539850253"
click at [779, 358] on textarea "I Consent to Receive SMS Notifications, Appointment Reminders and Updates, and …" at bounding box center [783, 345] width 263 height 79
drag, startPoint x: 828, startPoint y: 333, endPoint x: 692, endPoint y: 350, distance: 137.1
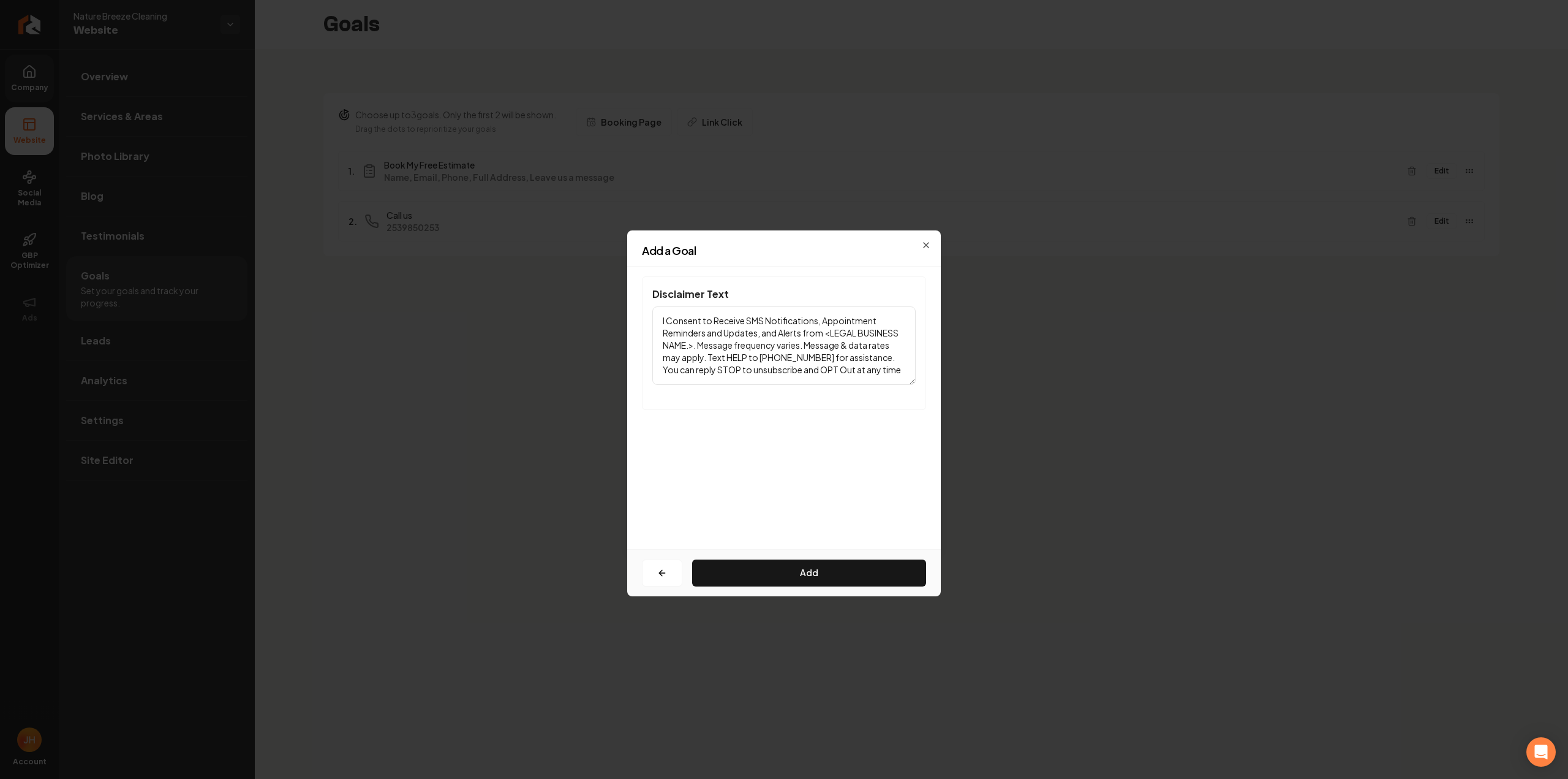
click at [692, 350] on textarea "I Consent to Receive SMS Notifications, Appointment Reminders and Updates, and …" at bounding box center [783, 345] width 263 height 79
paste textarea "[EMAIL_ADDRESS][DOMAIN_NAME]"
type textarea "I Consent to Receive SMS Notifications, Appointment Reminders and Updates, and …"
click at [794, 562] on button "Add" at bounding box center [809, 573] width 234 height 27
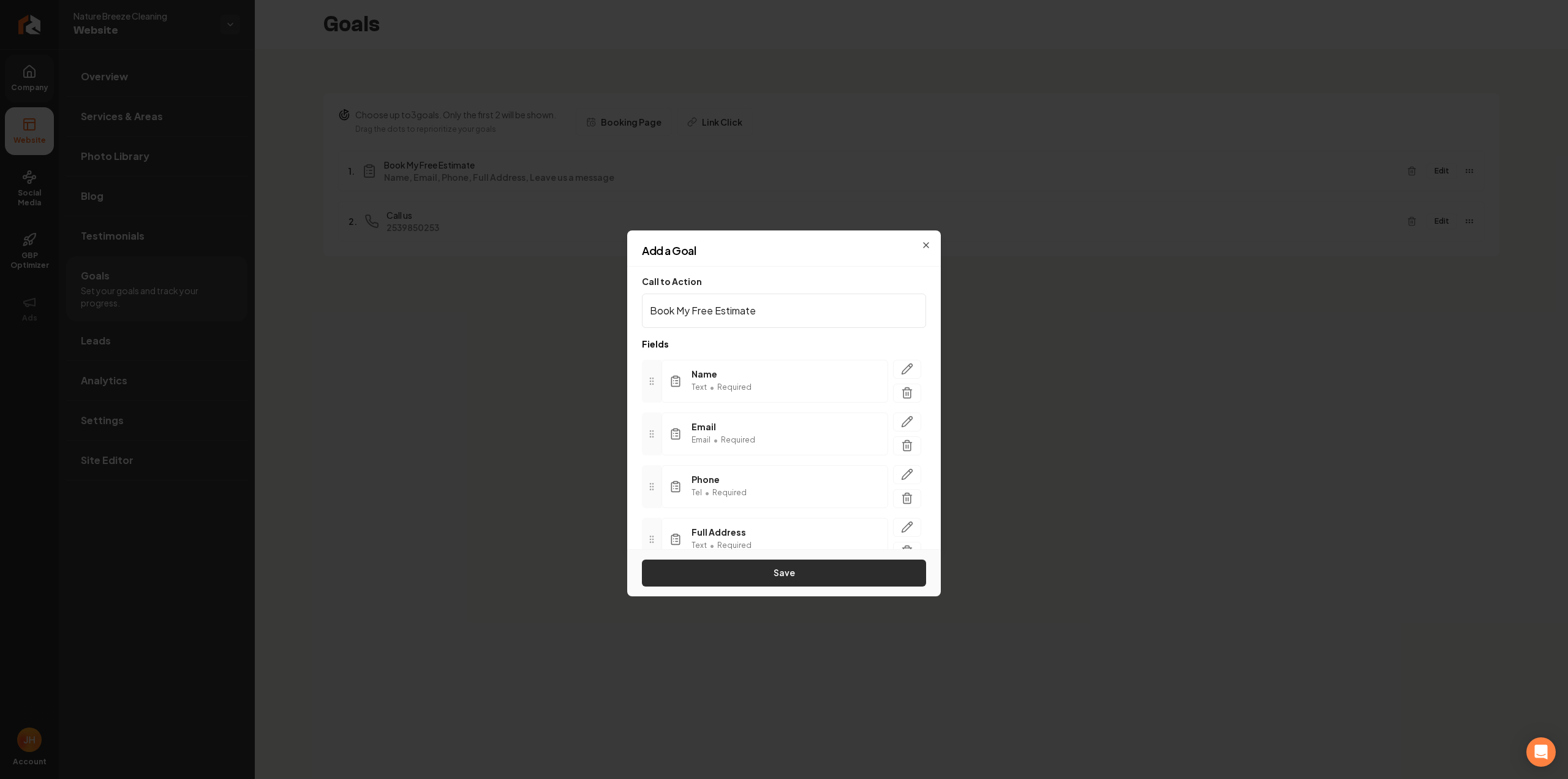
click at [795, 571] on button "Save" at bounding box center [784, 573] width 284 height 27
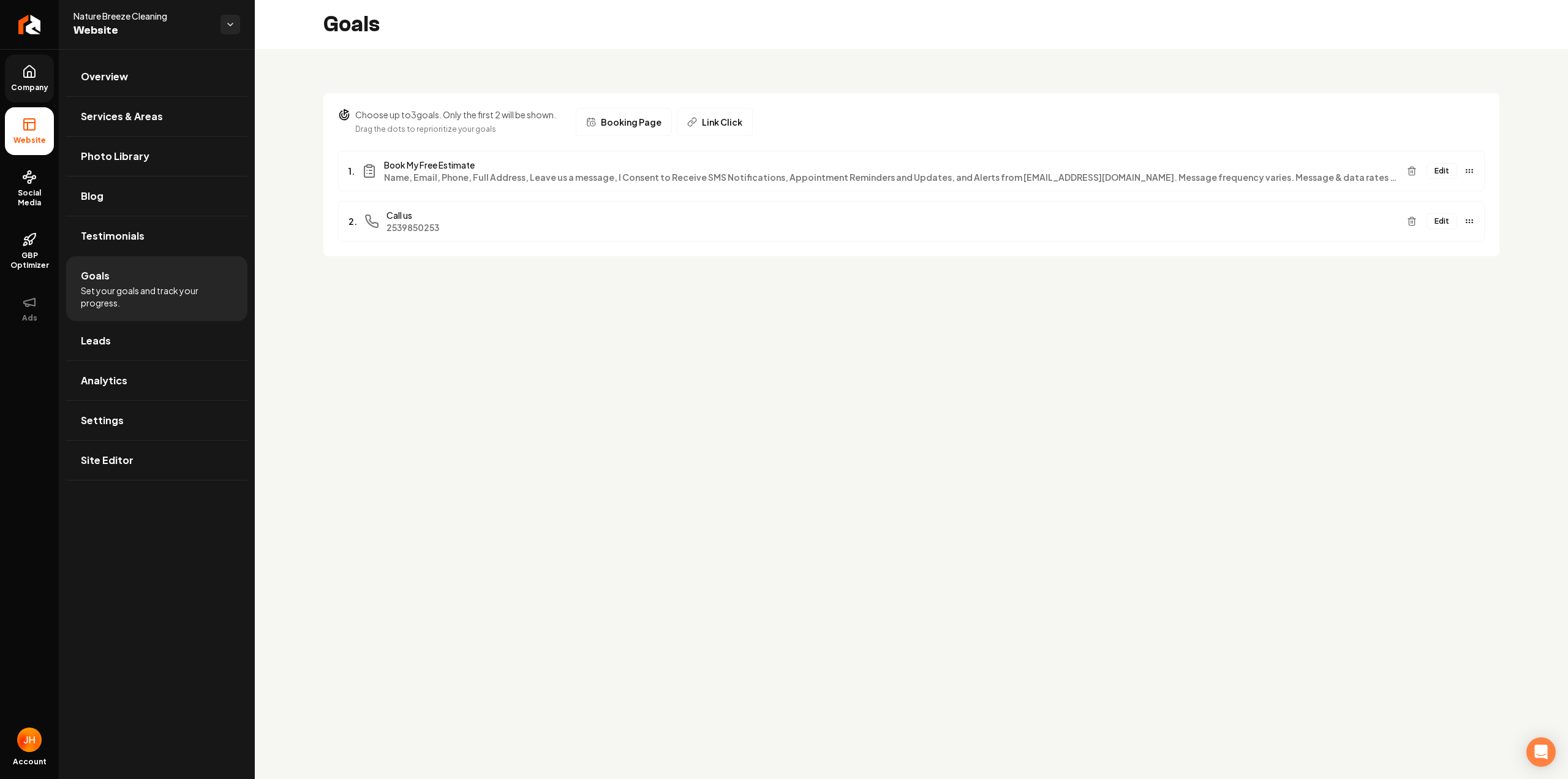
click at [33, 93] on link "Company" at bounding box center [29, 78] width 49 height 47
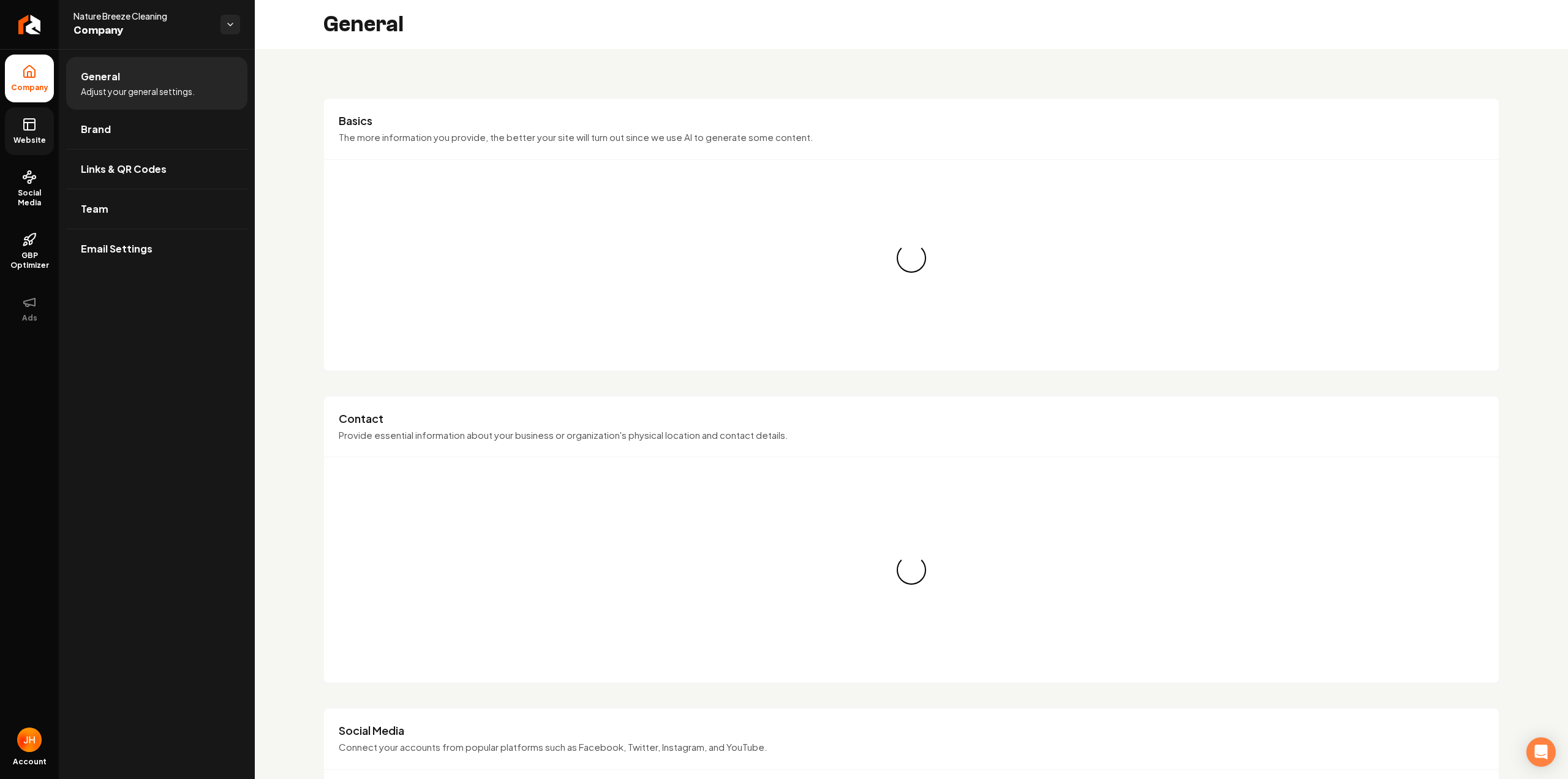
click at [28, 131] on icon at bounding box center [29, 124] width 15 height 15
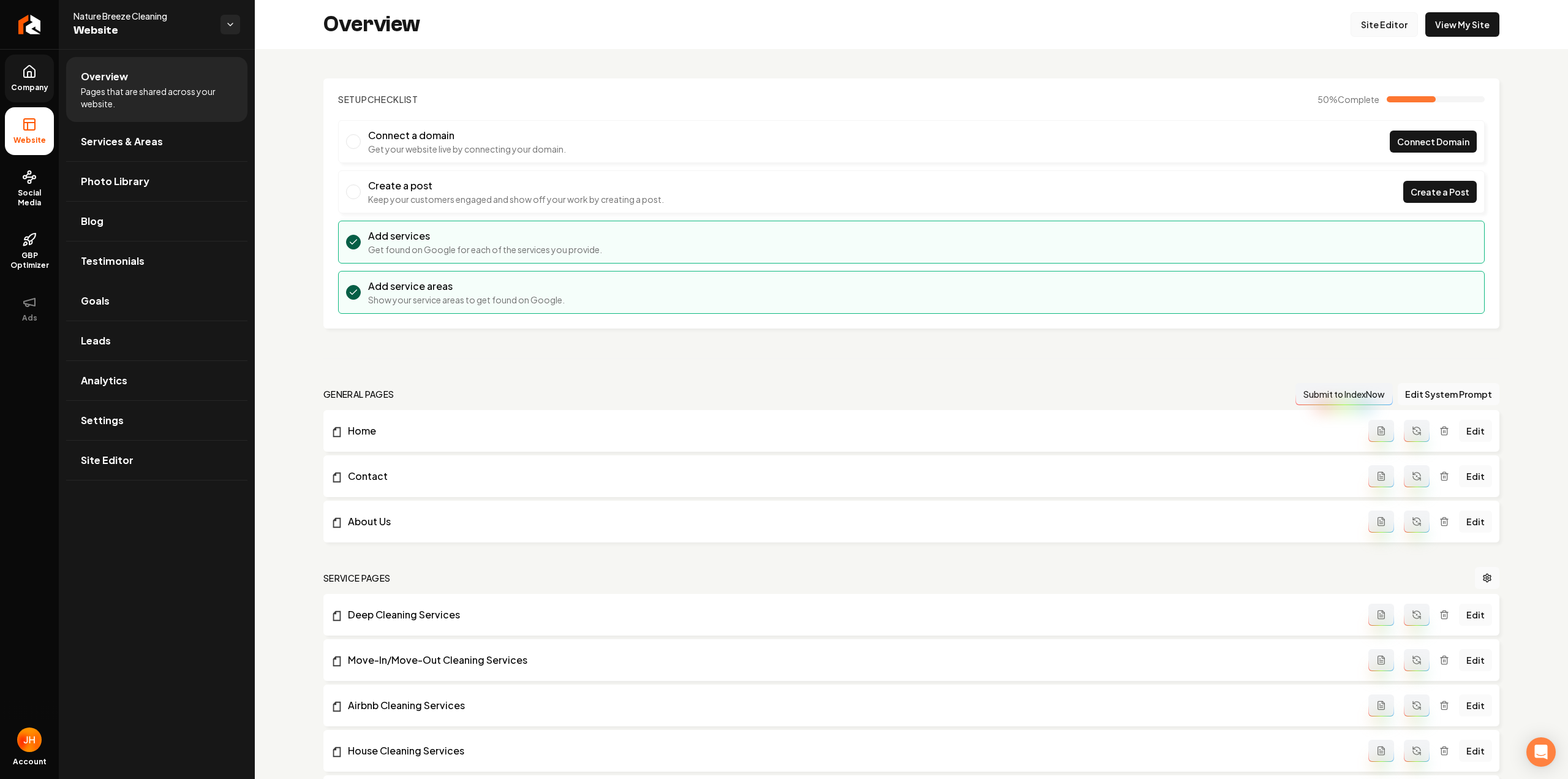
click at [1386, 23] on link "Site Editor" at bounding box center [1384, 25] width 68 height 25
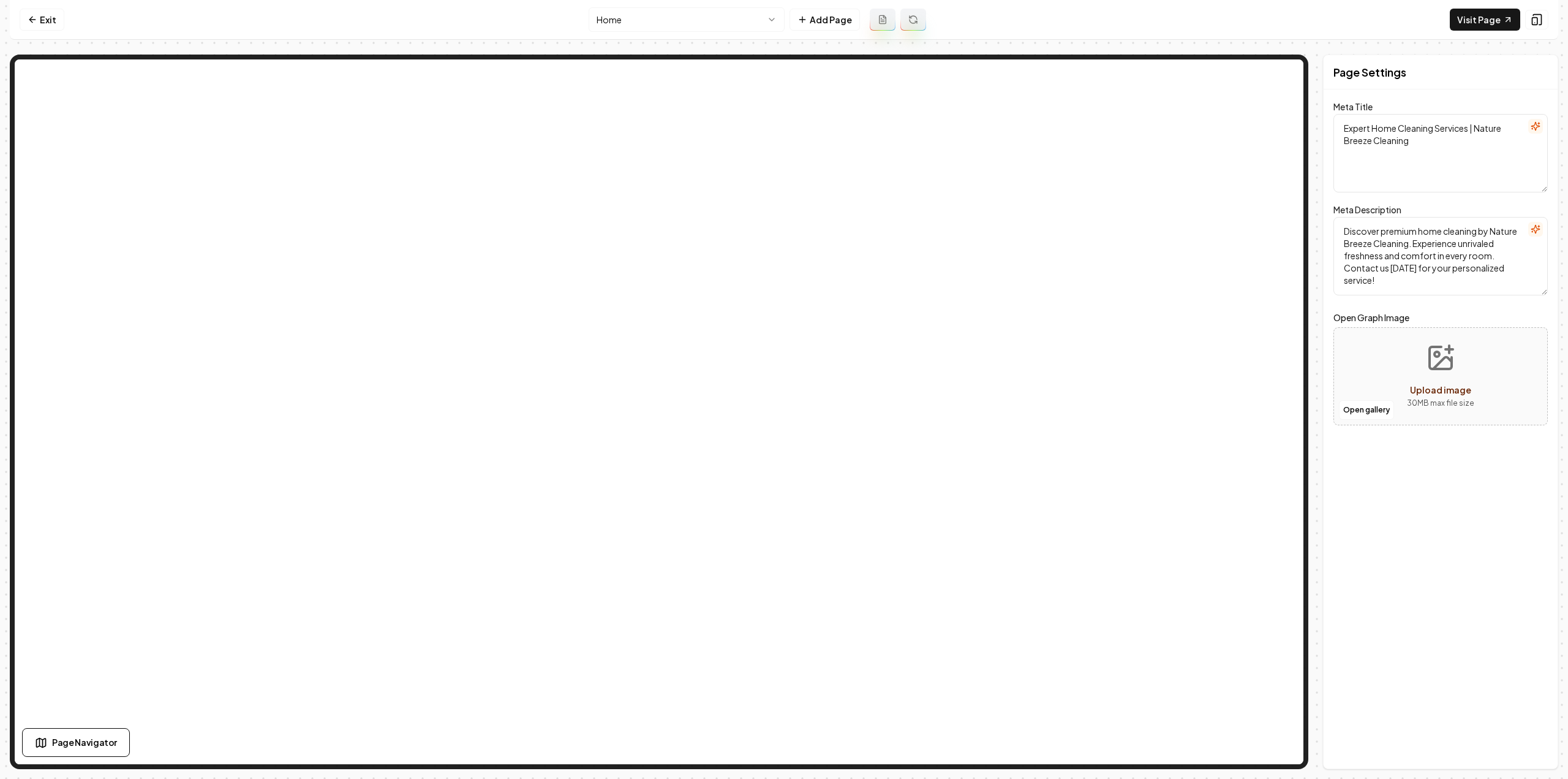
click at [837, 7] on nav "Exit Home Add Page Visit Page" at bounding box center [784, 19] width 1548 height 40
click at [837, 10] on button "Add Page" at bounding box center [824, 19] width 71 height 22
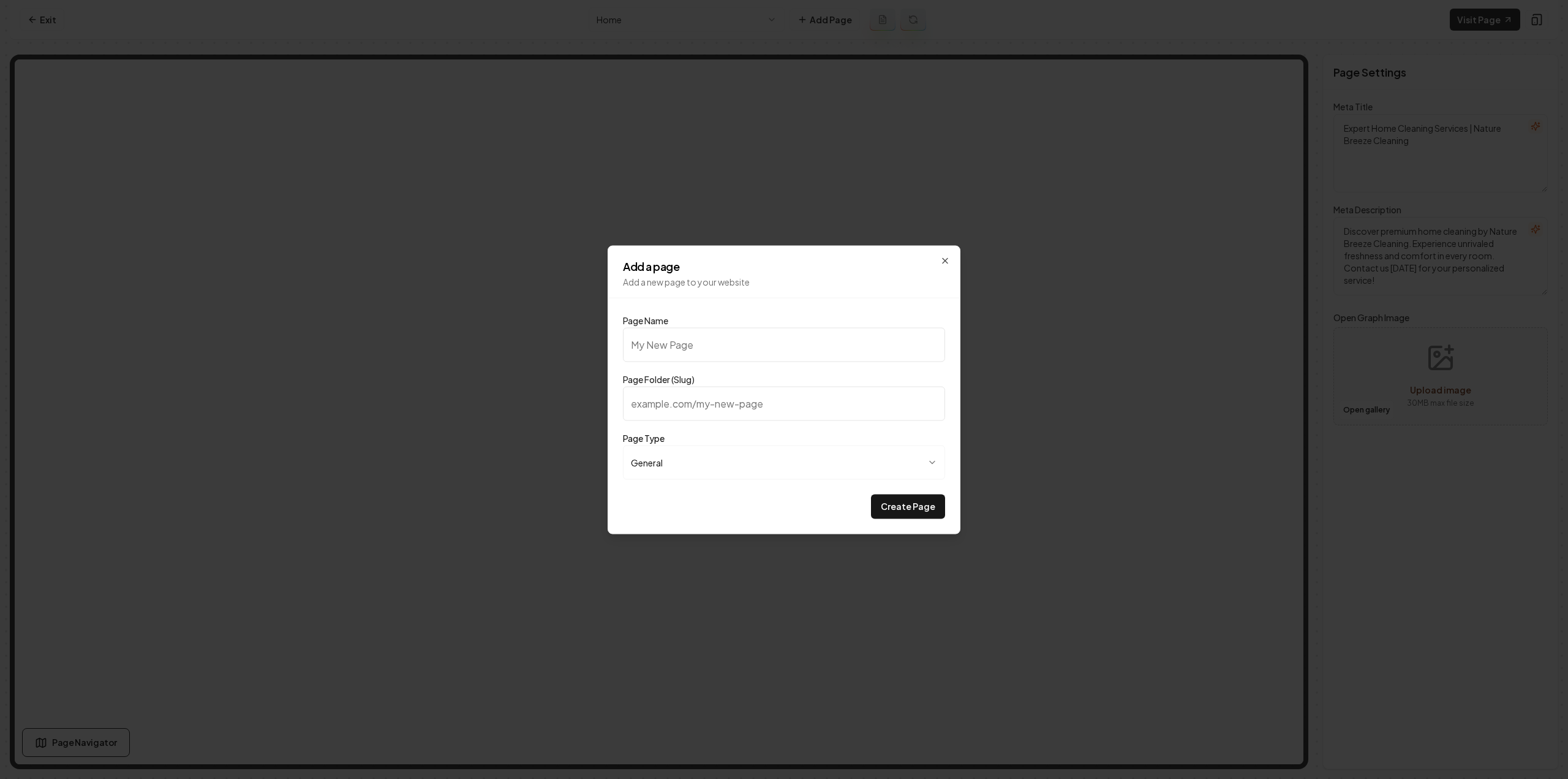
type input "C"
type input "c"
type input "Cl"
type input "cl"
type input "Cle"
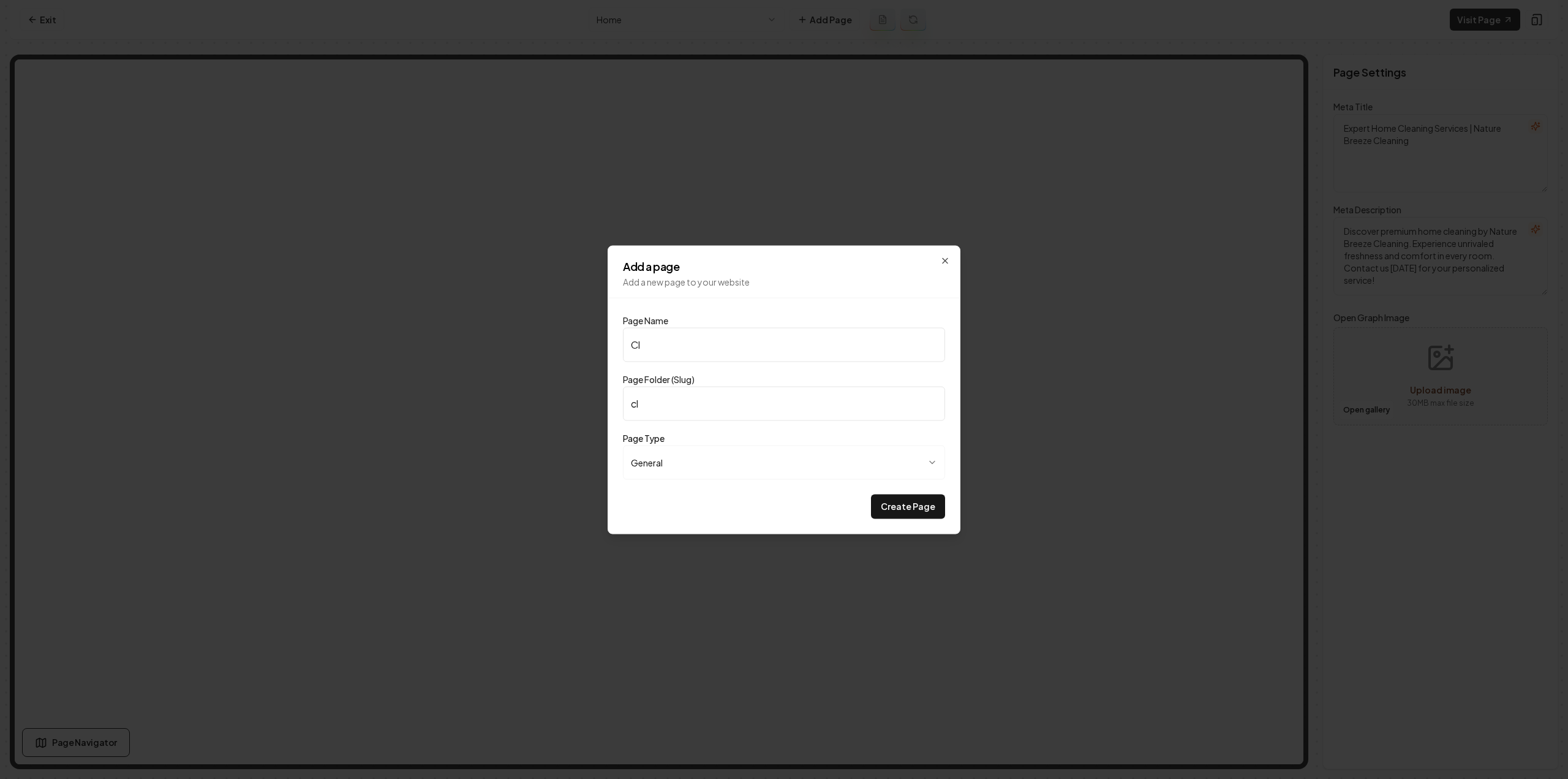
type input "cle"
type input "Clea"
type input "clea"
type input "Clean"
type input "clean"
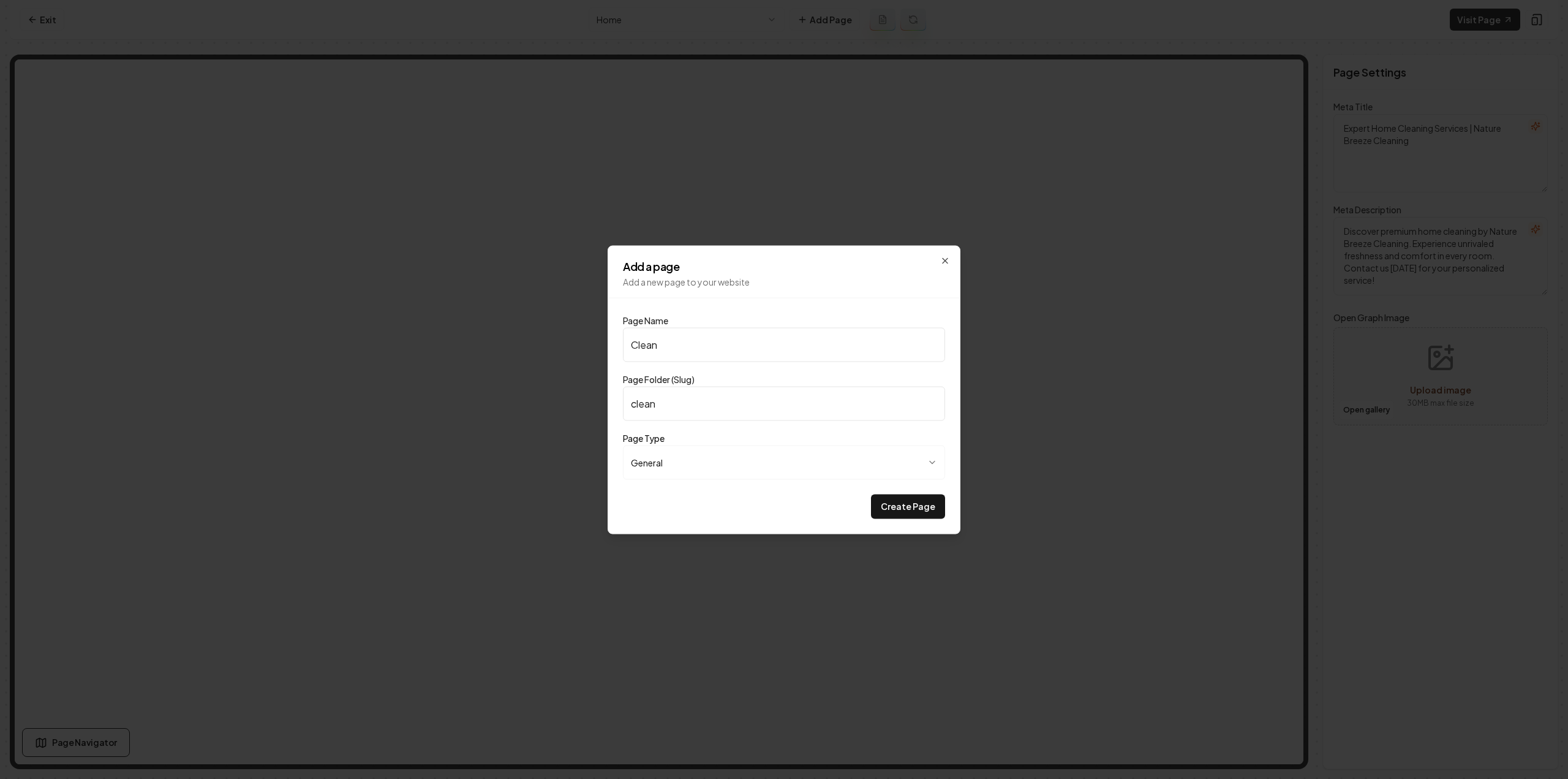
type input "Cleani"
type input "cleani"
type input "Cleanin"
type input "cleanin"
type input "Cleaning"
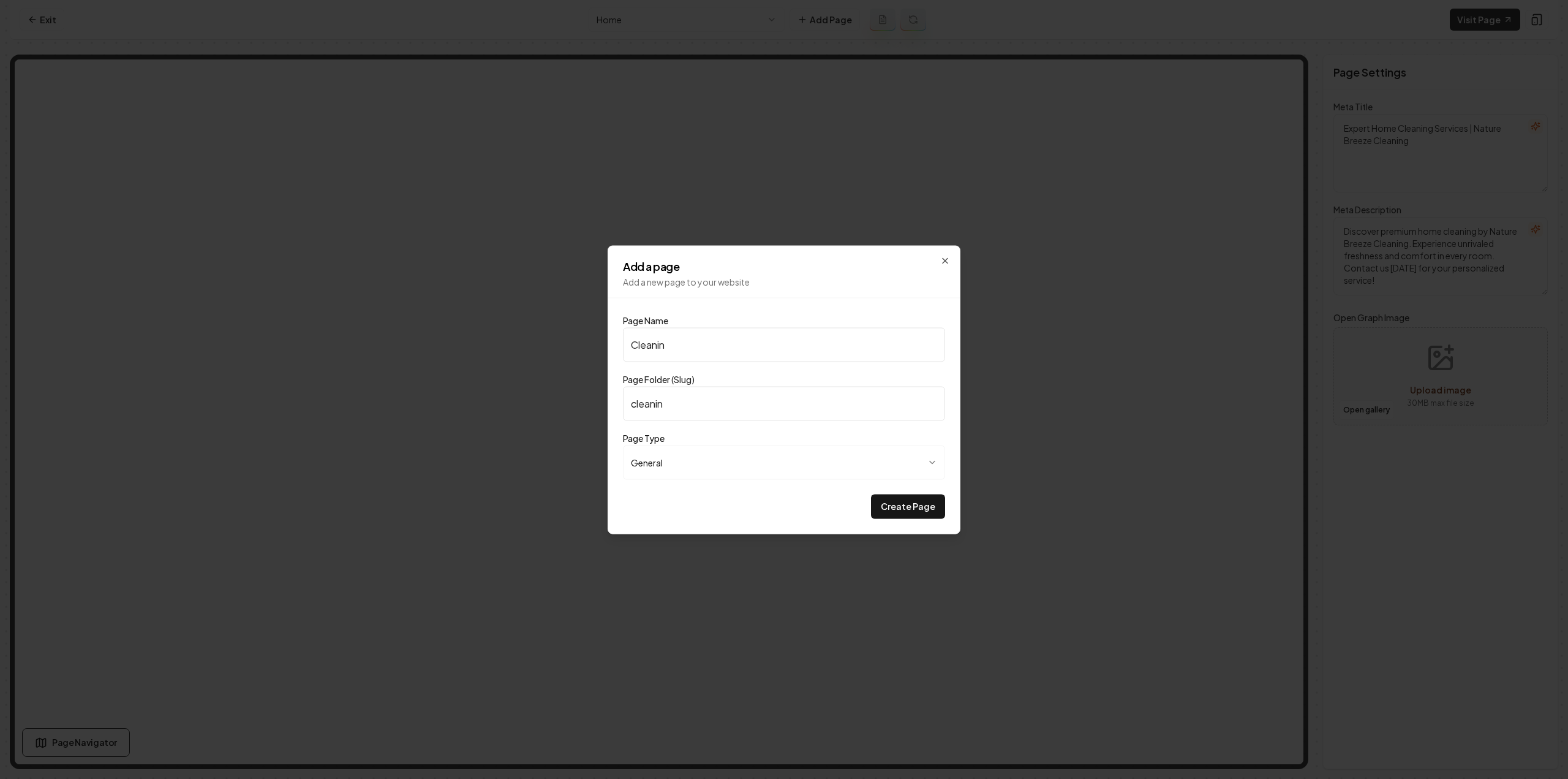
type input "cleaning"
type input "Cleaning C"
type input "cleaning-c"
type input "Cleaning Chg"
type input "cleaning-chg"
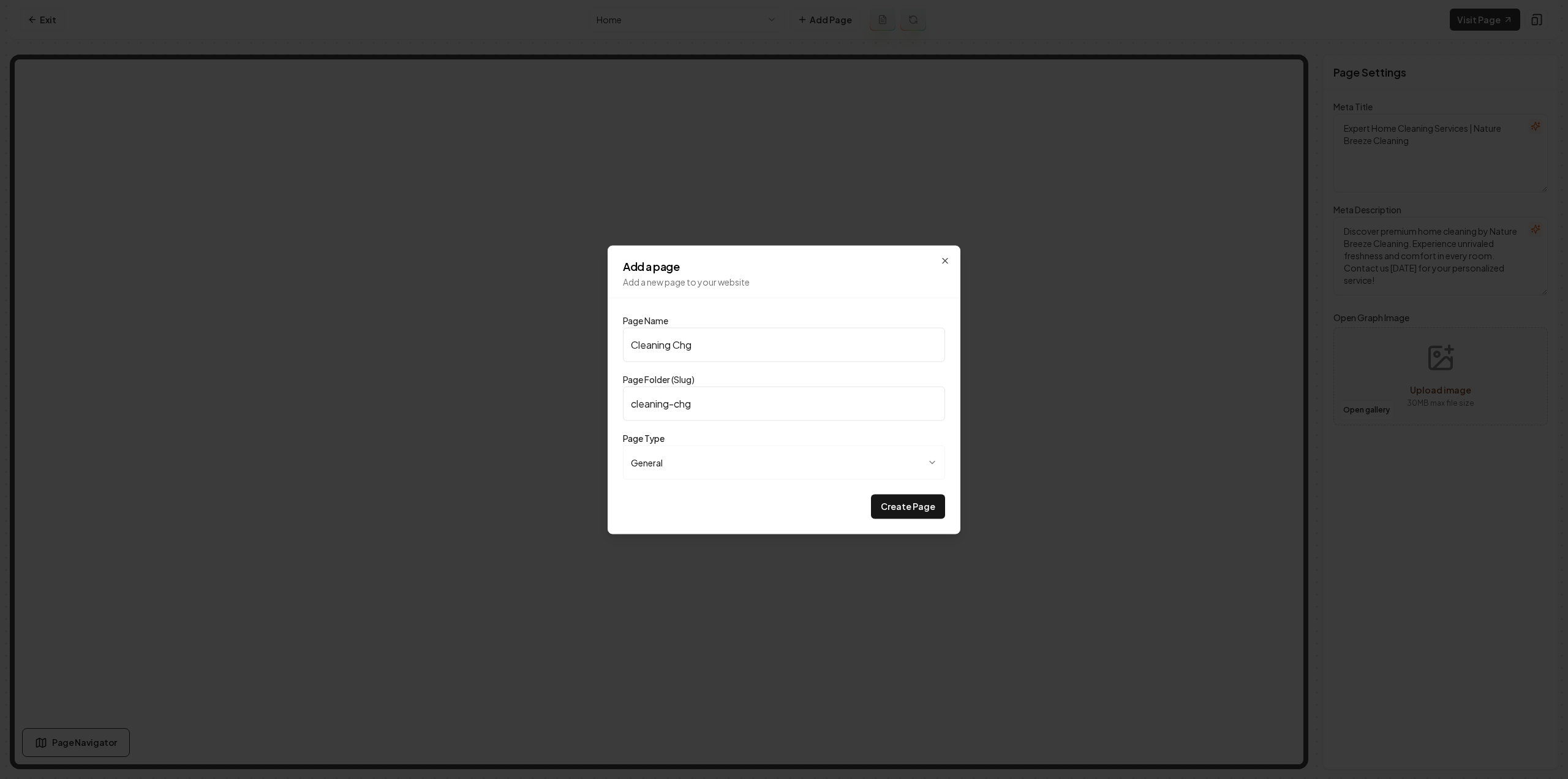
type input "Cleaning Chge"
type input "cleaning-chge"
type input "Cleaning Chgec"
type input "cleaning-chgec"
type input "Cleaning Chge"
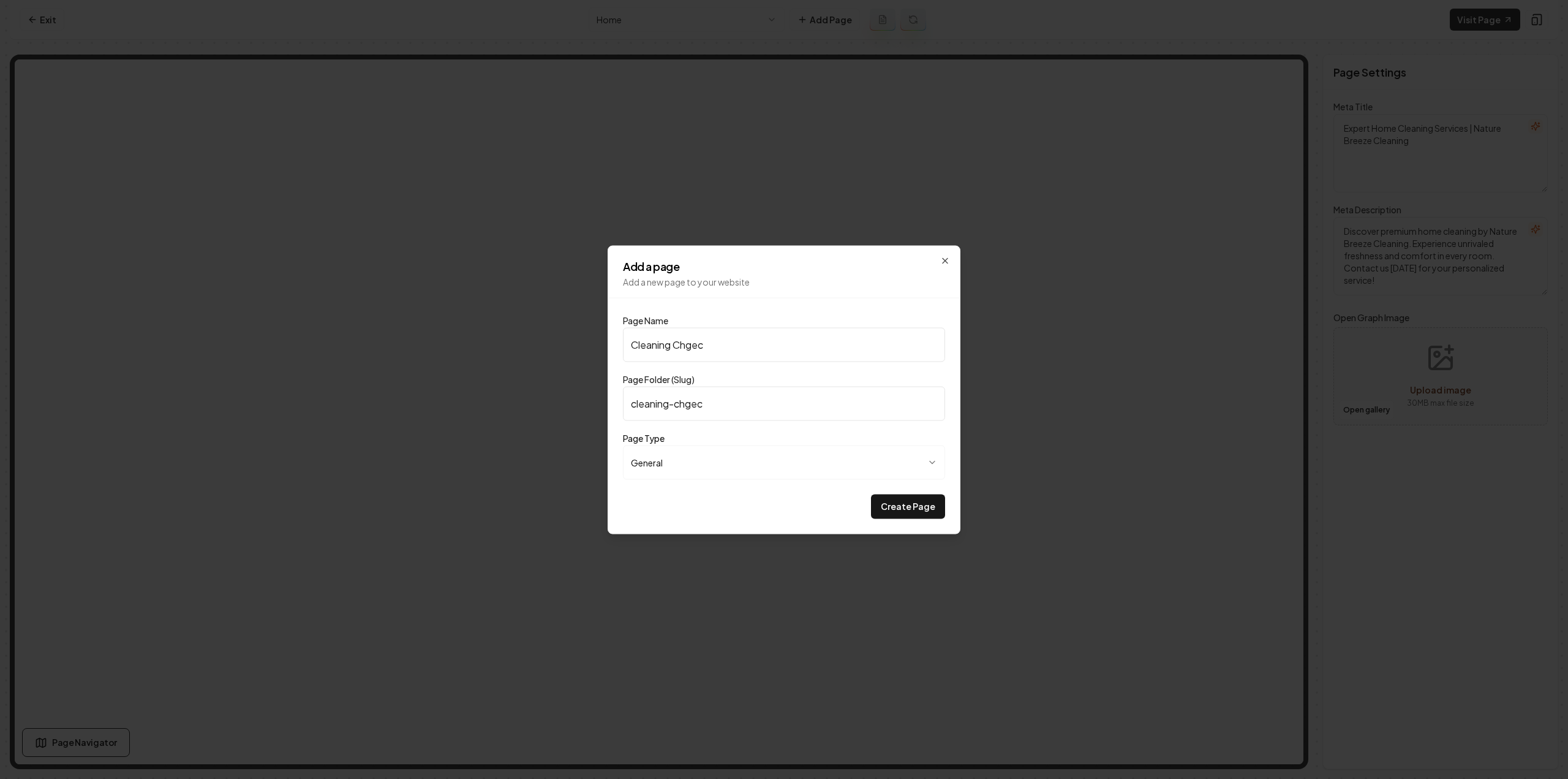
type input "cleaning-chge"
type input "Cleaning Chg"
type input "cleaning-chg"
type input "Cleaning Ch"
type input "cleaning-ch"
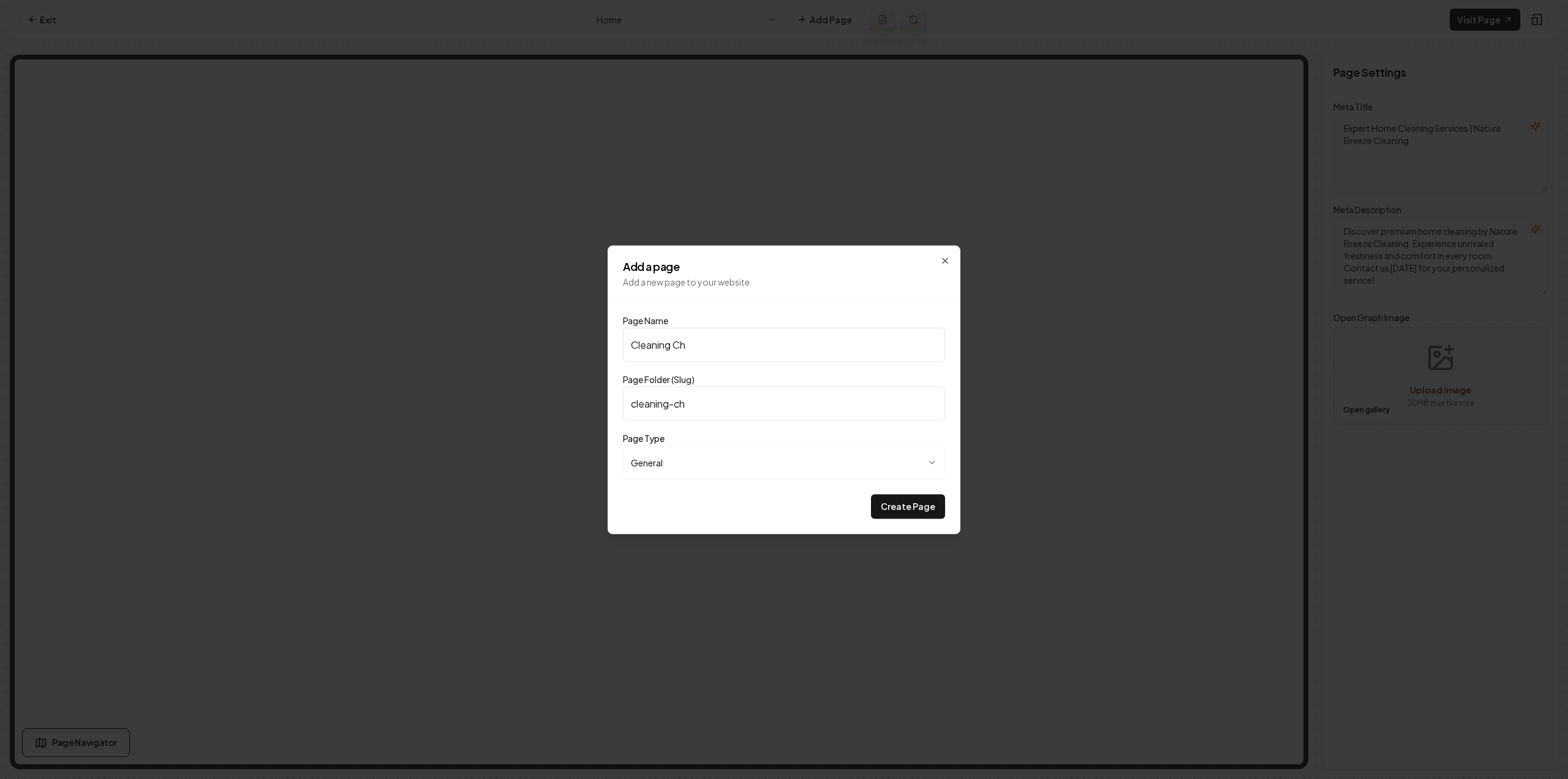
type input "Cleaning Che"
type input "cleaning-che"
type input "Cleaning Chec"
type input "cleaning-chec"
type input "Cleaning Check"
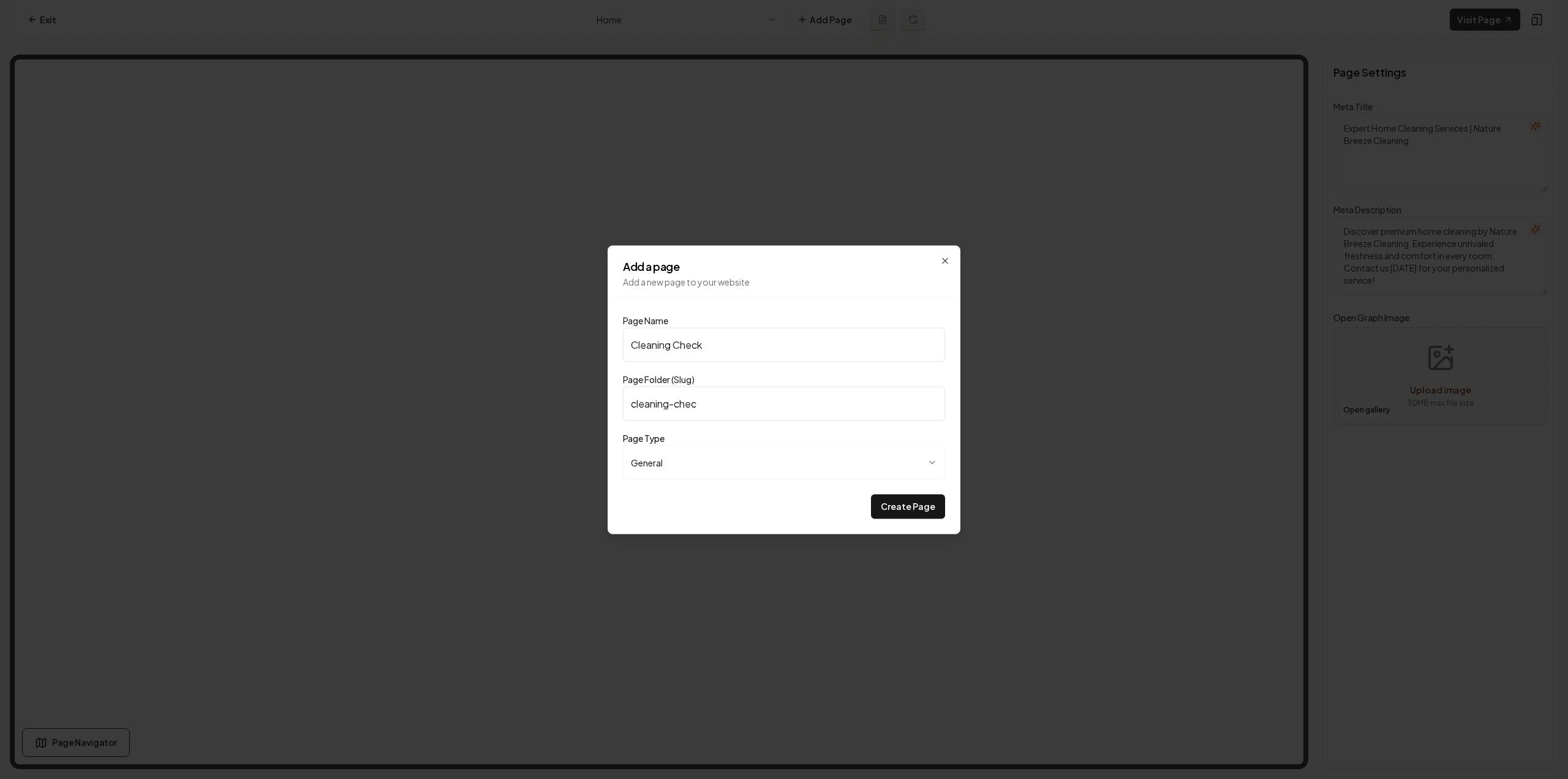
type input "cleaning-check"
type input "Cleaning Checkl"
type input "cleaning-checkl"
type input "Cleaning Checkli"
type input "cleaning-checkli"
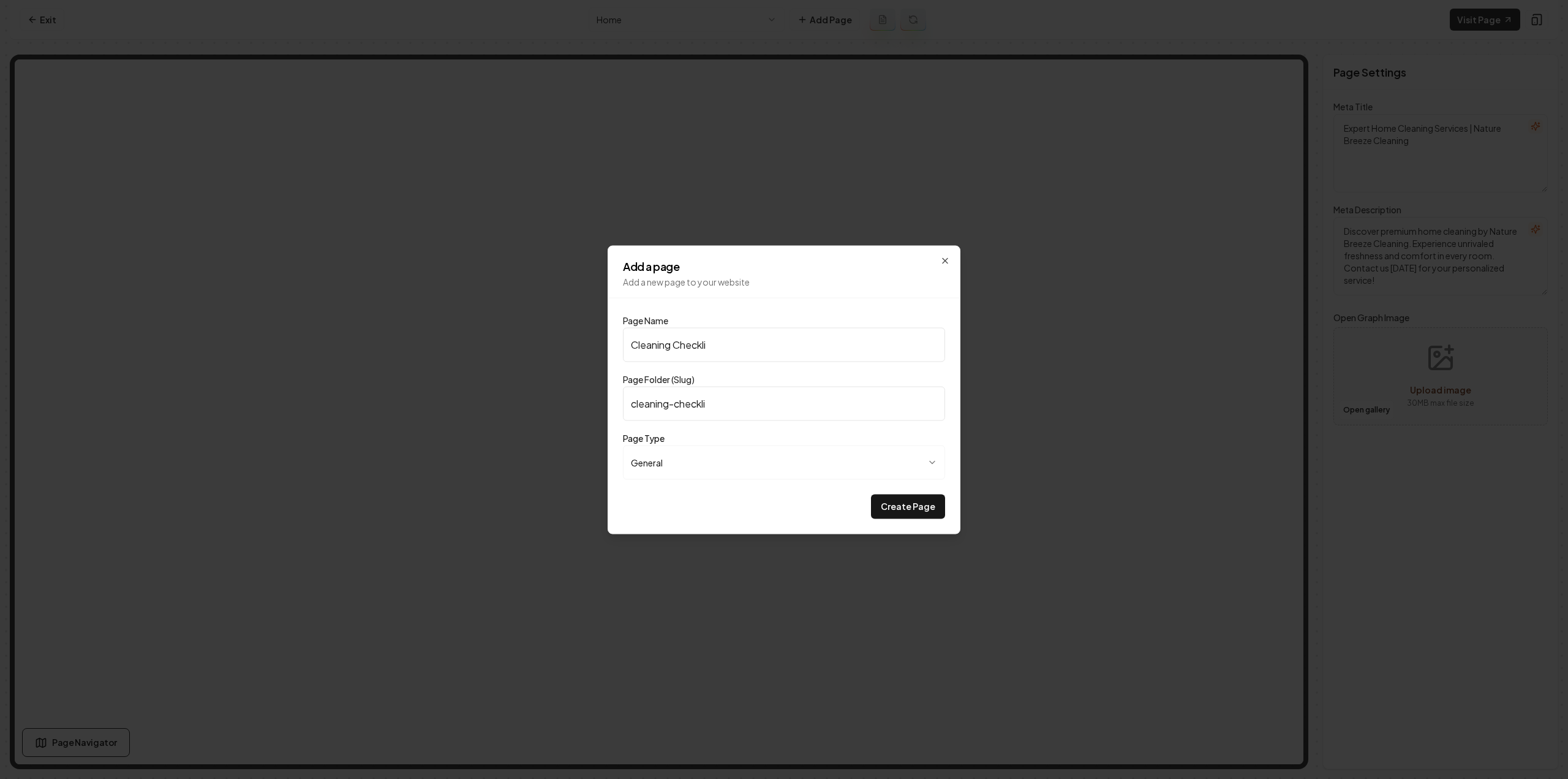
type input "Cleaning Checklis"
type input "cleaning-checklis"
type input "Cleaning Checklist"
type input "cleaning-checklist"
type input "Cleaning Checklist"
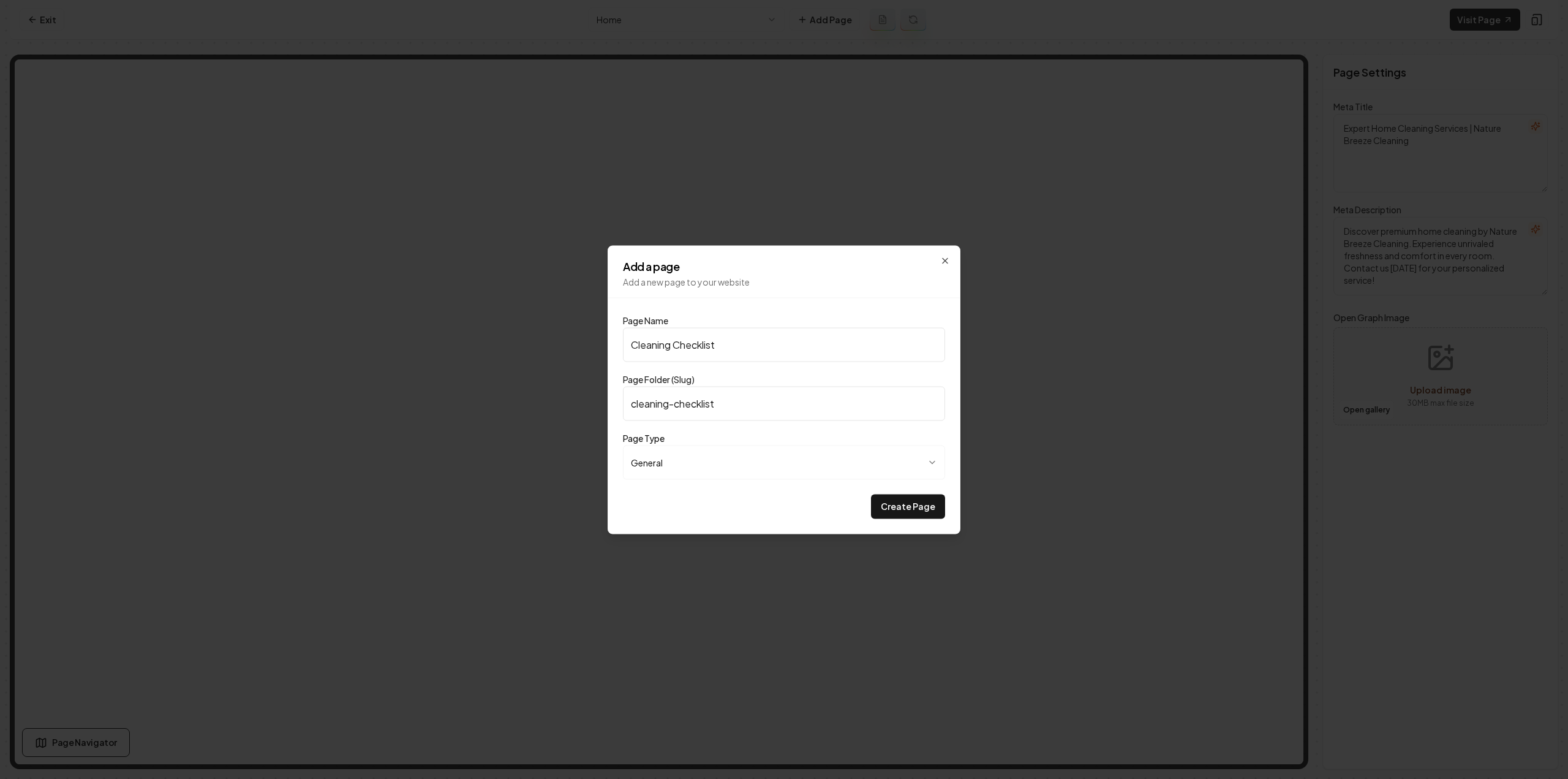
click at [871, 494] on button "Create Page" at bounding box center [908, 506] width 74 height 25
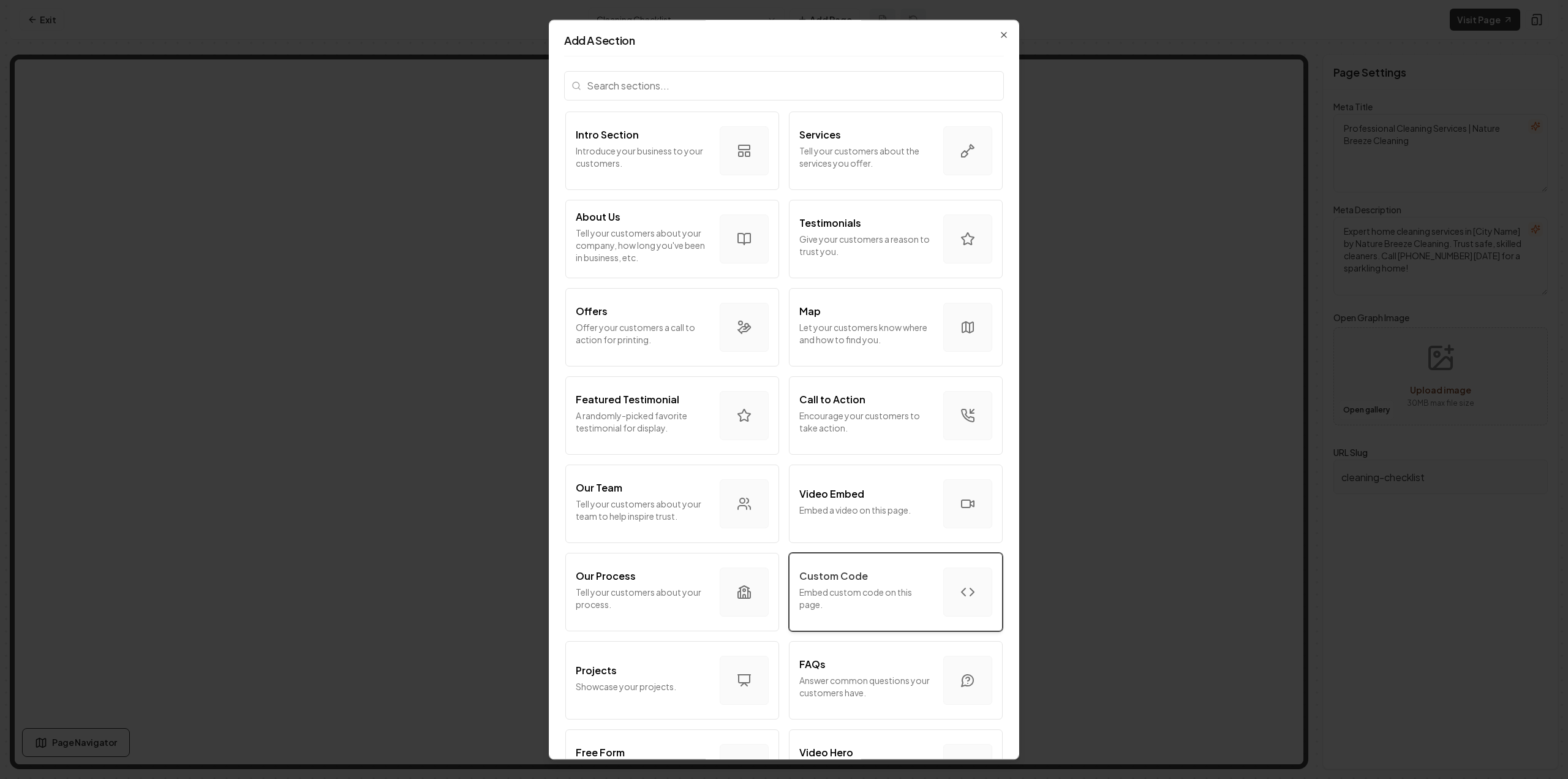
click at [892, 593] on p "Embed custom code on this page." at bounding box center [866, 598] width 134 height 25
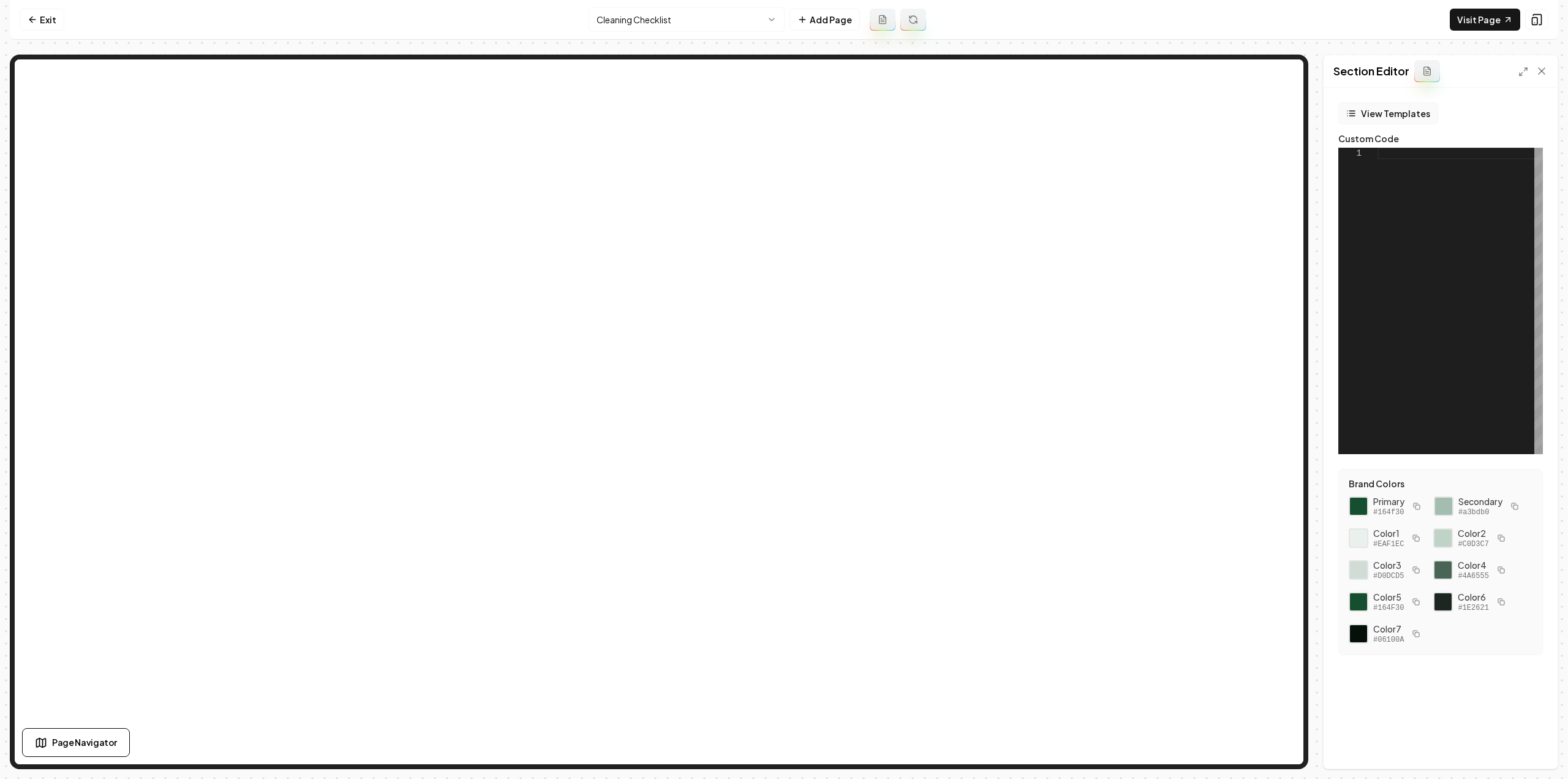
click at [1395, 116] on button "View Templates" at bounding box center [1388, 114] width 99 height 22
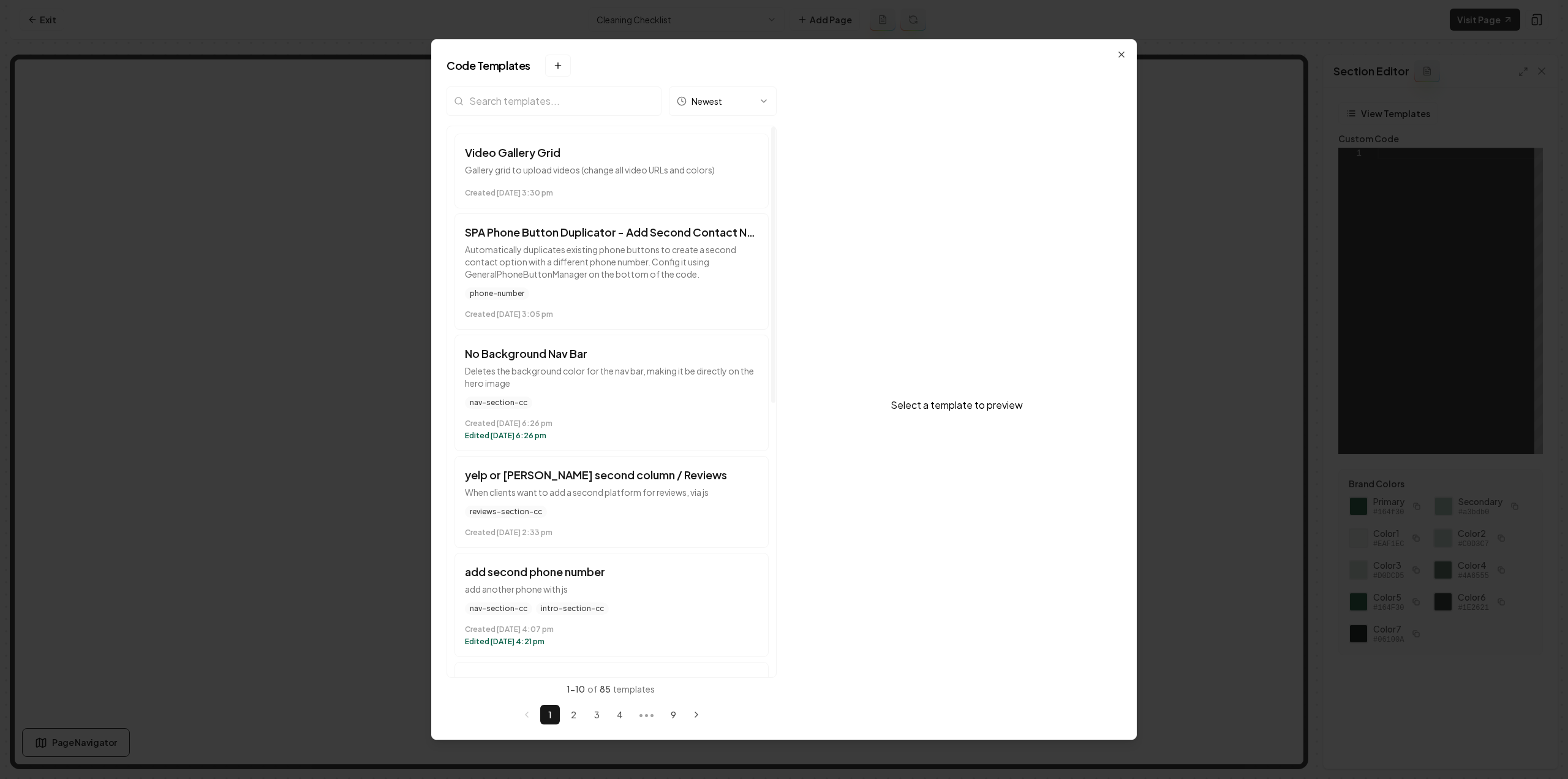
click at [563, 105] on input "search" at bounding box center [554, 101] width 215 height 30
type input "checklist"
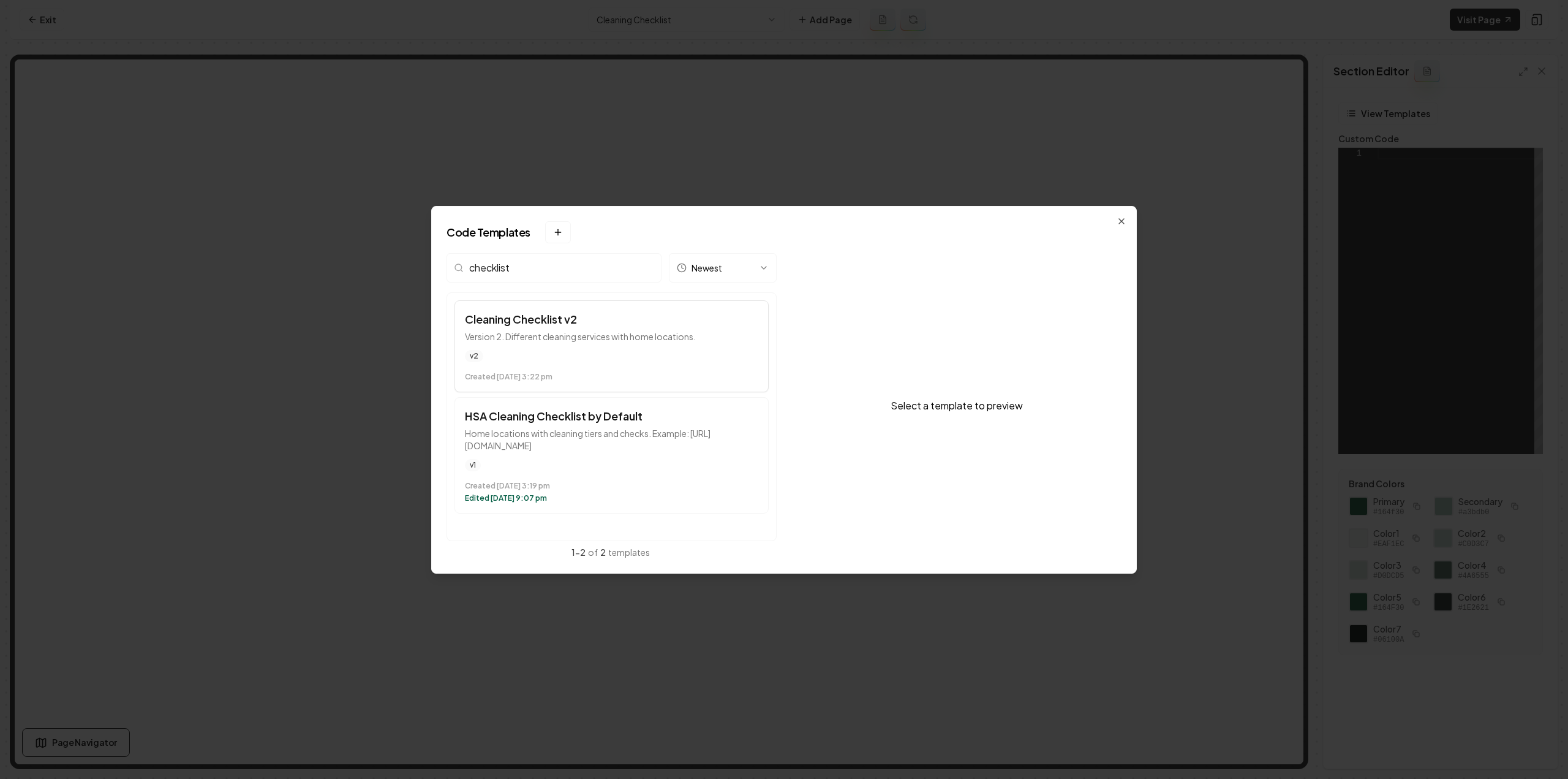
click at [577, 334] on p "Version 2. Different cleaning services with home locations." at bounding box center [612, 337] width 294 height 12
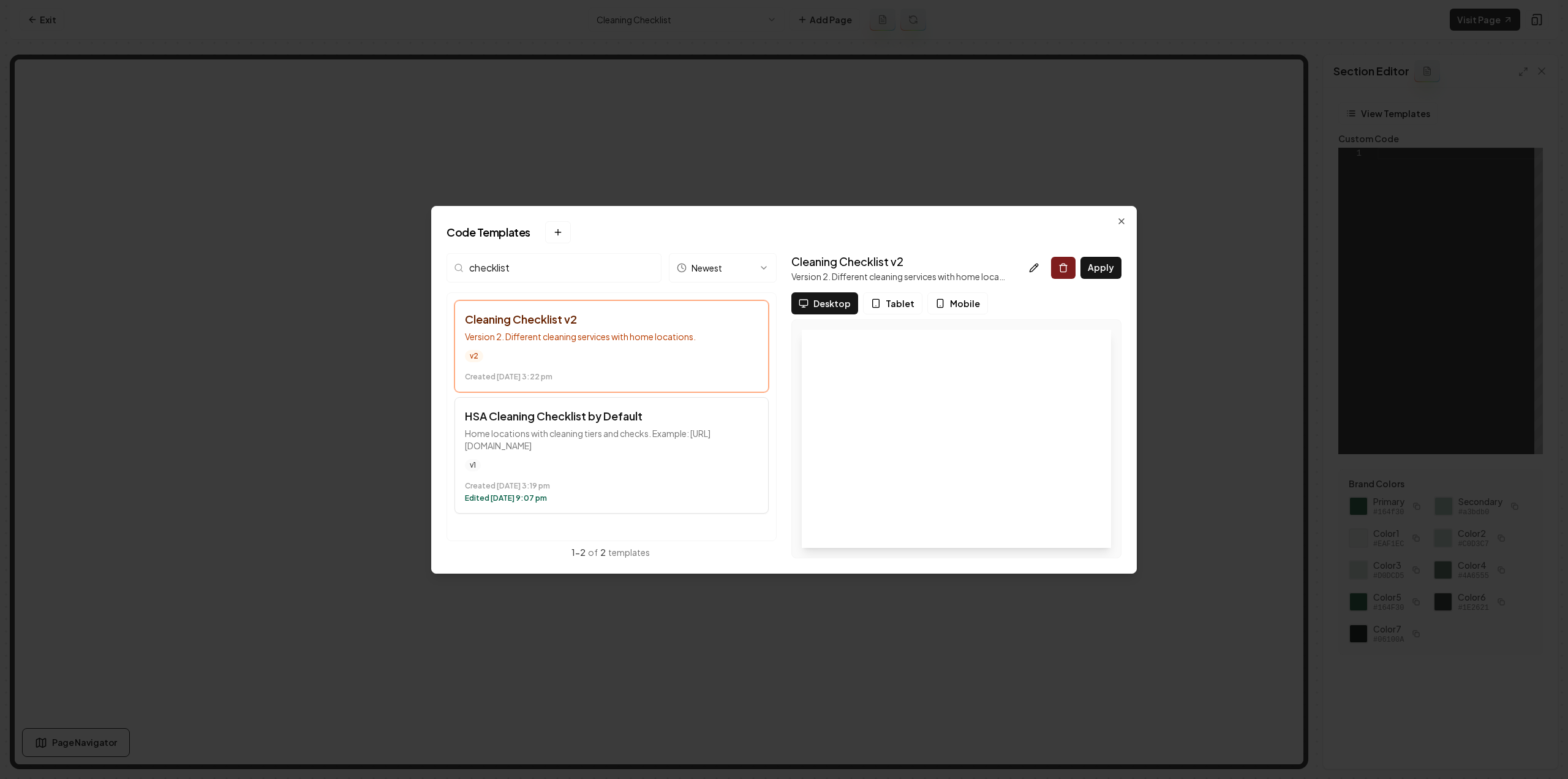
click at [551, 414] on h3 "HSA Cleaning Checklist by Default" at bounding box center [612, 416] width 294 height 17
click at [1089, 273] on button "Apply" at bounding box center [1100, 267] width 41 height 22
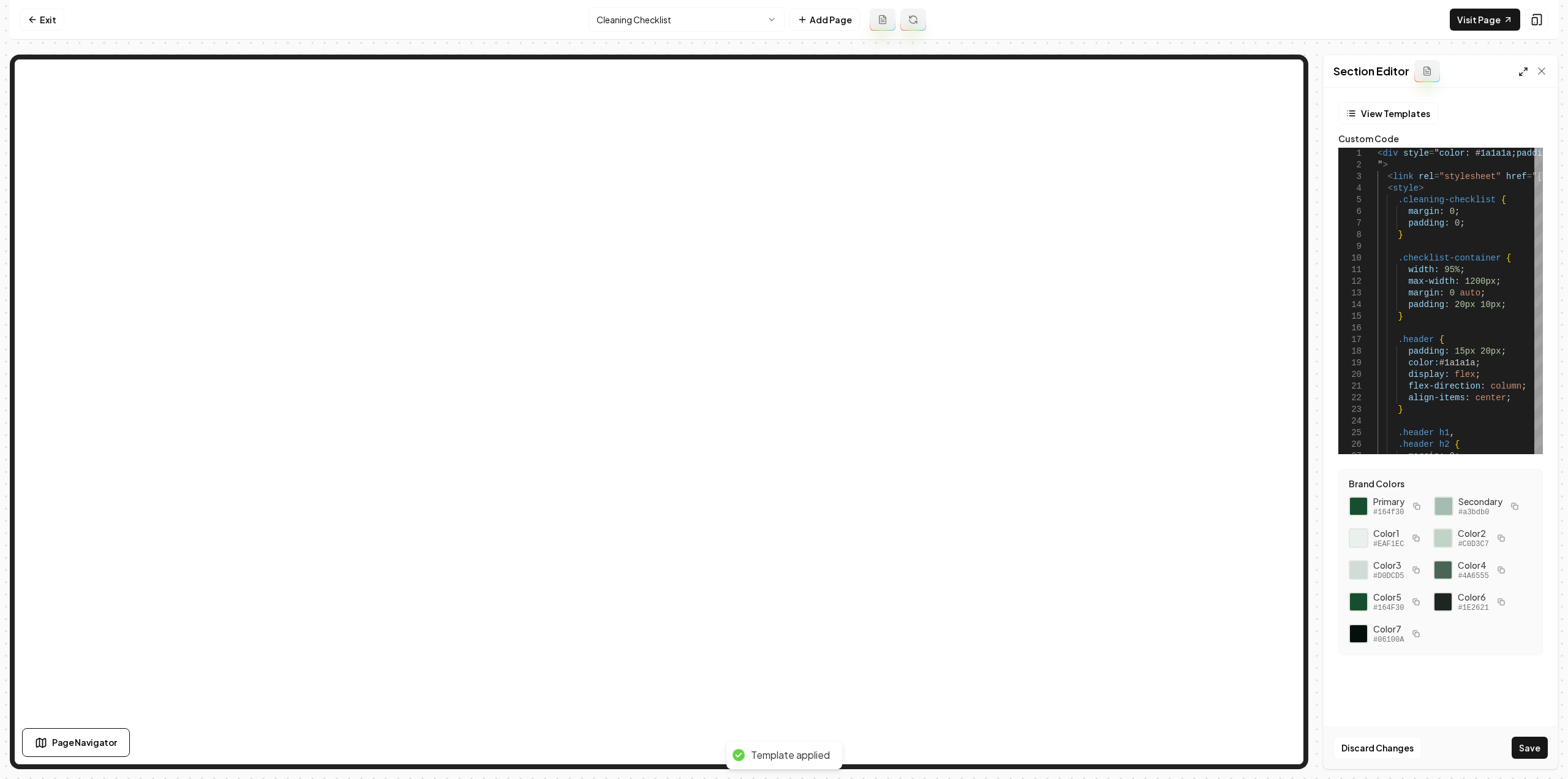
click at [1524, 71] on icon at bounding box center [1523, 72] width 10 height 10
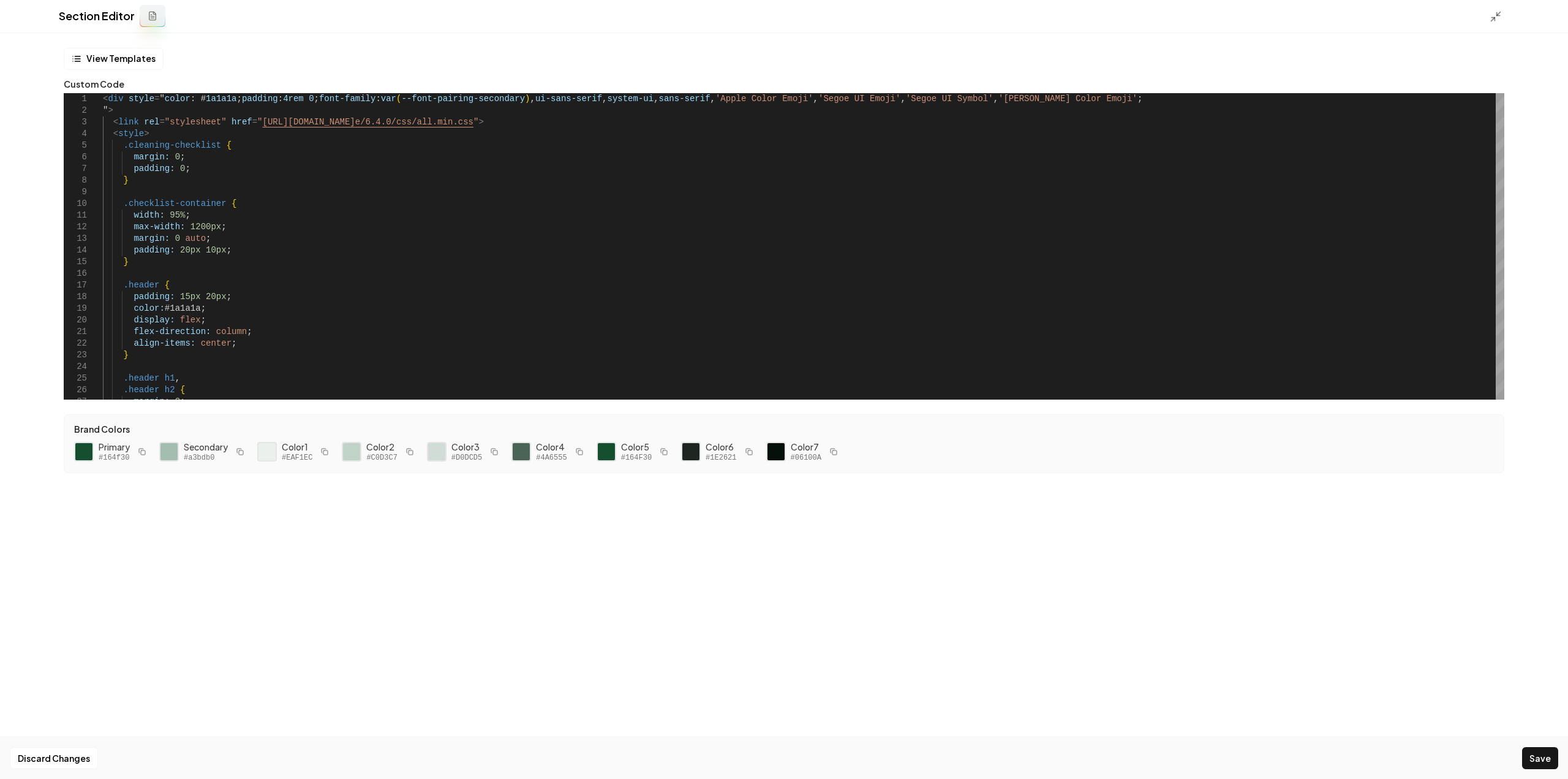
click at [141, 450] on rect "button" at bounding box center [143, 452] width 5 height 5
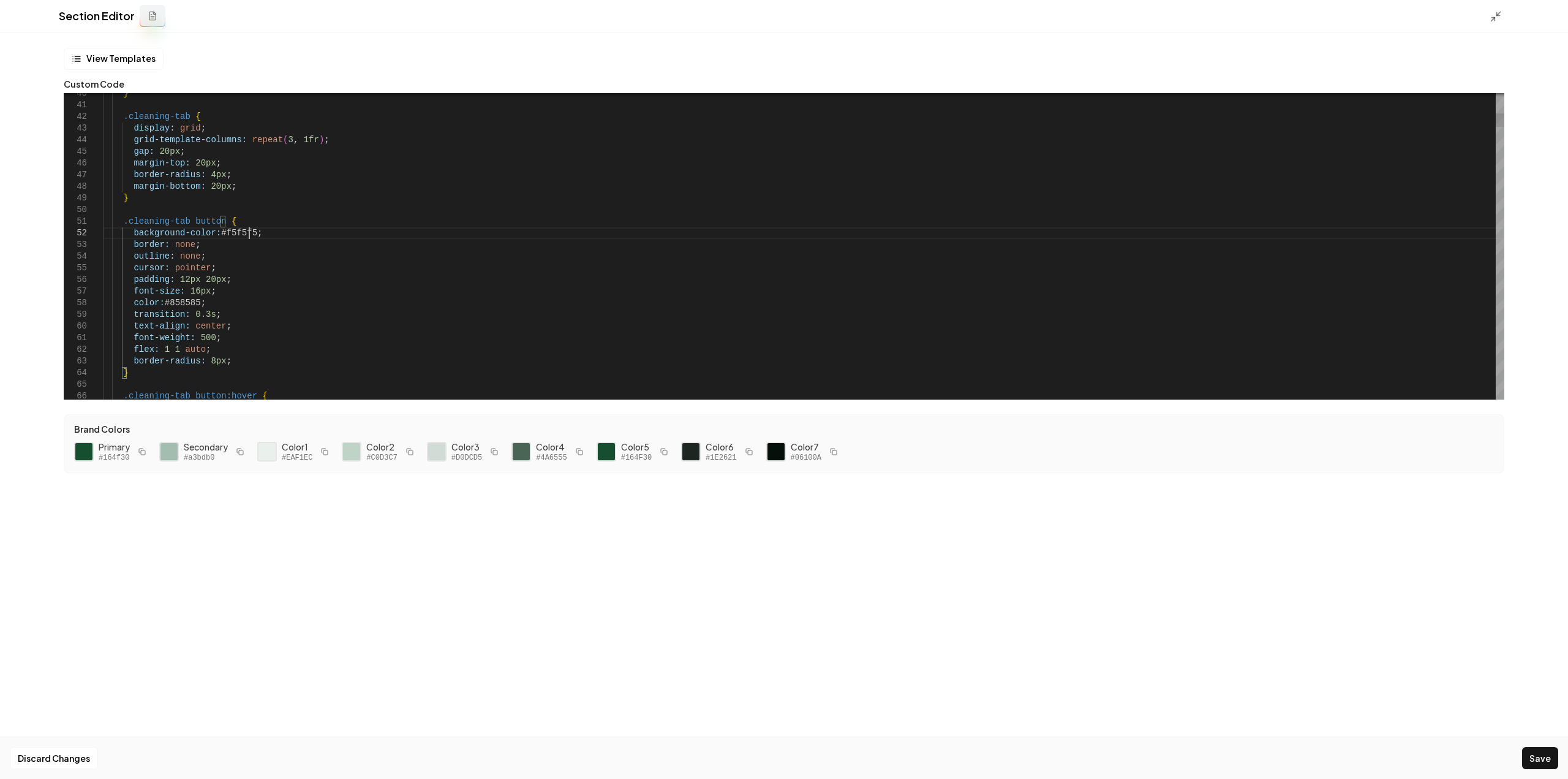
scroll to position [0, 27]
drag, startPoint x: 249, startPoint y: 232, endPoint x: 214, endPoint y: 232, distance: 35.0
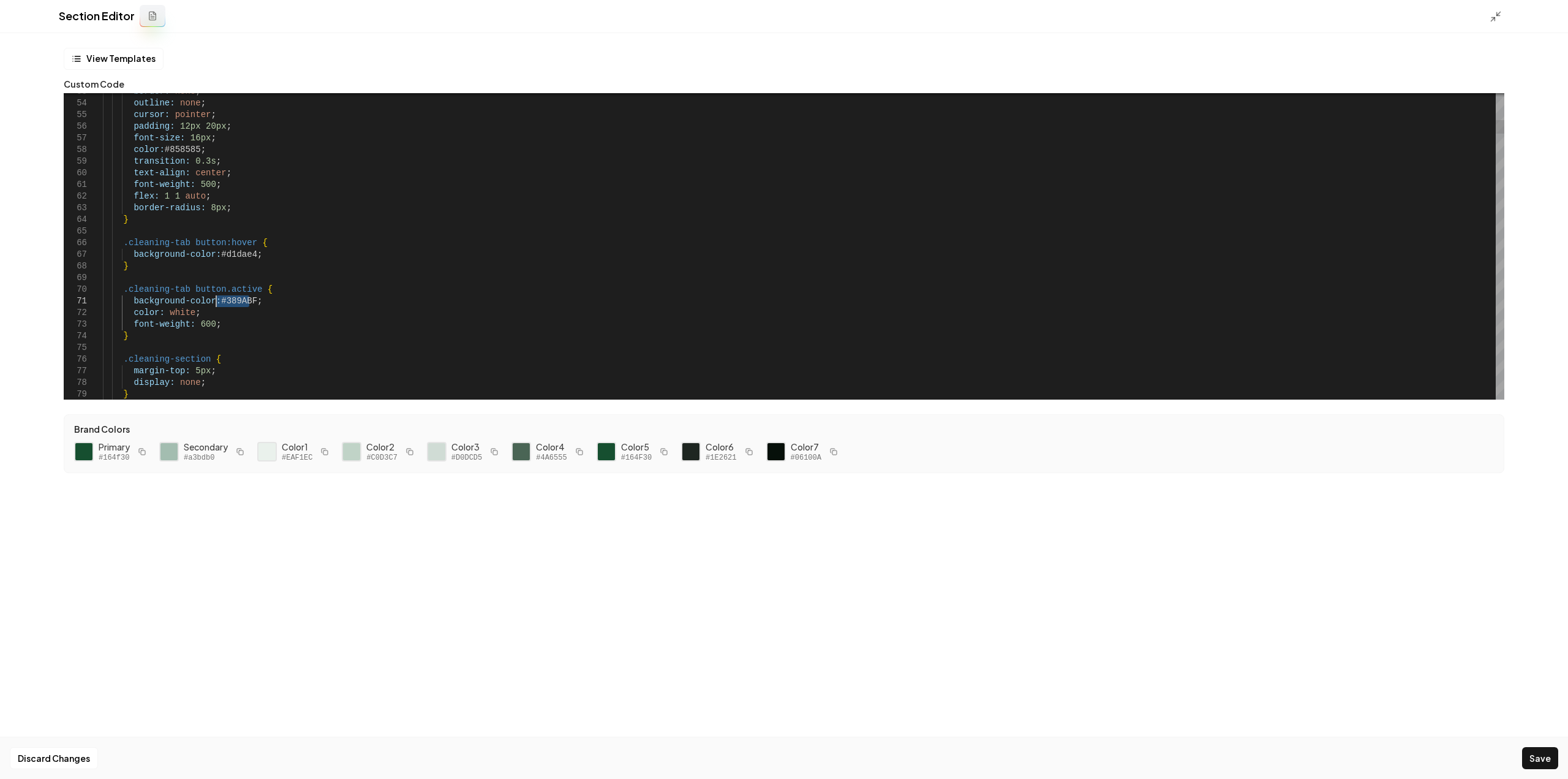
drag, startPoint x: 249, startPoint y: 299, endPoint x: 216, endPoint y: 299, distance: 33.0
click at [242, 452] on icon "button" at bounding box center [239, 451] width 7 height 7
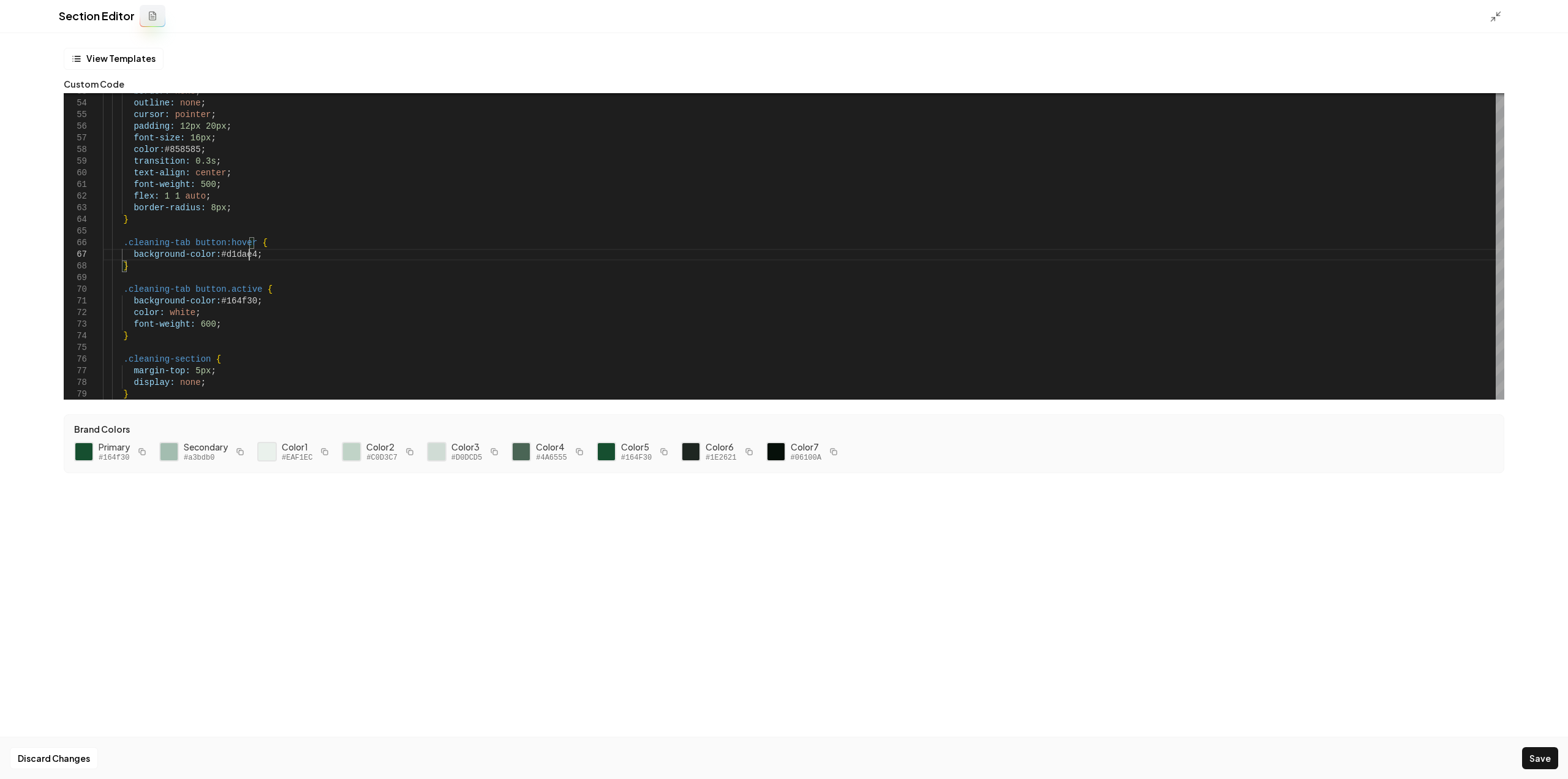
click at [576, 452] on icon "button" at bounding box center [579, 451] width 7 height 7
drag, startPoint x: 249, startPoint y: 254, endPoint x: 217, endPoint y: 255, distance: 32.0
type textarea "**********"
click at [1537, 756] on button "Save" at bounding box center [1539, 758] width 36 height 22
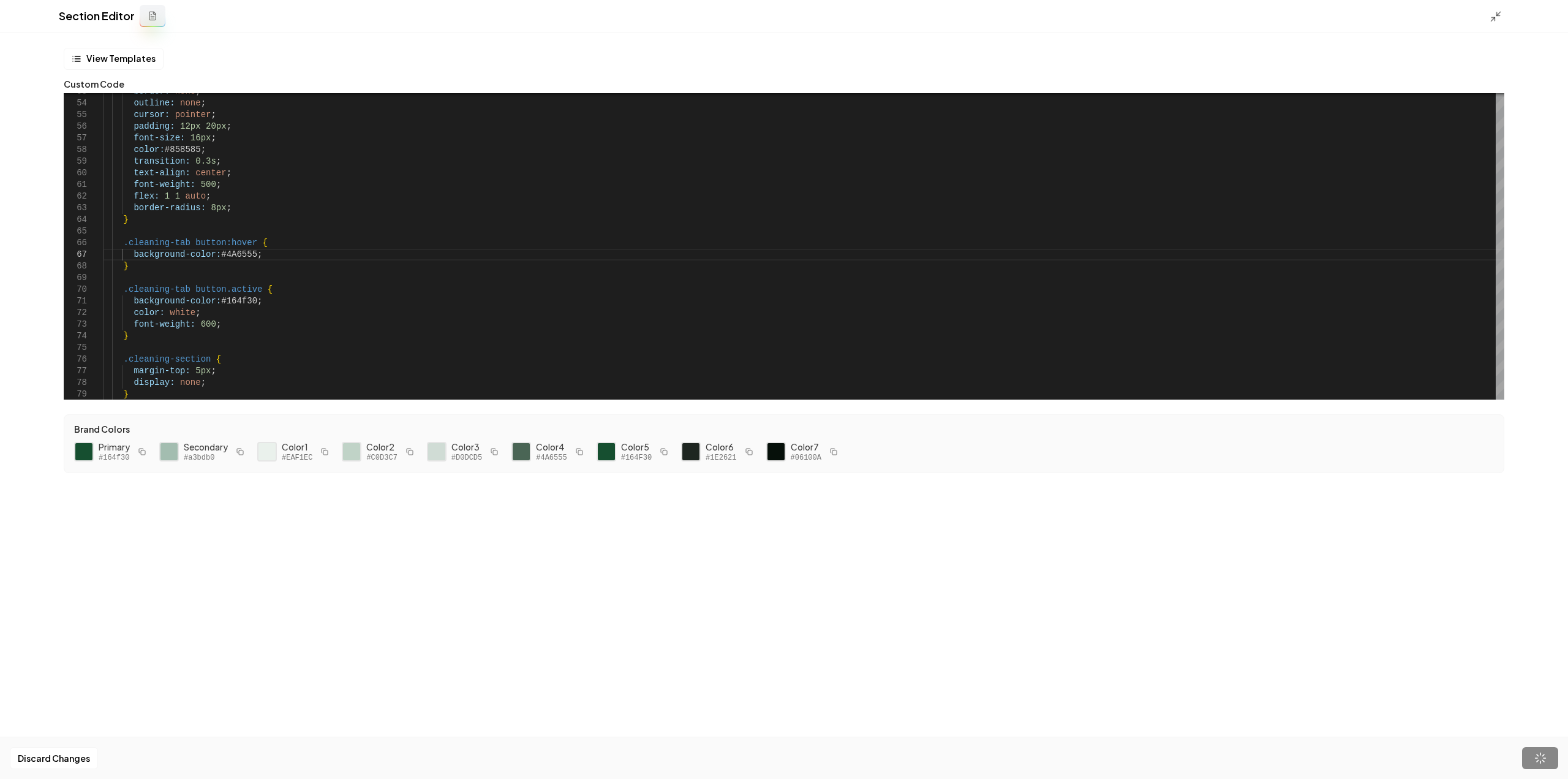
click at [1488, 19] on div "Section Editor" at bounding box center [784, 16] width 1568 height 33
click at [1492, 19] on line at bounding box center [1493, 19] width 4 height 4
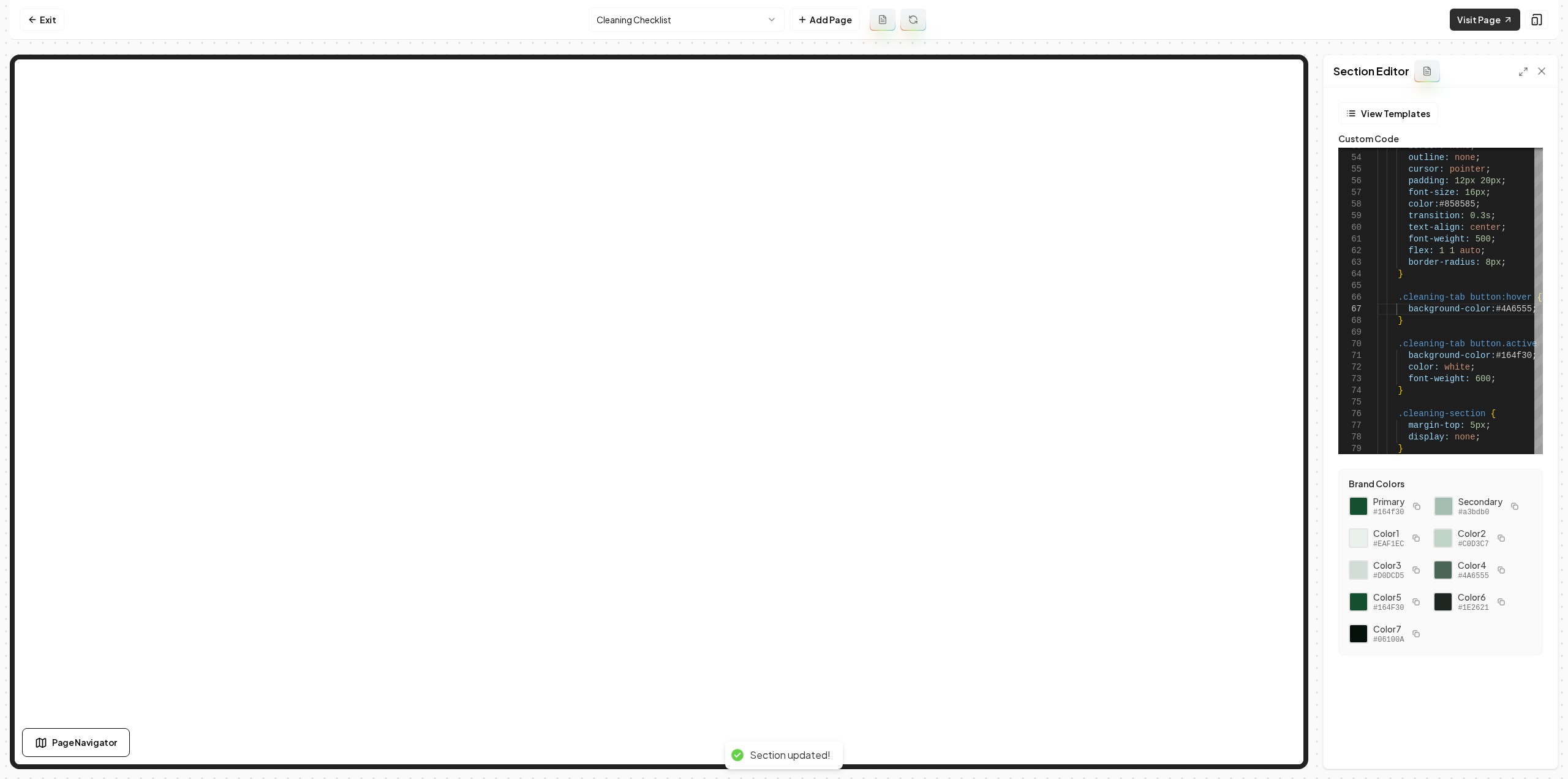
click at [1484, 20] on link "Visit Page" at bounding box center [1484, 19] width 71 height 22
click at [635, 30] on html "Computer Required This feature is only available on a computer. Please switch t…" at bounding box center [784, 390] width 1568 height 779
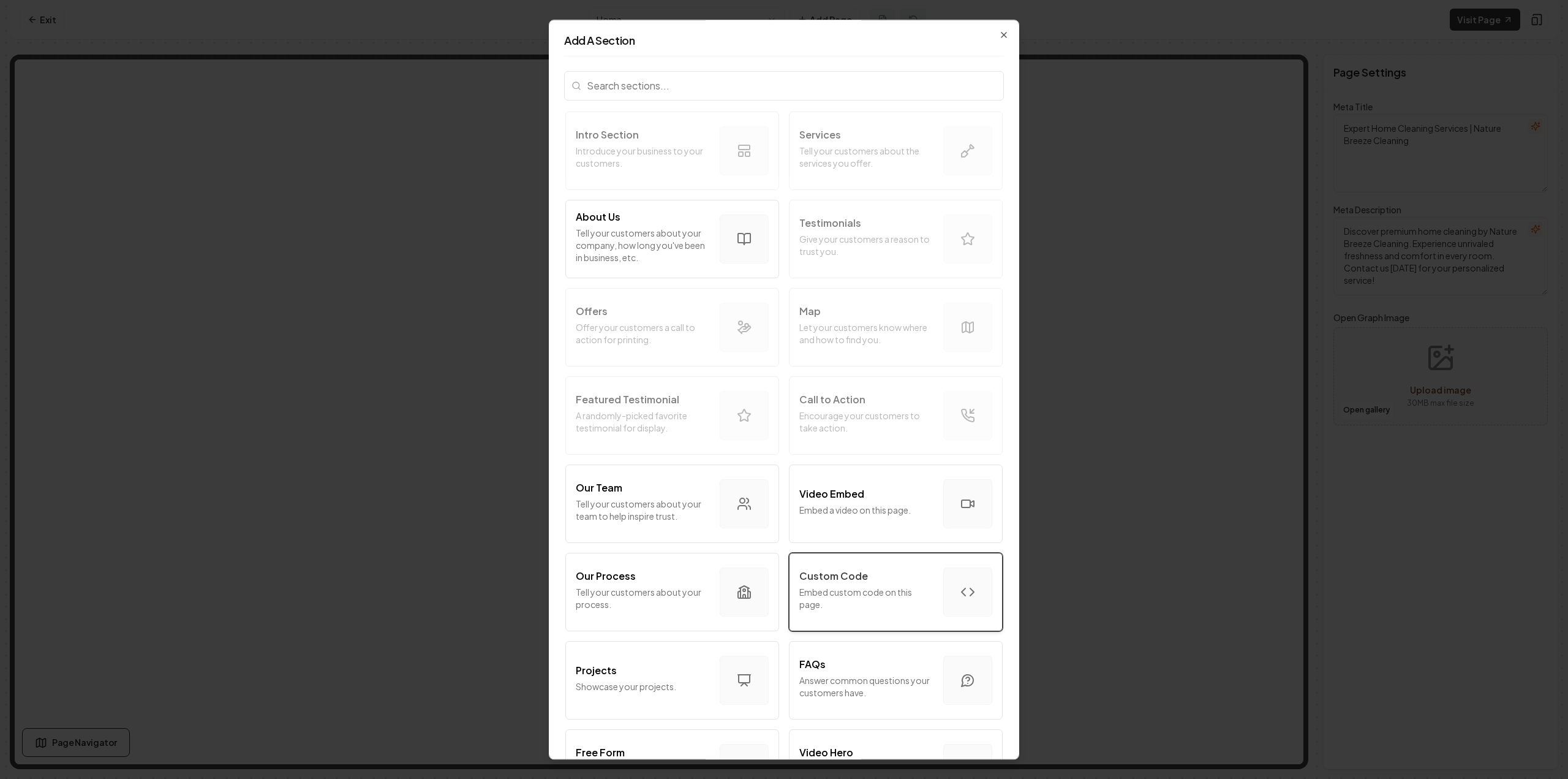
click at [828, 574] on p "Custom Code" at bounding box center [833, 575] width 68 height 15
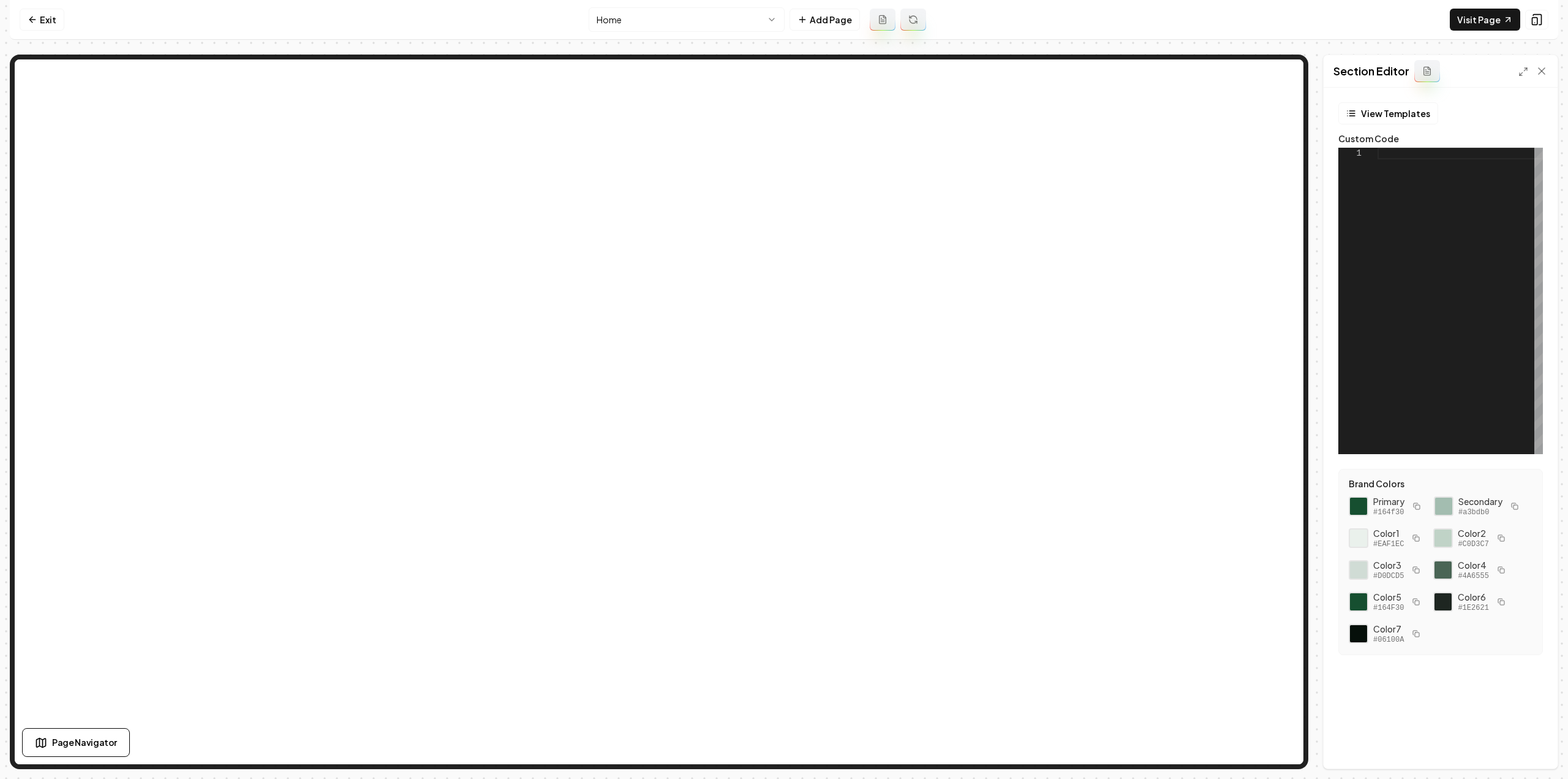
click at [1467, 197] on div at bounding box center [1459, 301] width 166 height 306
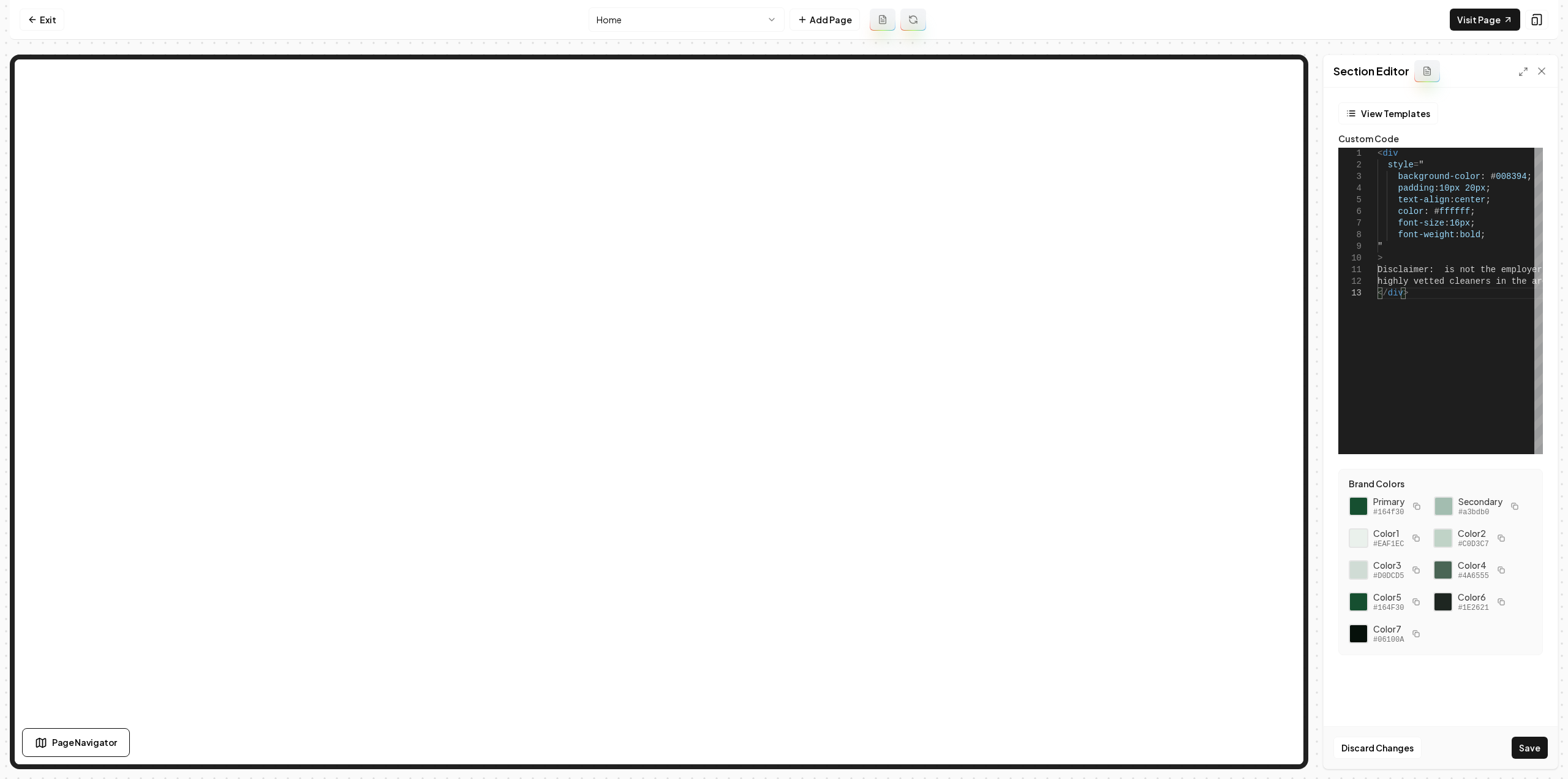
click at [1415, 505] on icon "button" at bounding box center [1416, 505] width 7 height 7
click at [1512, 176] on div "< div style = " background-color : # 008394 ; padding : 10px 20px ; text-align …" at bounding box center [1581, 301] width 409 height 306
click at [1513, 175] on div "< div style = " background-color : # 008394 ; padding : 10px 20px ; text-align …" at bounding box center [1581, 301] width 409 height 306
click at [1517, 174] on div "< div style = " background-color : # 008394 ; padding : 10px 20px ; text-align …" at bounding box center [1581, 301] width 409 height 306
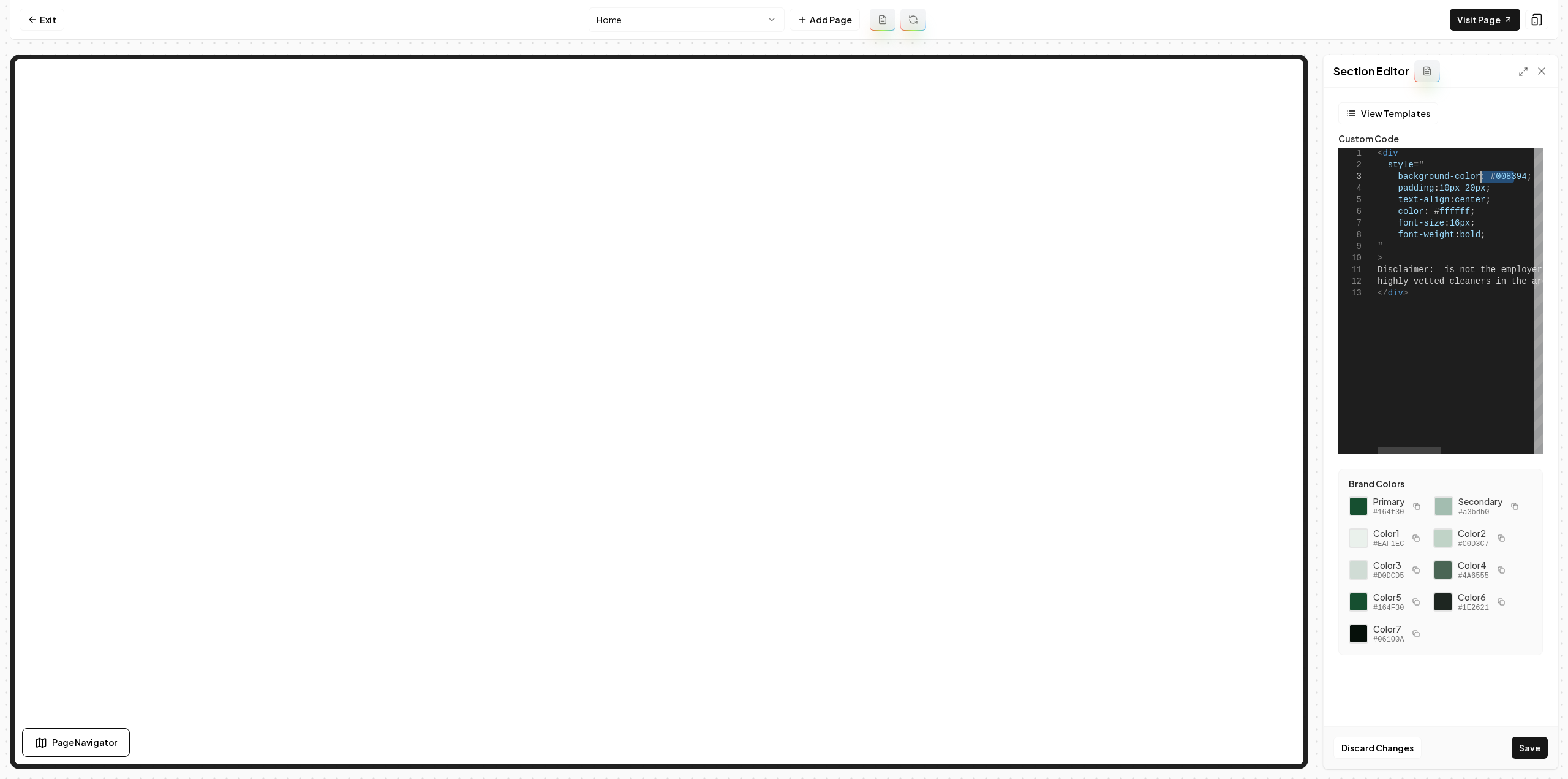
drag, startPoint x: 1513, startPoint y: 175, endPoint x: 1481, endPoint y: 176, distance: 32.0
click at [1481, 176] on div "< div style = " background-color : # 008394 ; padding : 10px 20px ; text-align …" at bounding box center [1581, 301] width 409 height 306
click at [1441, 269] on div "< div style = " background-color : # 164f30 ; padding : 10px 20px ; text-align …" at bounding box center [1581, 301] width 409 height 306
click at [1533, 754] on button "Save" at bounding box center [1529, 747] width 36 height 22
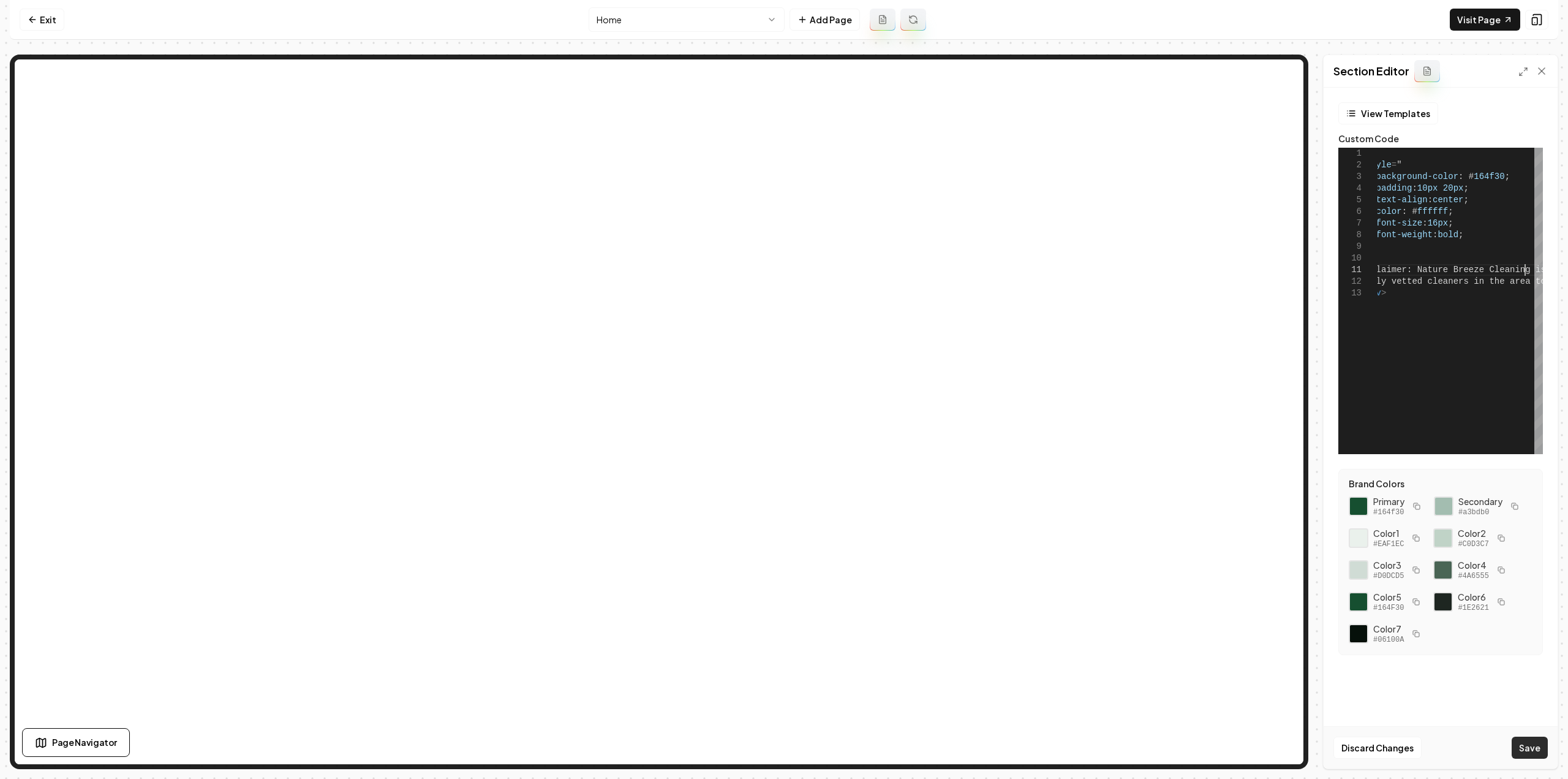
type textarea "**********"
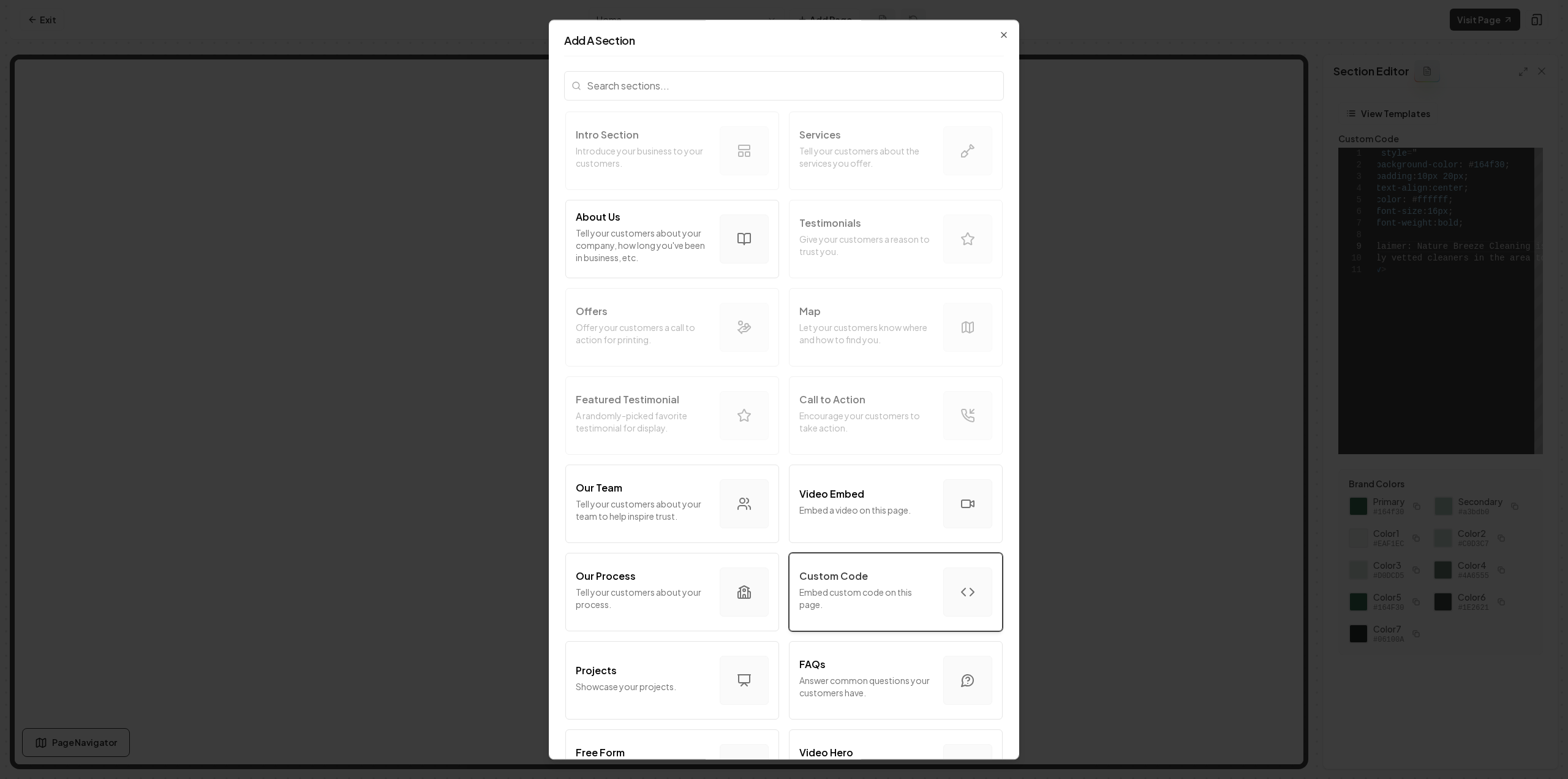
click at [868, 596] on p "Embed custom code on this page." at bounding box center [866, 598] width 134 height 25
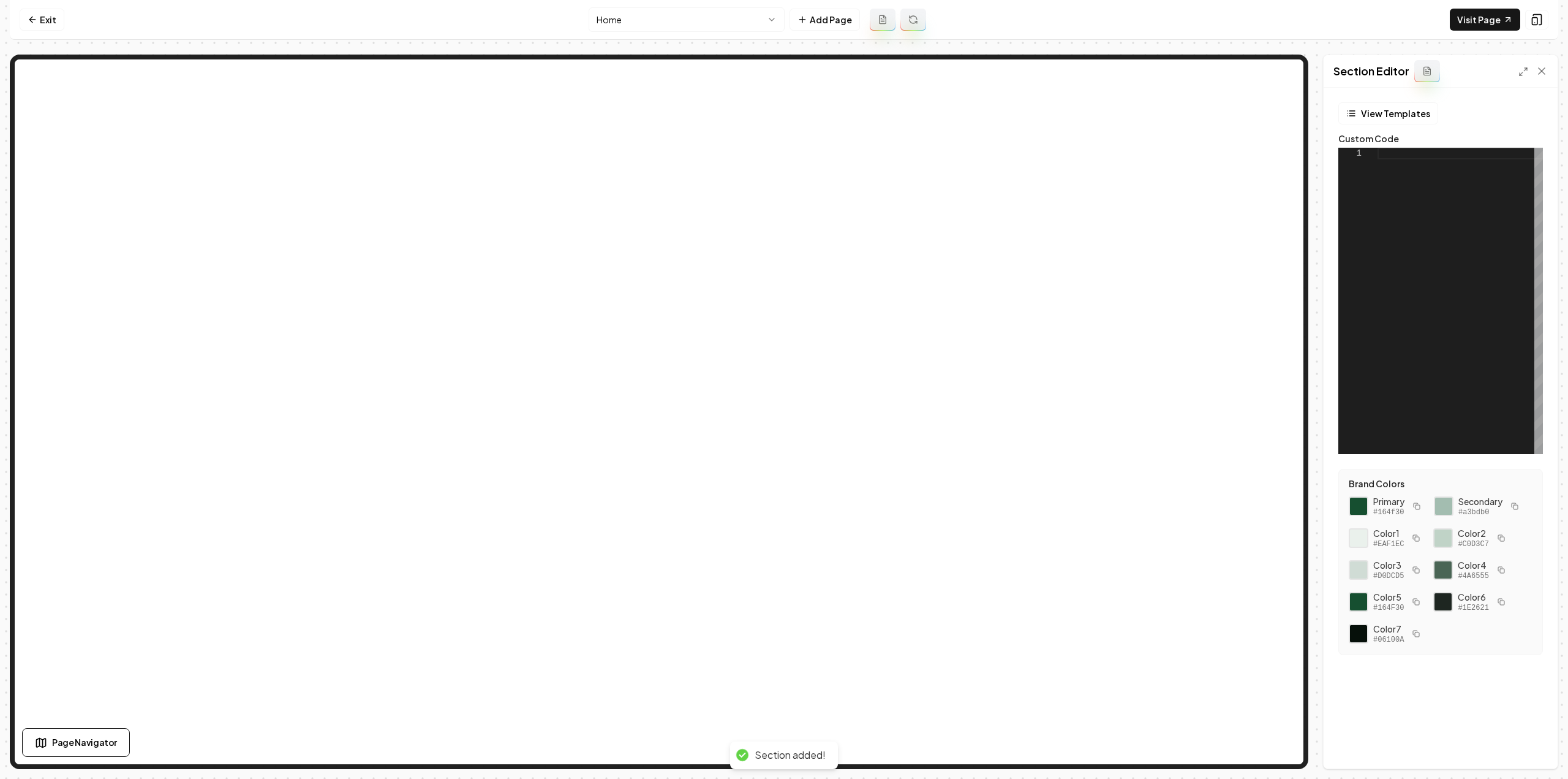
click at [1448, 244] on div at bounding box center [1459, 301] width 166 height 306
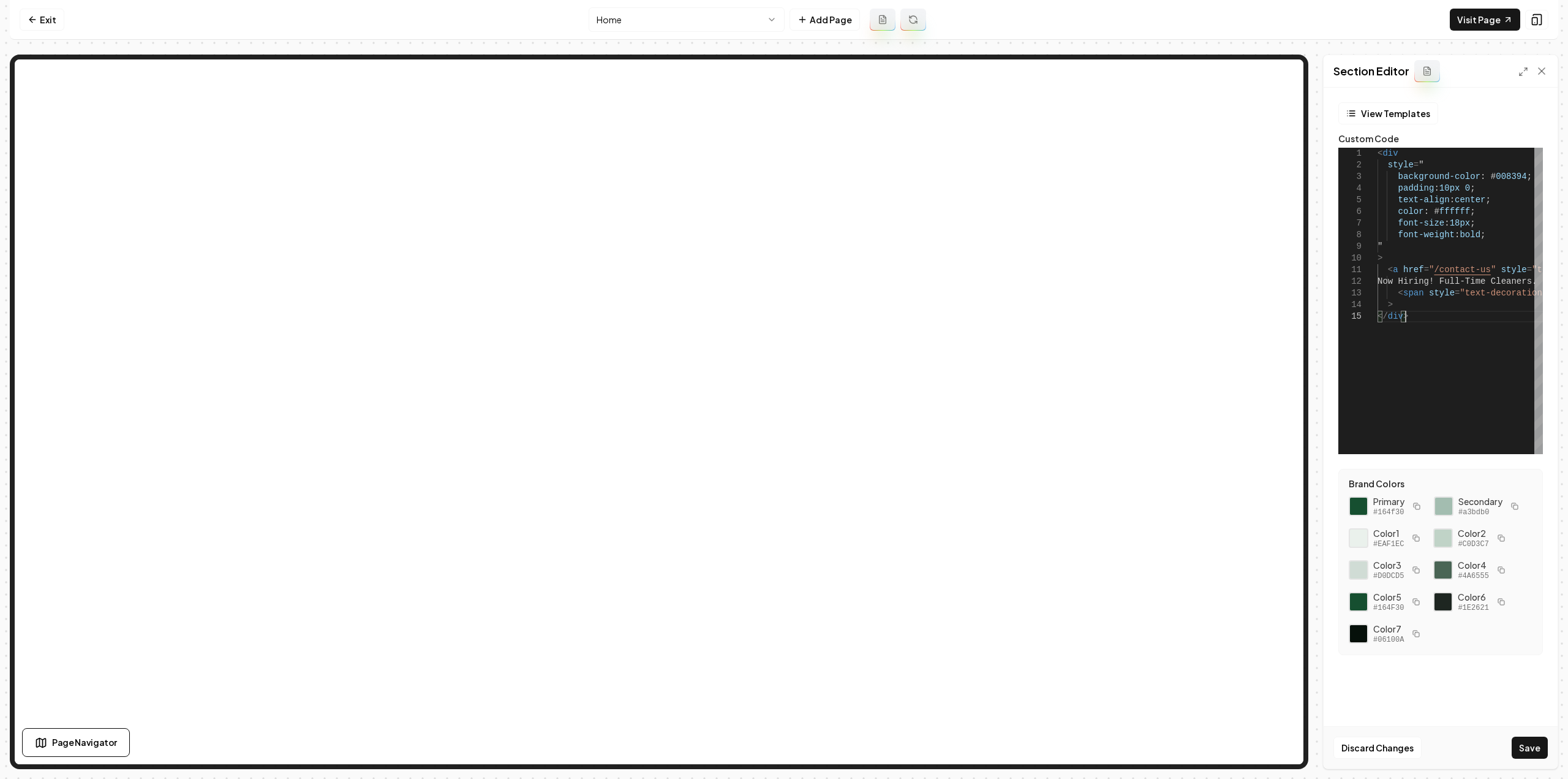
click at [1501, 568] on icon "button" at bounding box center [1500, 569] width 7 height 7
drag, startPoint x: 1515, startPoint y: 175, endPoint x: 1481, endPoint y: 175, distance: 34.0
click at [1481, 175] on div "< div style = " background-color : # 008394 ; padding : 10px 0 ; text-align : c…" at bounding box center [1543, 301] width 333 height 306
click at [1413, 537] on icon "button" at bounding box center [1415, 537] width 7 height 7
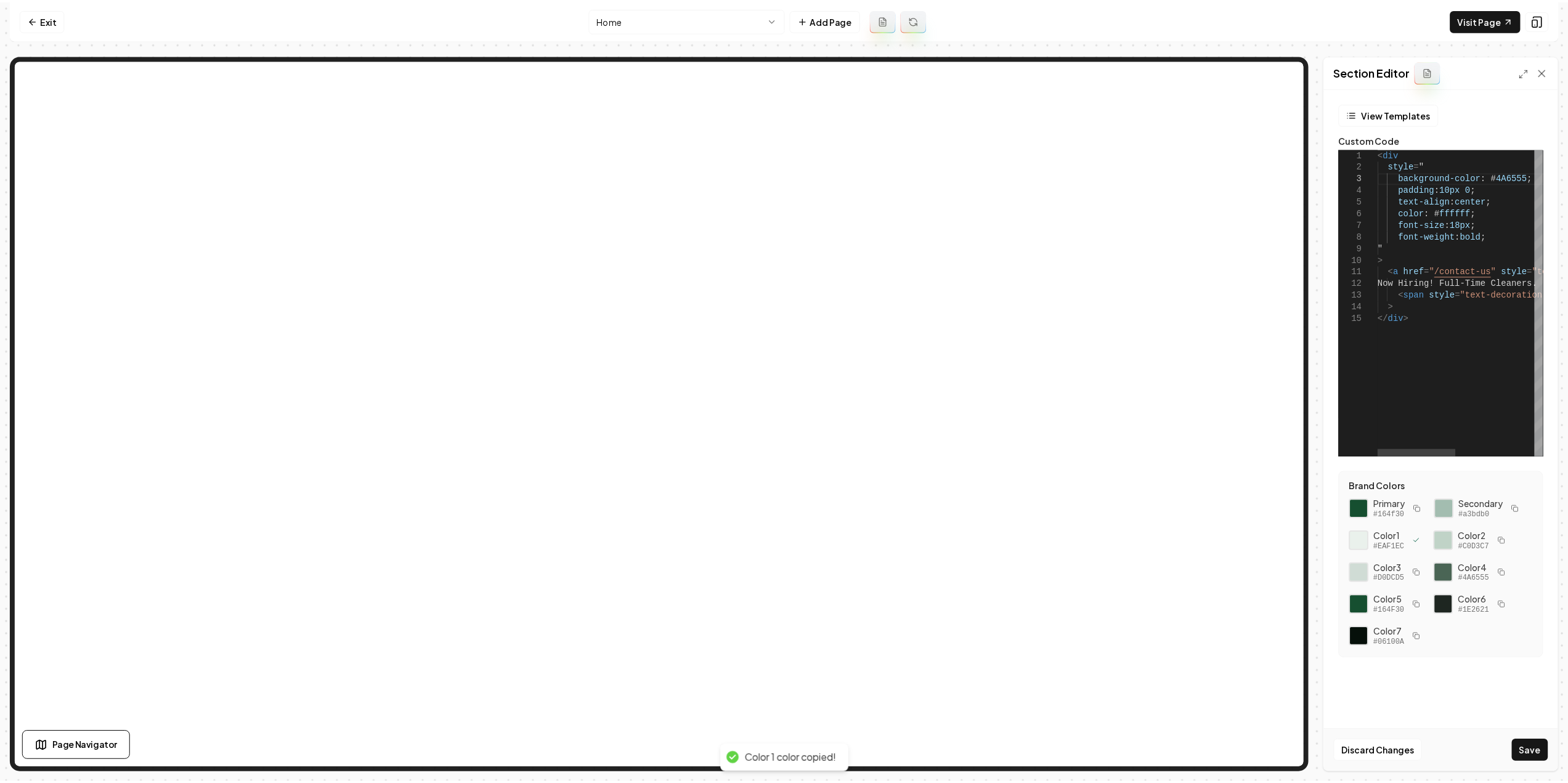
scroll to position [0, 137]
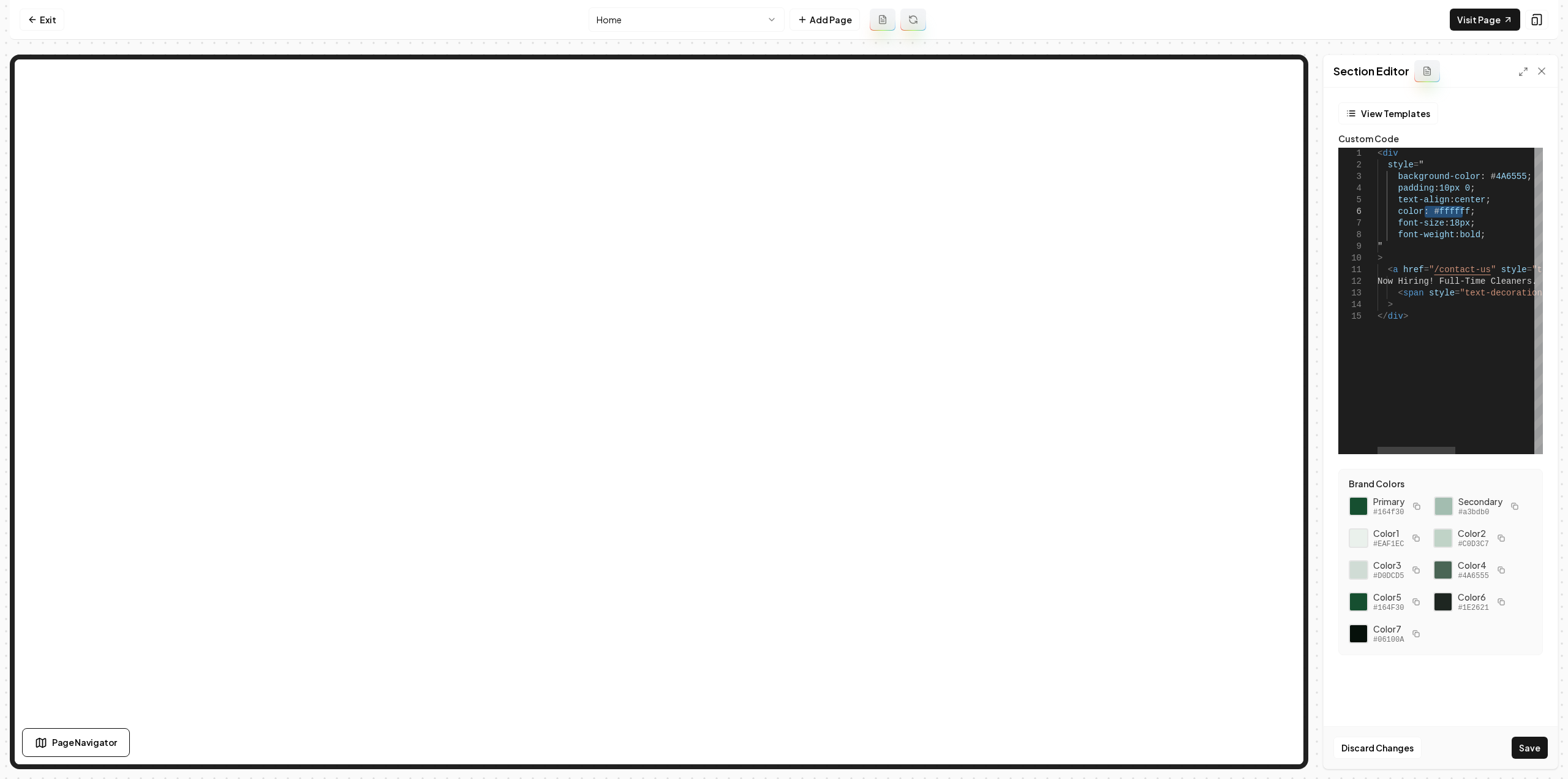
drag, startPoint x: 1463, startPoint y: 210, endPoint x: 1447, endPoint y: 286, distance: 77.7
click at [1426, 208] on div "< div style = " background-color : # 4A6555 ; padding : 10px 0 ; text-align : c…" at bounding box center [1543, 301] width 333 height 306
click at [1516, 745] on button "Save" at bounding box center [1529, 747] width 36 height 22
type textarea "**********"
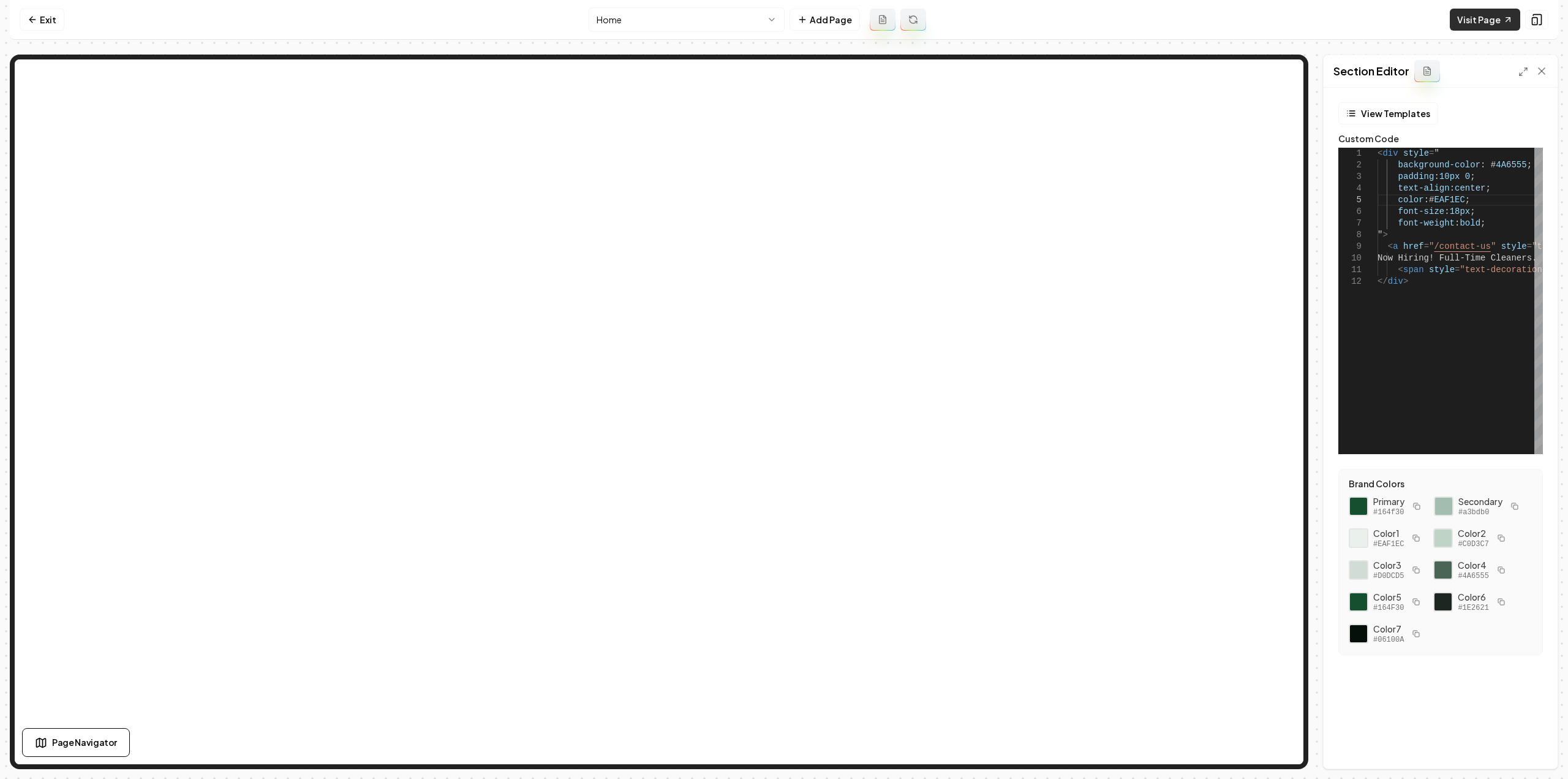
click at [1482, 12] on link "Visit Page" at bounding box center [1484, 19] width 71 height 22
click at [39, 21] on link "Exit" at bounding box center [42, 19] width 45 height 22
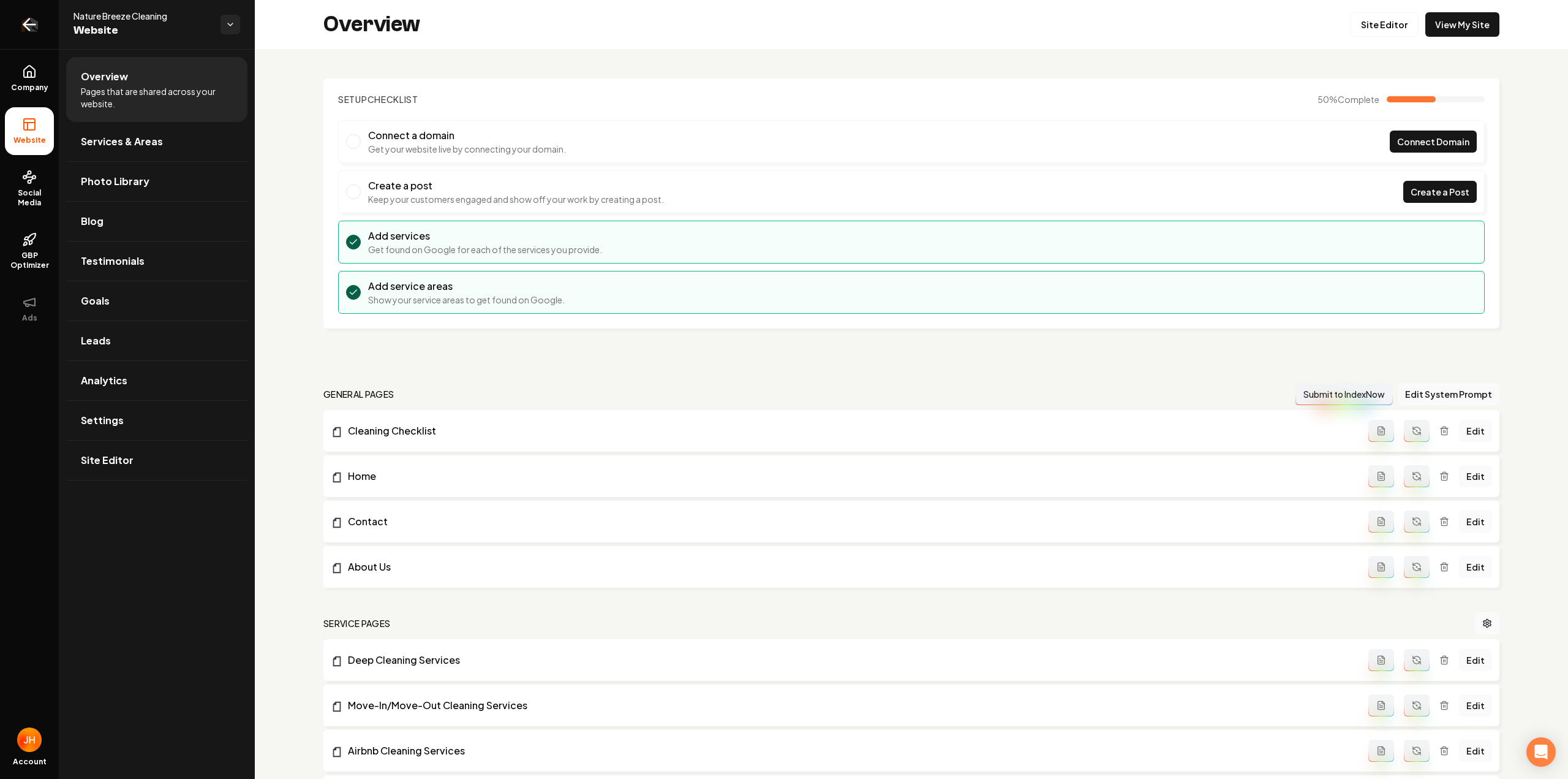
click at [30, 26] on icon "Return to dashboard" at bounding box center [29, 24] width 19 height 19
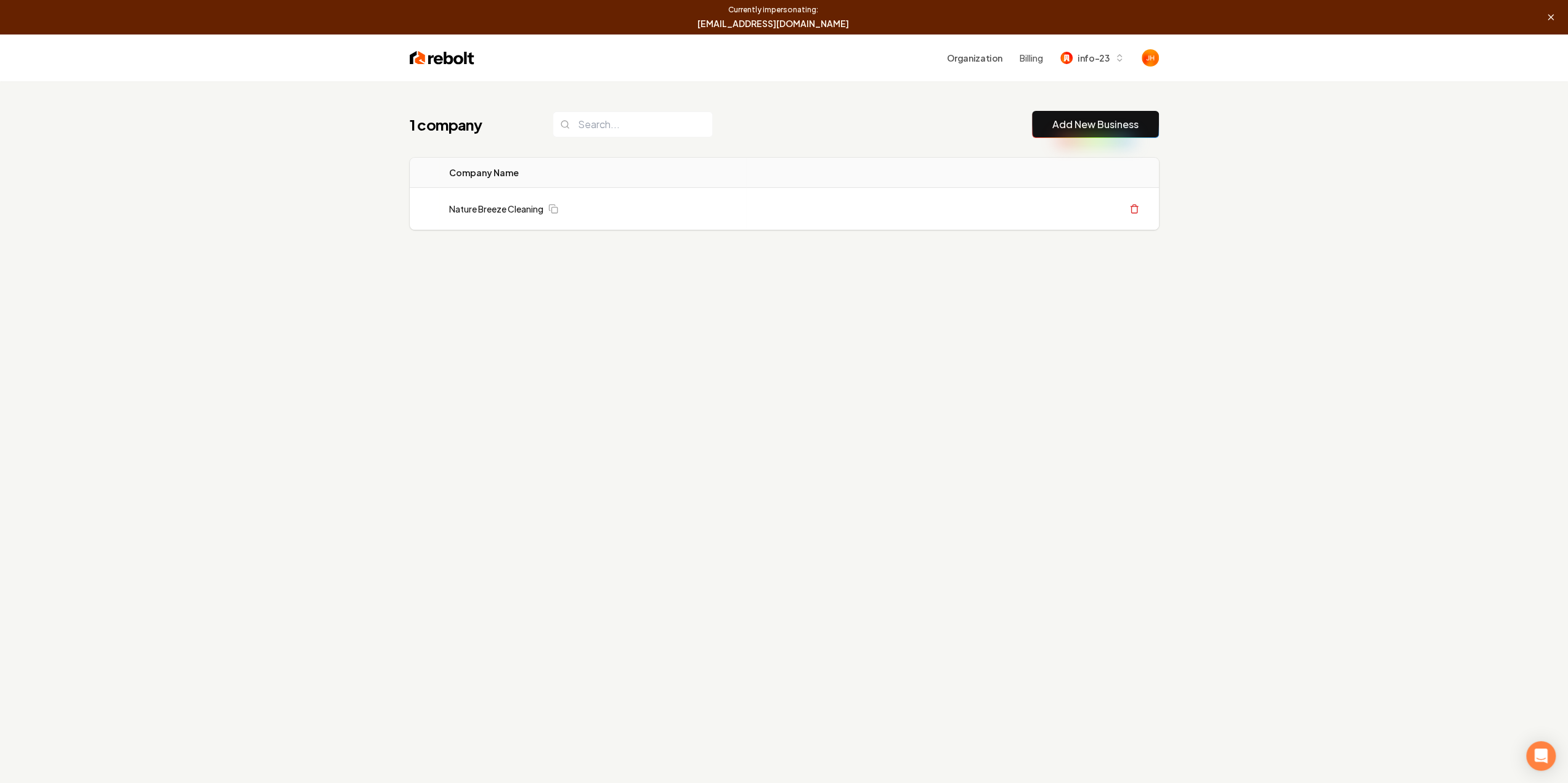
click at [1556, 13] on button "End" at bounding box center [1550, 17] width 20 height 13
